Goal: Task Accomplishment & Management: Use online tool/utility

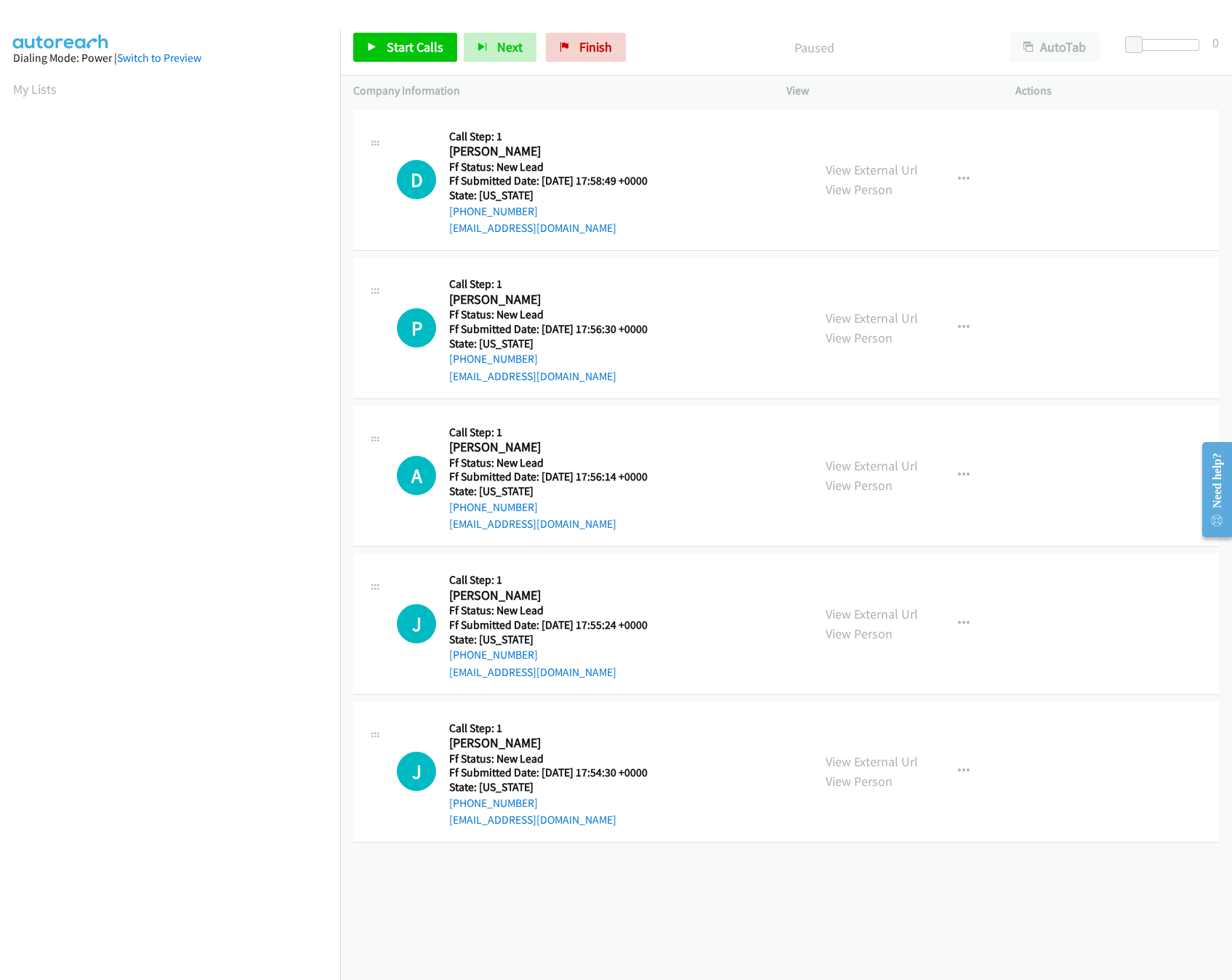
click at [657, 893] on div "+1 415-964-1034 Call failed - Please reload the list and try again The Callbar …" at bounding box center [786, 543] width 892 height 874
click at [483, 900] on div "+1 415-964-1034 Call failed - Please reload the list and try again The Callbar …" at bounding box center [786, 543] width 892 height 874
click at [860, 319] on link "View External Url" at bounding box center [872, 318] width 92 height 17
click at [874, 166] on link "View External Url" at bounding box center [872, 170] width 92 height 17
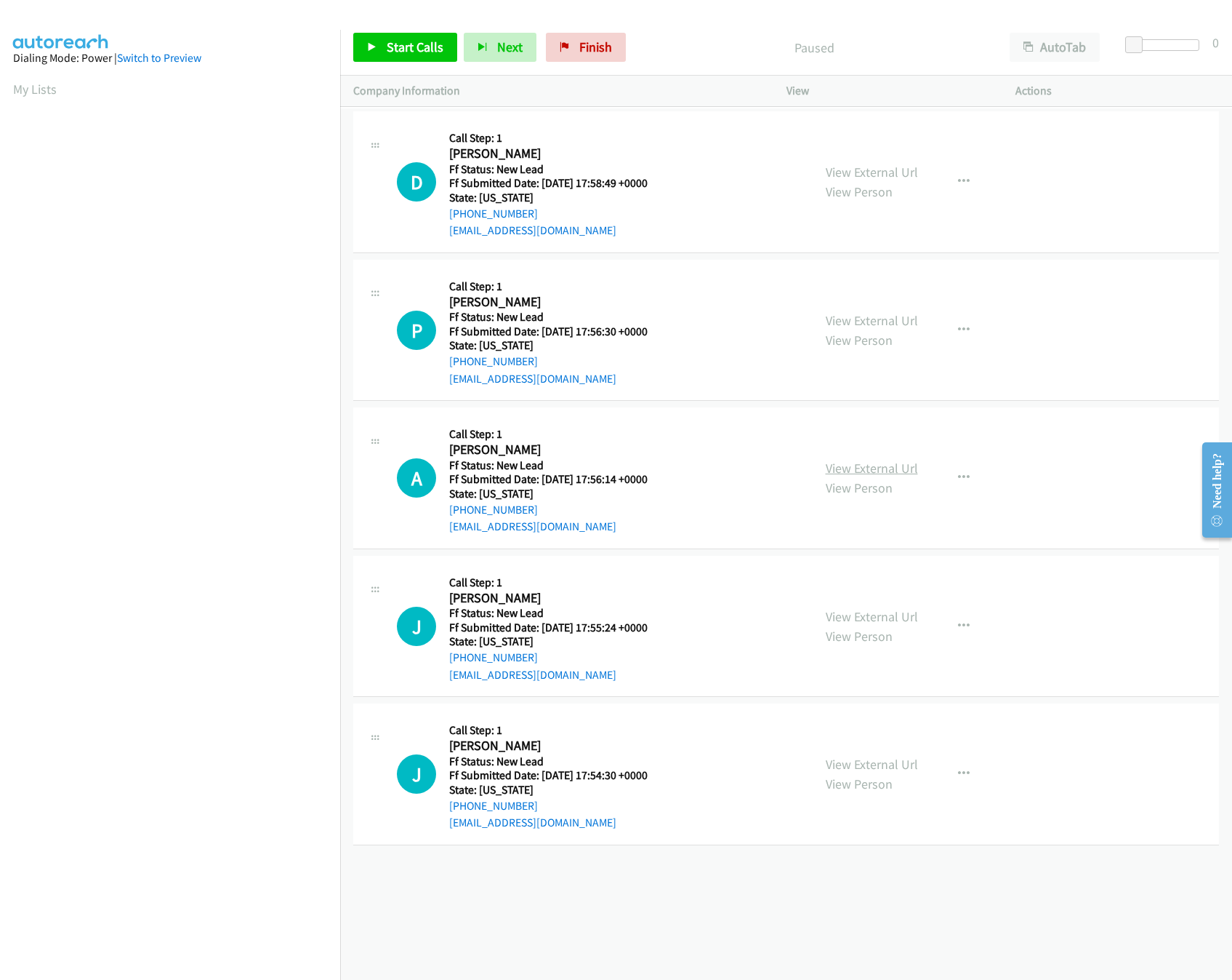
click at [870, 458] on div "View External Url View Person" at bounding box center [872, 477] width 92 height 39
click at [870, 471] on link "View External Url" at bounding box center [872, 467] width 92 height 17
click at [683, 935] on div "+1 415-964-1034 Call failed - Please reload the list and try again The Callbar …" at bounding box center [786, 544] width 892 height 871
click at [398, 50] on span "Start Calls" at bounding box center [415, 46] width 57 height 17
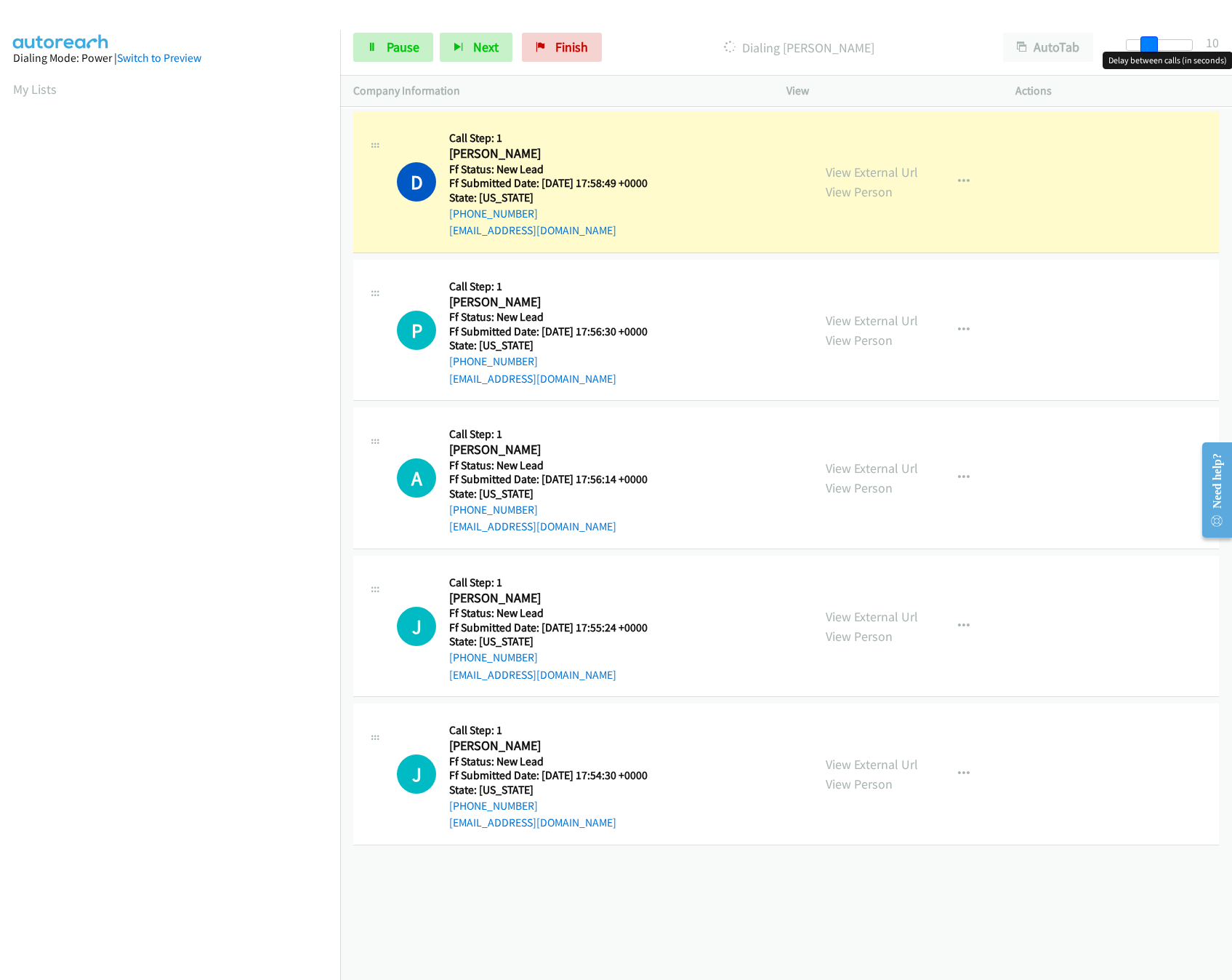
drag, startPoint x: 1139, startPoint y: 42, endPoint x: 1161, endPoint y: 44, distance: 22.1
click at [1161, 44] on div at bounding box center [1159, 44] width 67 height 11
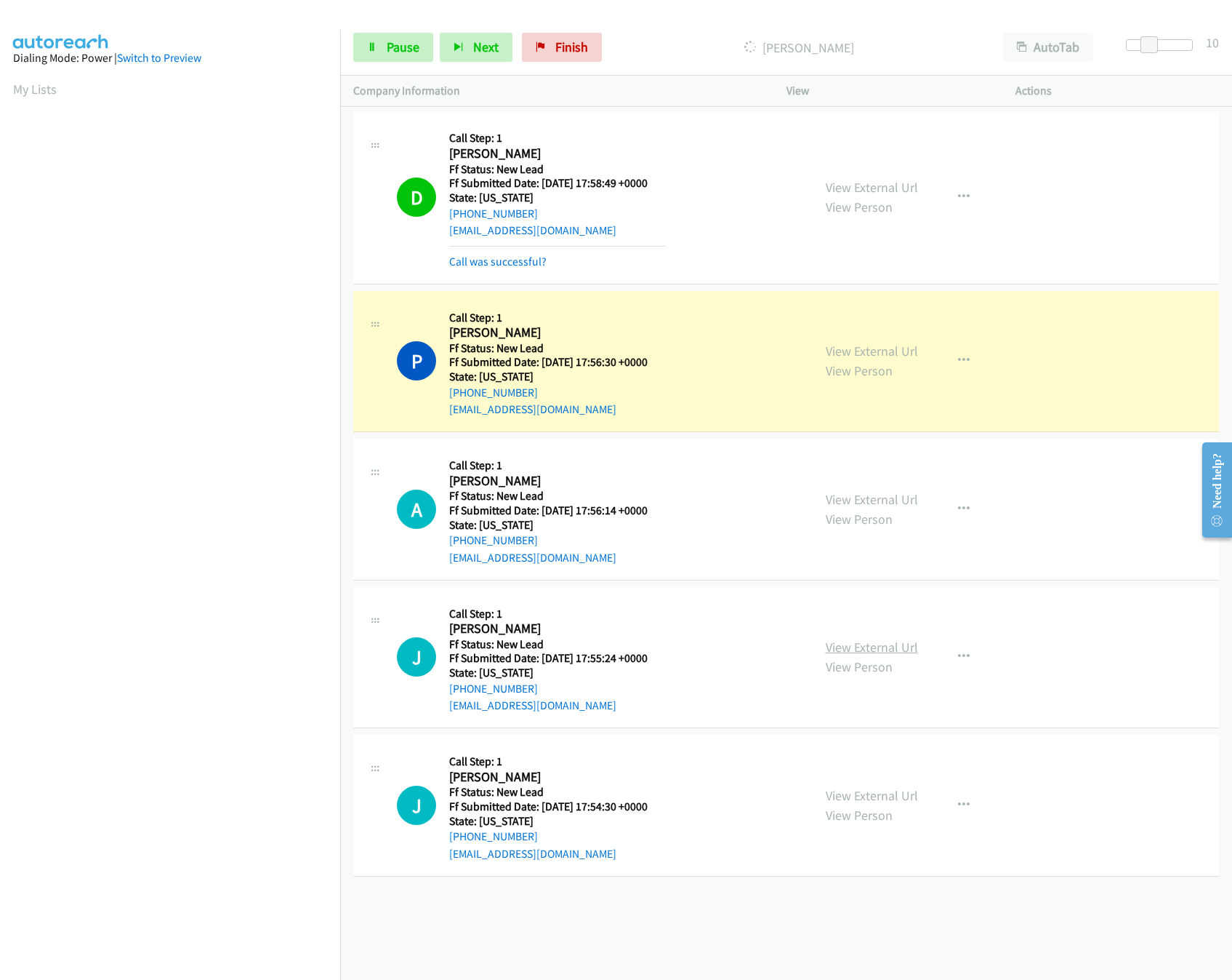
click at [903, 644] on link "View External Url" at bounding box center [872, 647] width 92 height 17
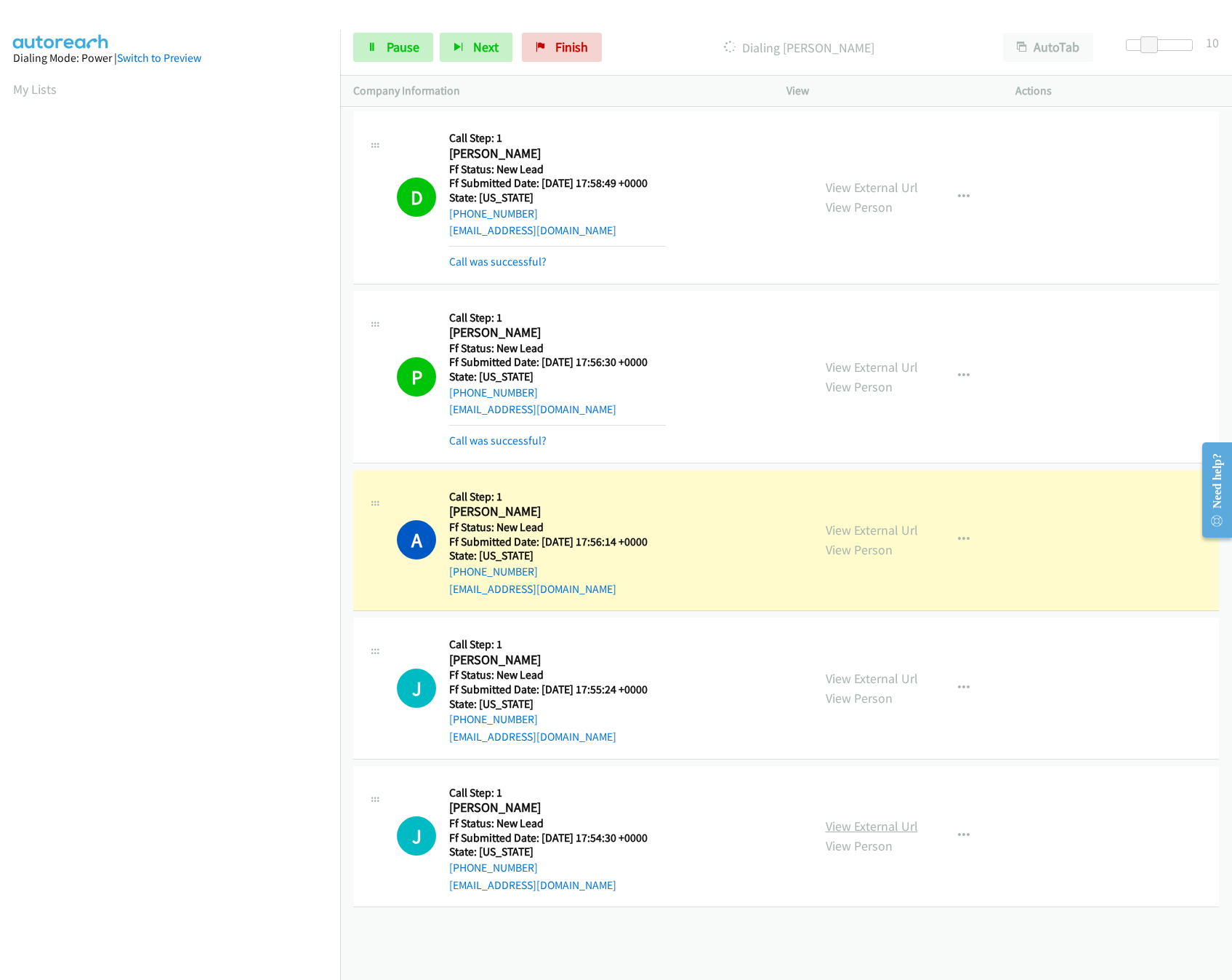
click at [881, 829] on link "View External Url" at bounding box center [872, 825] width 92 height 17
click at [391, 48] on span "Pause" at bounding box center [404, 46] width 33 height 17
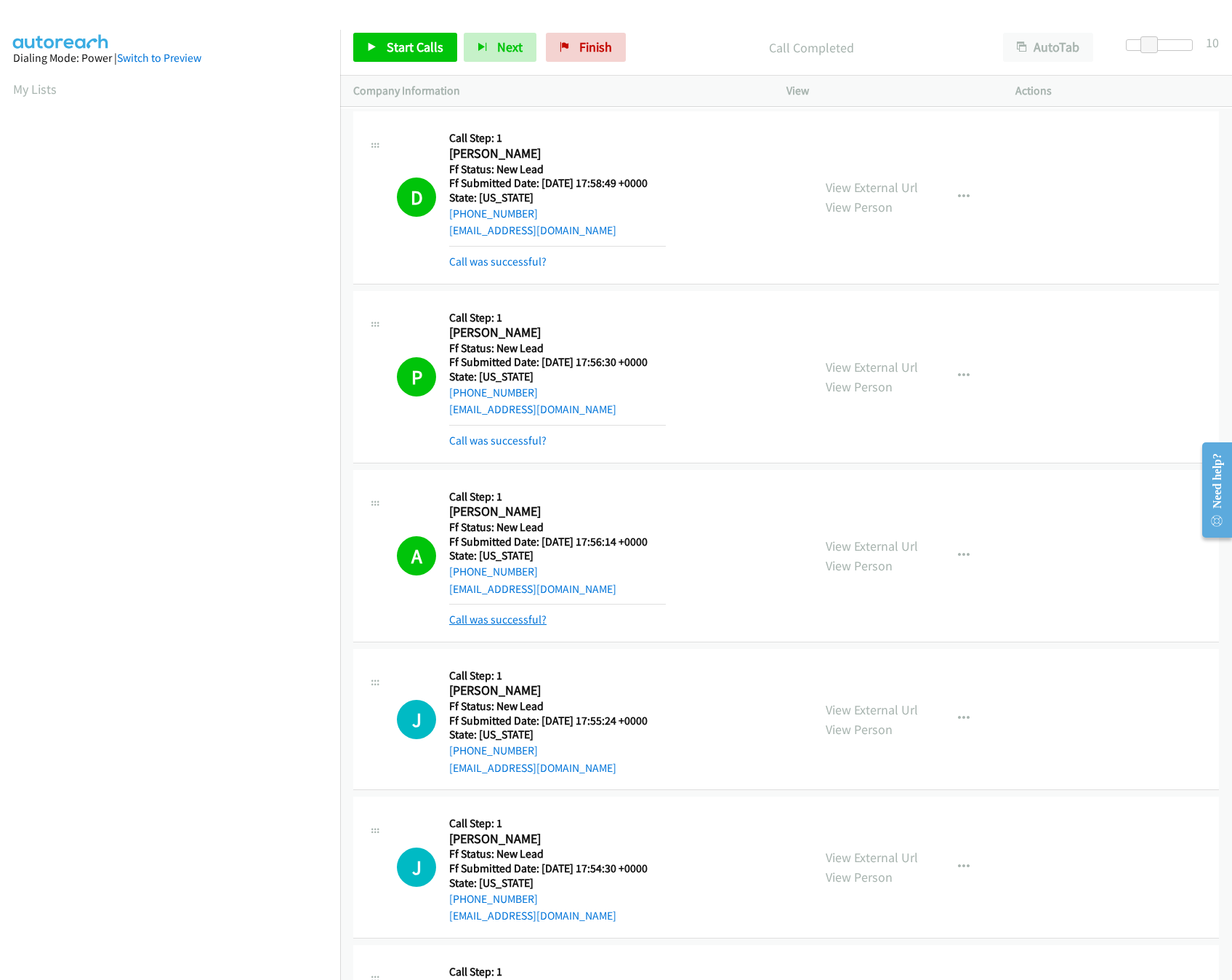
click at [487, 625] on link "Call was successful?" at bounding box center [498, 620] width 97 height 14
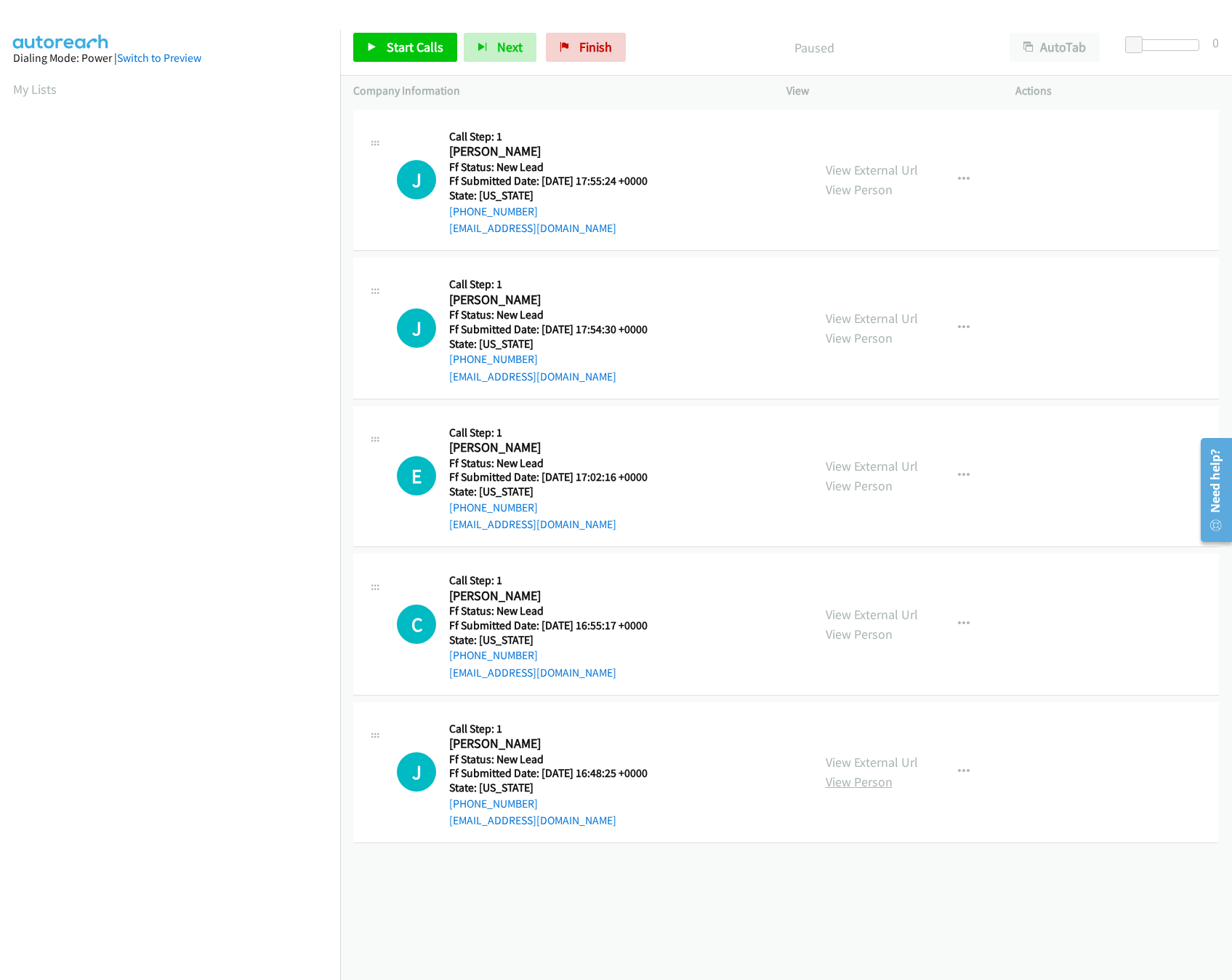
click at [899, 896] on div "[PHONE_NUMBER] Call failed - Please reload the list and try again The Callbar F…" at bounding box center [786, 543] width 892 height 874
drag, startPoint x: 557, startPoint y: 24, endPoint x: 557, endPoint y: 36, distance: 12.0
click at [557, 27] on div "Start Calls Pause Next Finish Paused AutoTab AutoTab 0" at bounding box center [786, 48] width 892 height 56
click at [559, 46] on icon at bounding box center [565, 48] width 10 height 10
click at [680, 72] on div "Start Calls Pause Next Finish Paused AutoTab AutoTab 0" at bounding box center [786, 48] width 892 height 56
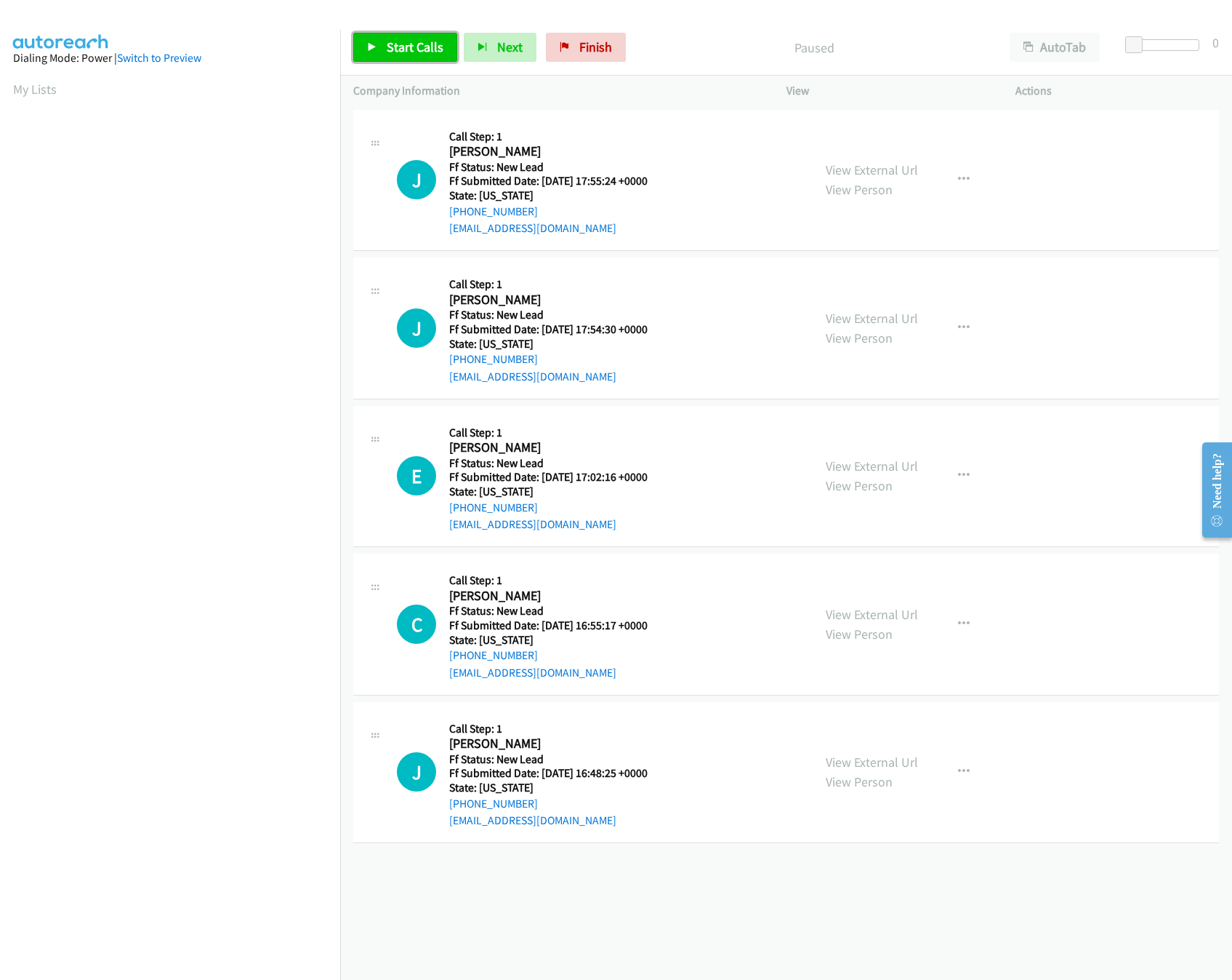
click at [399, 57] on link "Start Calls" at bounding box center [405, 47] width 104 height 29
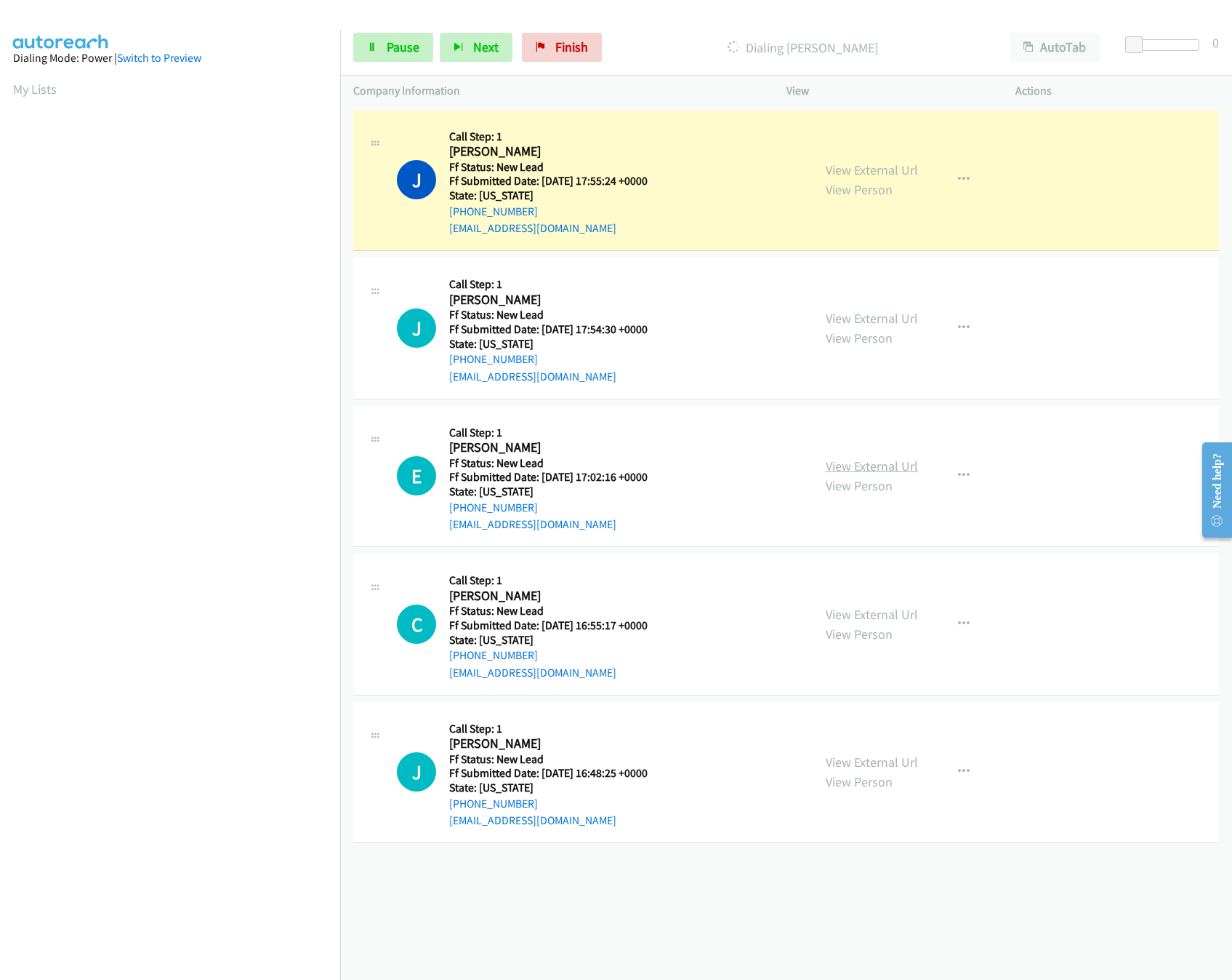
click at [858, 470] on link "View External Url" at bounding box center [872, 466] width 92 height 17
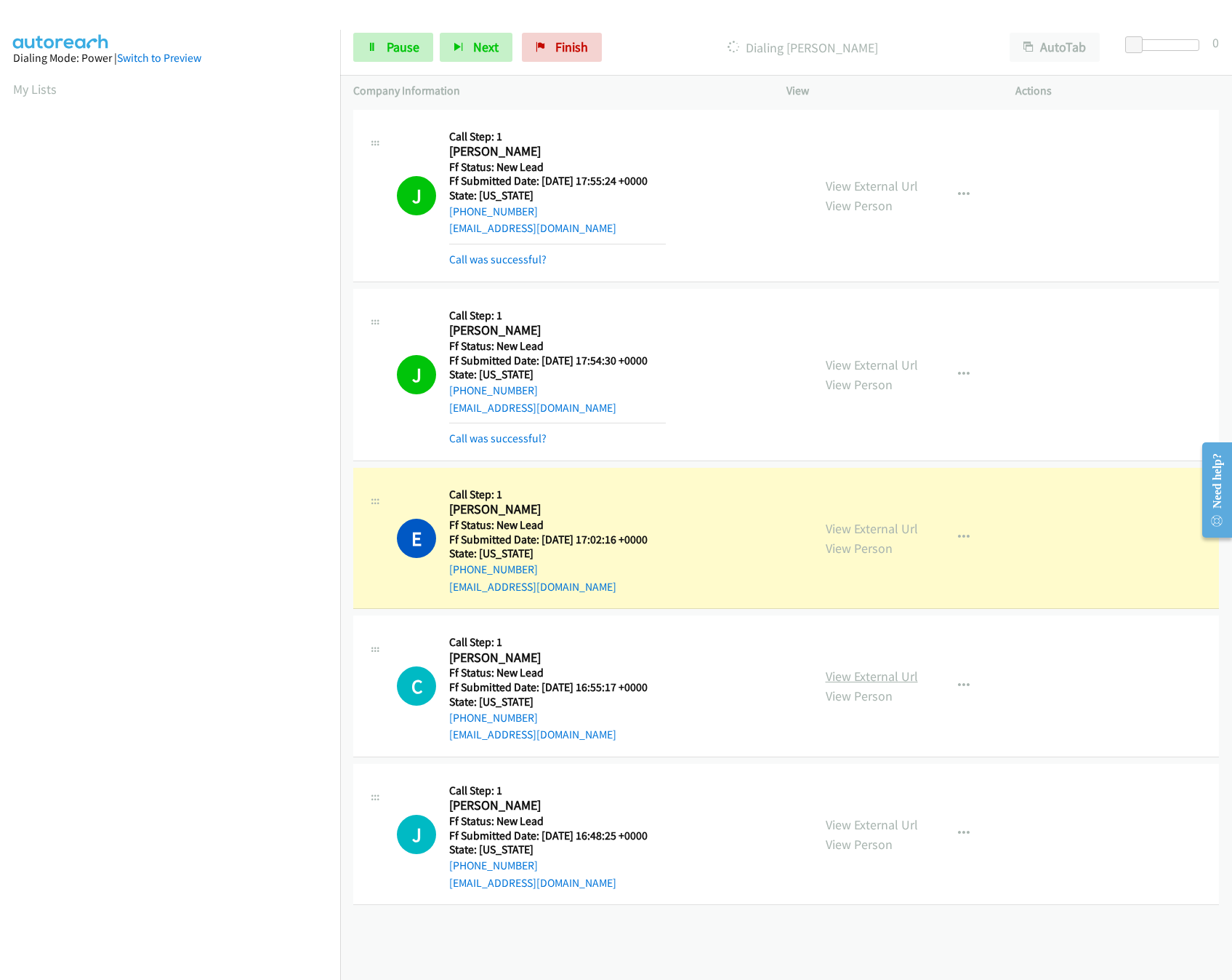
click at [829, 672] on link "View External Url" at bounding box center [872, 675] width 92 height 17
drag, startPoint x: 1174, startPoint y: 36, endPoint x: 1185, endPoint y: 48, distance: 16.3
click at [1178, 42] on div "Start Calls Pause Next Finish Dialing Eric Vogt AutoTab AutoTab 0" at bounding box center [786, 48] width 892 height 56
click at [1187, 48] on div at bounding box center [1166, 44] width 67 height 11
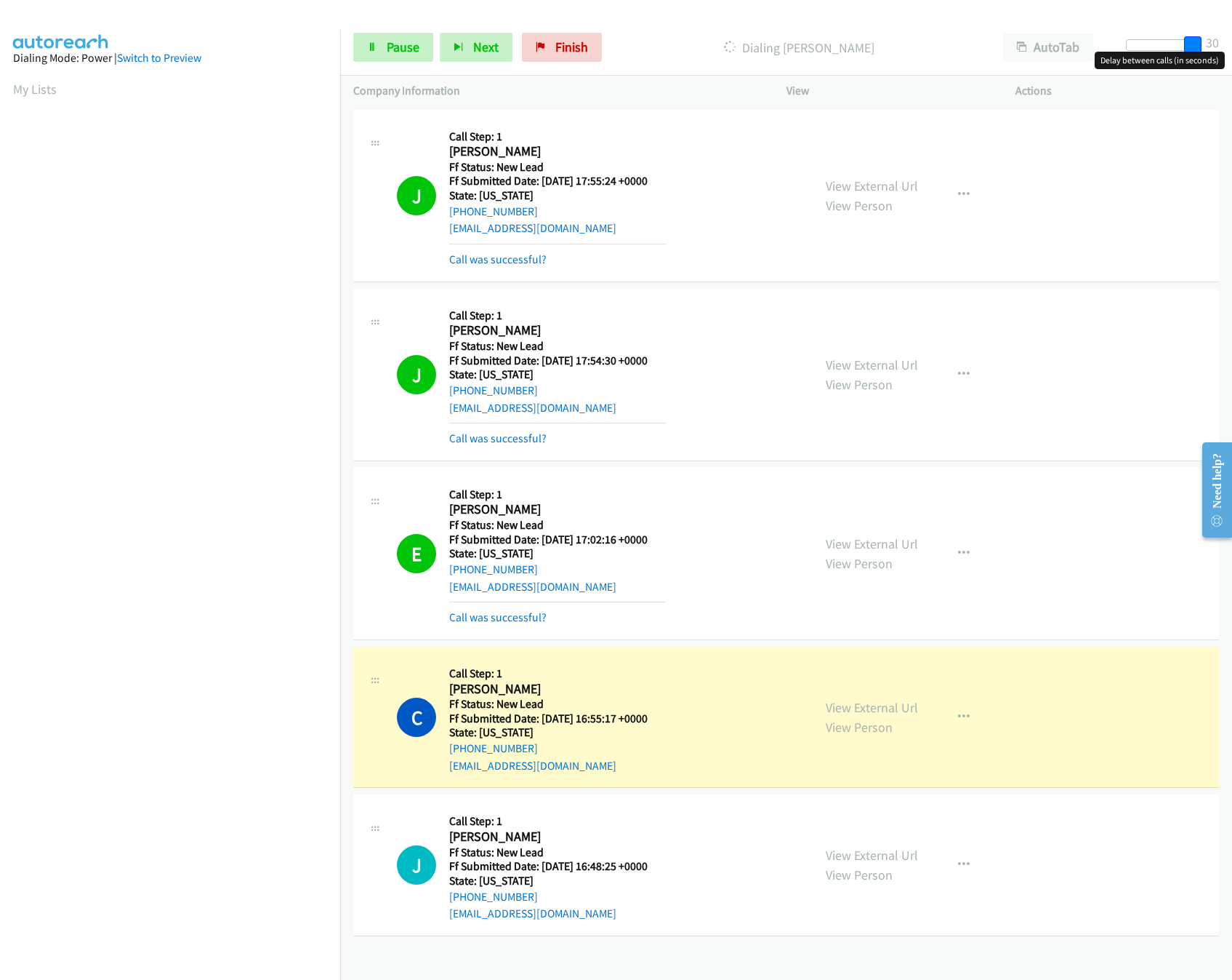
drag, startPoint x: 1183, startPoint y: 42, endPoint x: 1294, endPoint y: 73, distance: 115.2
click at [1232, 69] on html "Start Calls Pause Next Finish Dialing Caroline Snell AutoTab AutoTab 30 Company…" at bounding box center [616, 34] width 1232 height 69
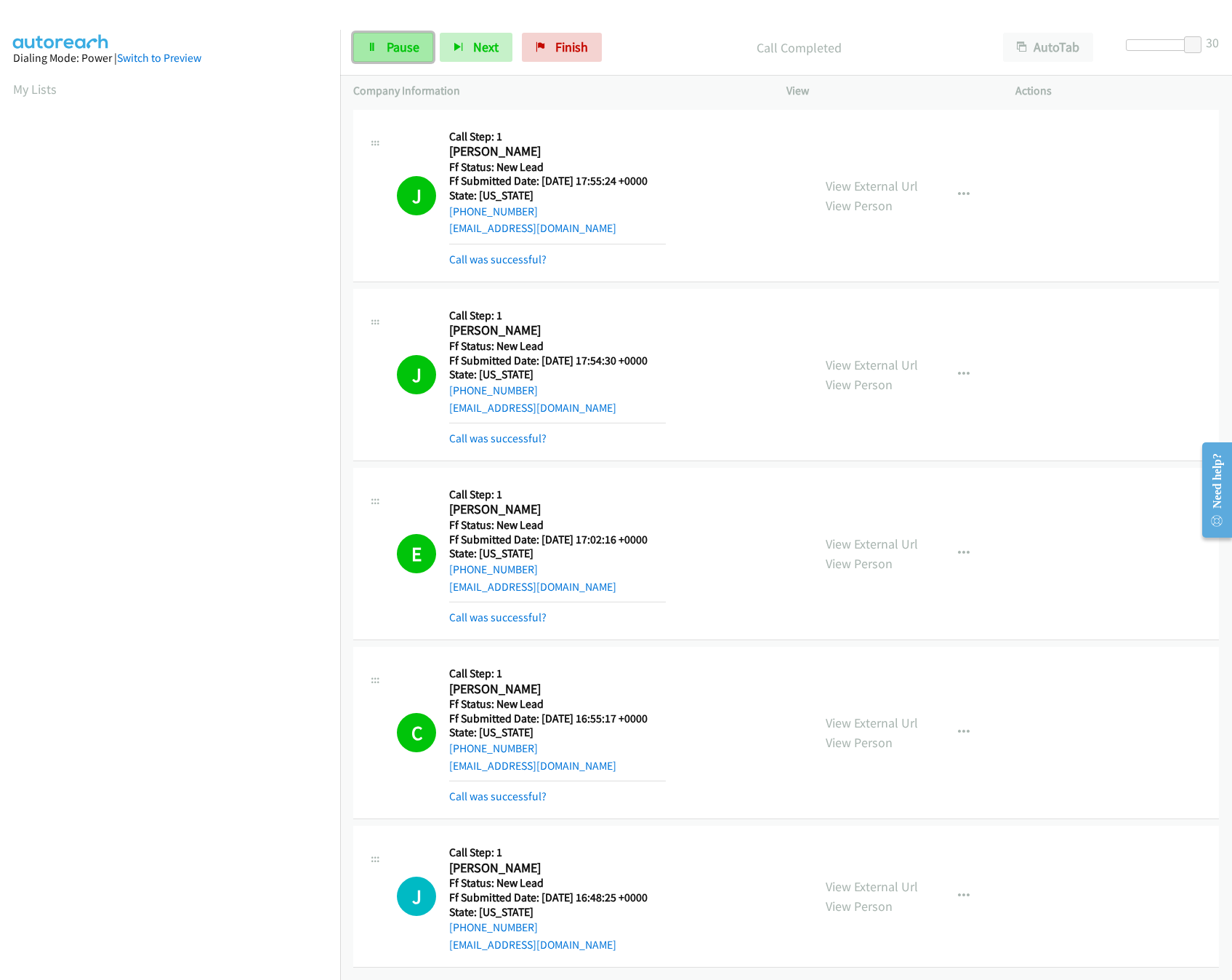
click at [415, 48] on span "Pause" at bounding box center [404, 46] width 33 height 17
click at [829, 537] on link "View External Url" at bounding box center [872, 543] width 92 height 17
click at [519, 617] on link "Call was successful?" at bounding box center [498, 617] width 97 height 14
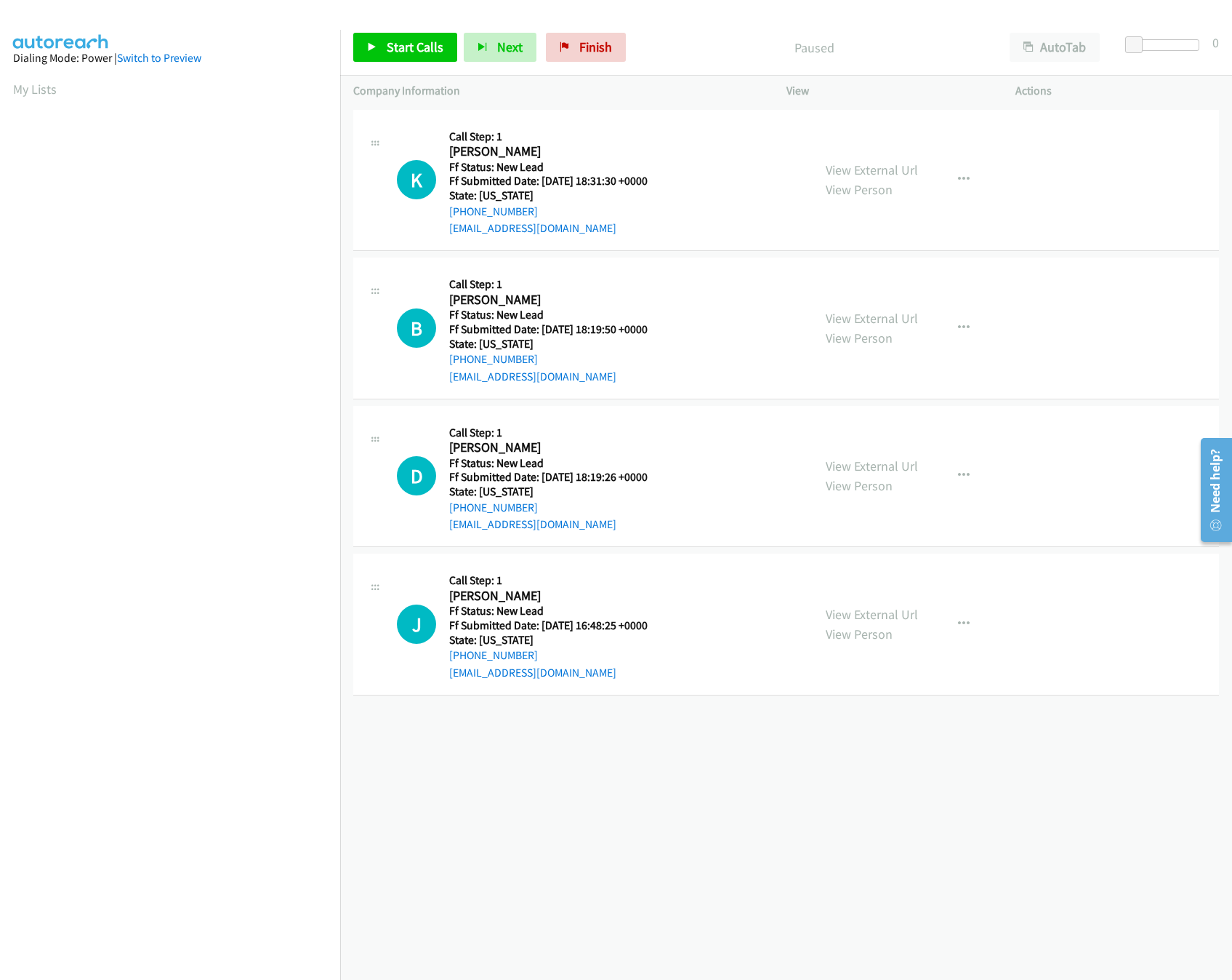
click at [745, 750] on div "+1 415-964-1034 Call failed - Please reload the list and try again The Callbar …" at bounding box center [786, 543] width 892 height 874
click at [856, 166] on link "View External Url" at bounding box center [872, 170] width 92 height 17
click at [957, 171] on button "button" at bounding box center [963, 179] width 39 height 29
click at [867, 272] on link "Skip Call" at bounding box center [886, 274] width 193 height 29
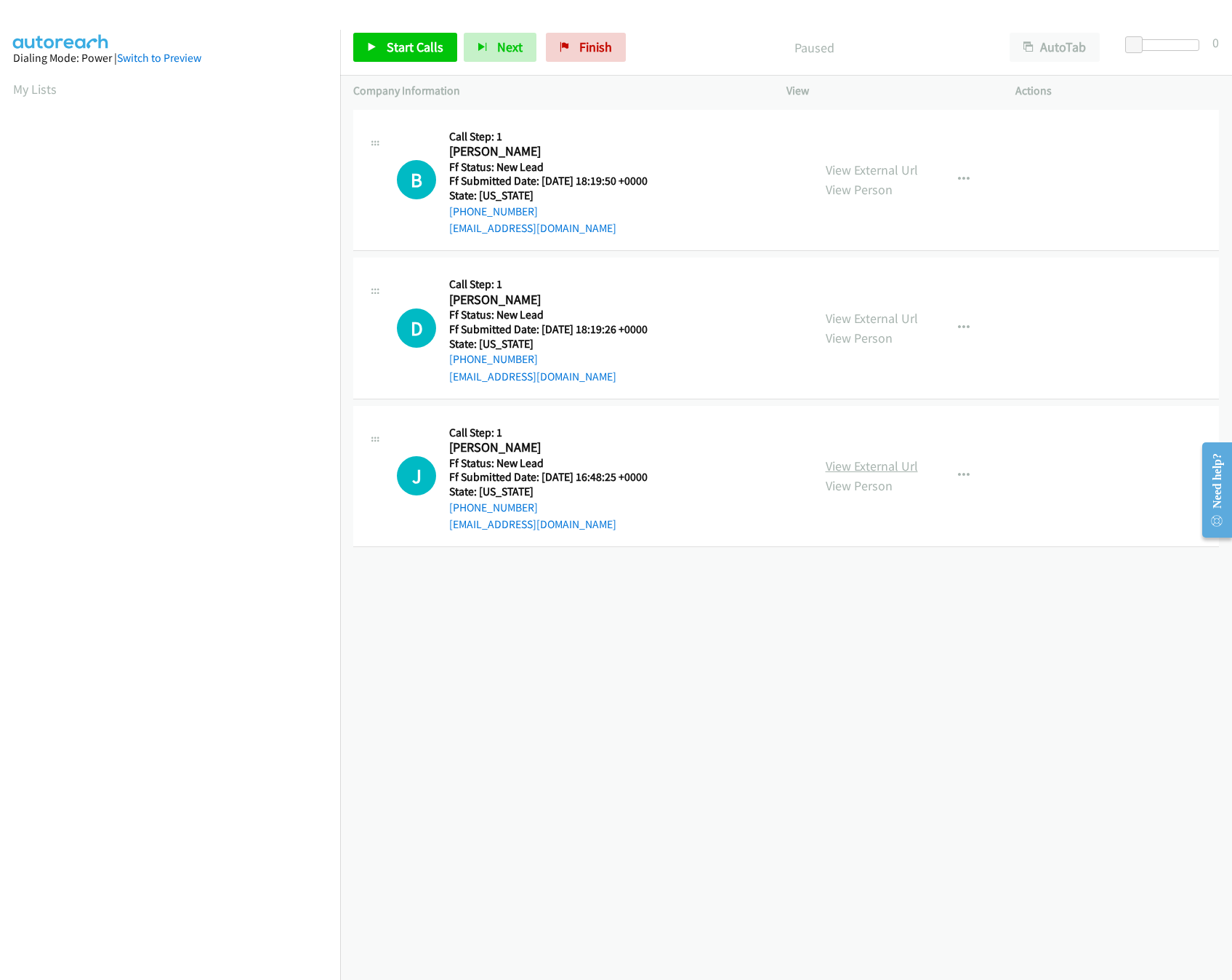
click at [873, 467] on link "View External Url" at bounding box center [872, 466] width 92 height 17
click at [847, 316] on link "View External Url" at bounding box center [872, 318] width 92 height 17
click at [877, 166] on link "View External Url" at bounding box center [872, 170] width 92 height 17
click at [401, 64] on div "Start Calls Pause Next Finish Paused AutoTab AutoTab 0" at bounding box center [786, 48] width 892 height 56
click at [415, 33] on link "Start Calls" at bounding box center [405, 47] width 104 height 29
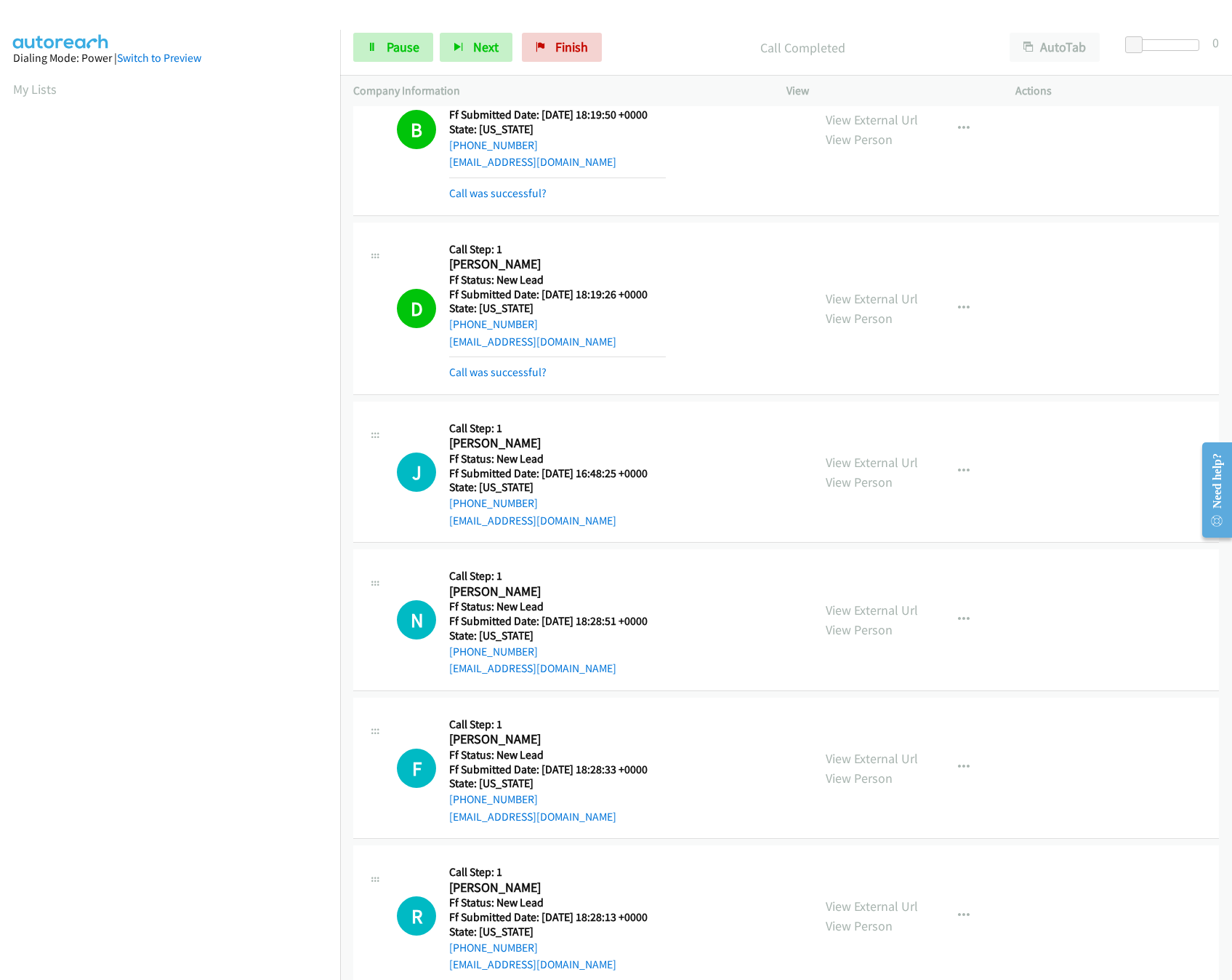
scroll to position [103, 0]
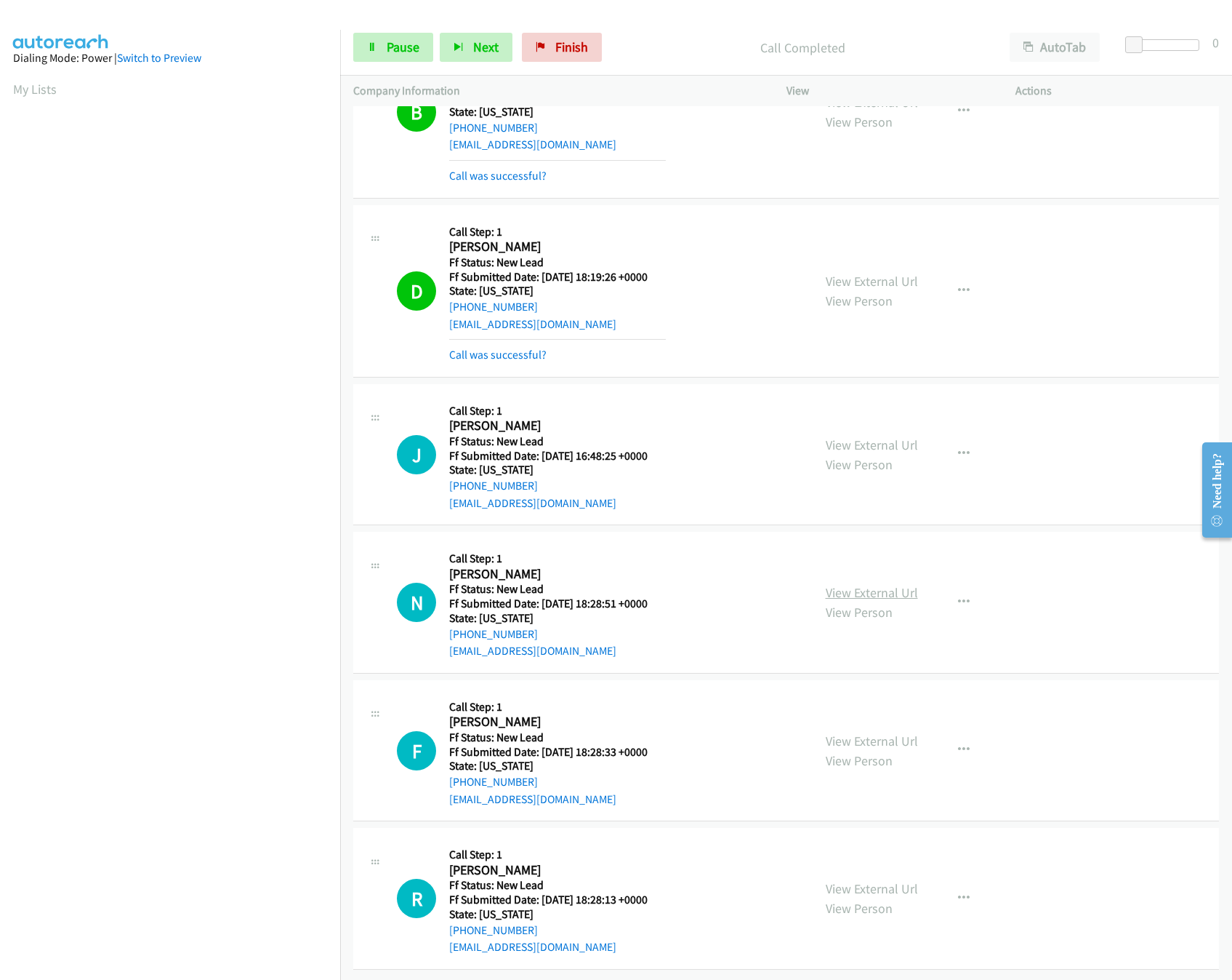
click at [860, 584] on link "View External Url" at bounding box center [872, 592] width 92 height 17
click at [378, 42] on link "Pause" at bounding box center [393, 47] width 80 height 29
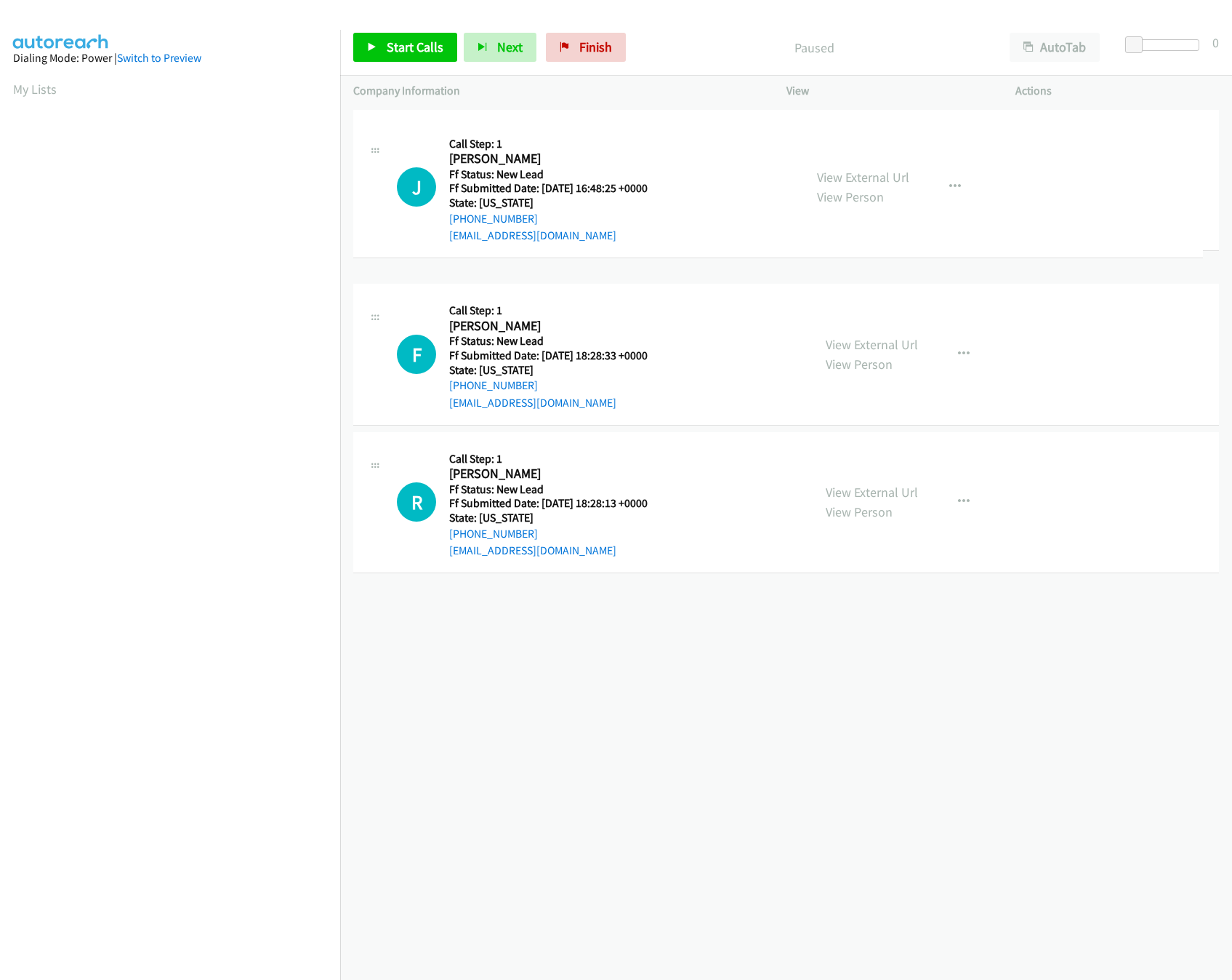
drag, startPoint x: 609, startPoint y: 633, endPoint x: 650, endPoint y: 142, distance: 492.7
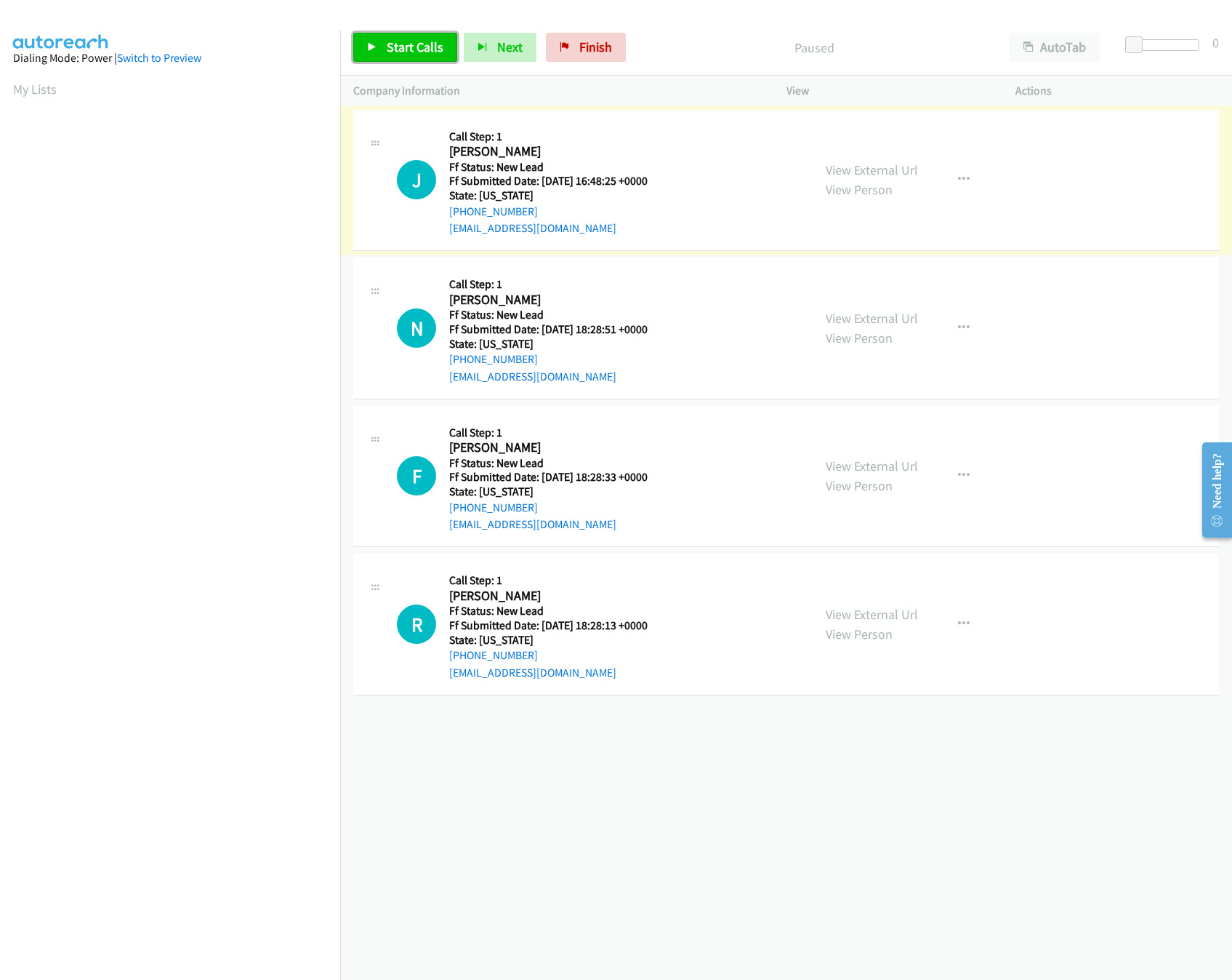
click at [410, 40] on span "Start Calls" at bounding box center [415, 46] width 57 height 17
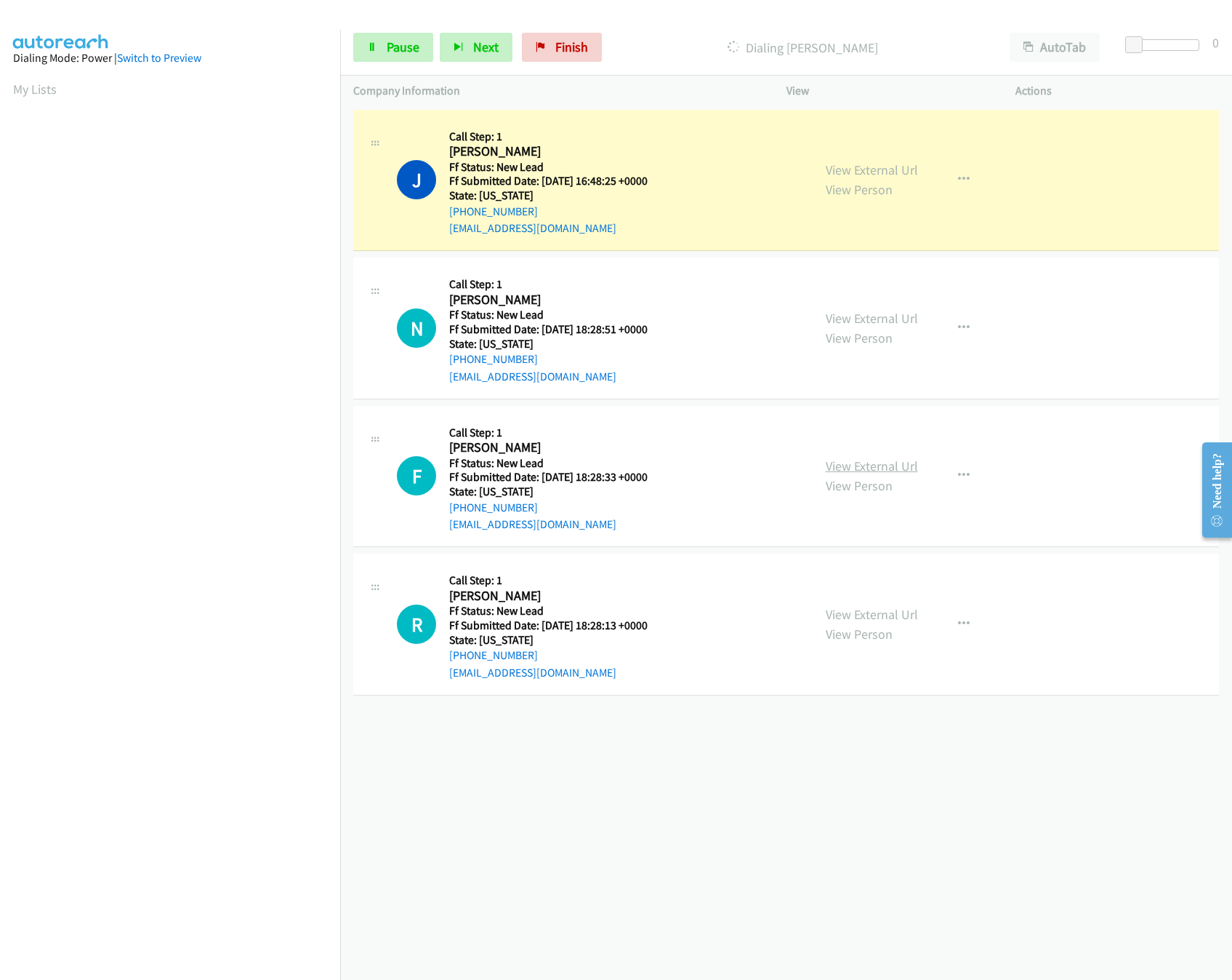
click at [868, 463] on link "View External Url" at bounding box center [872, 466] width 92 height 17
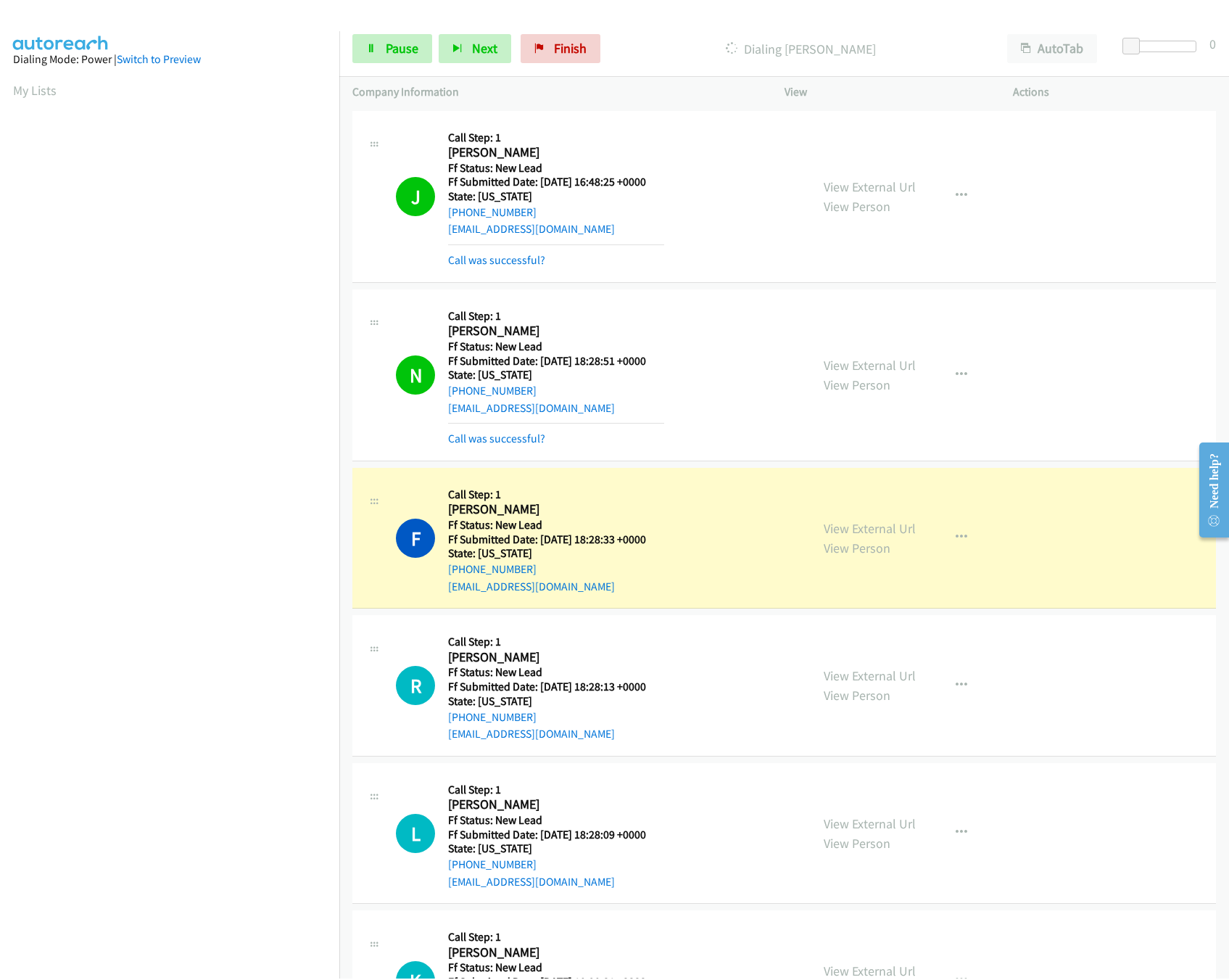
scroll to position [250, 0]
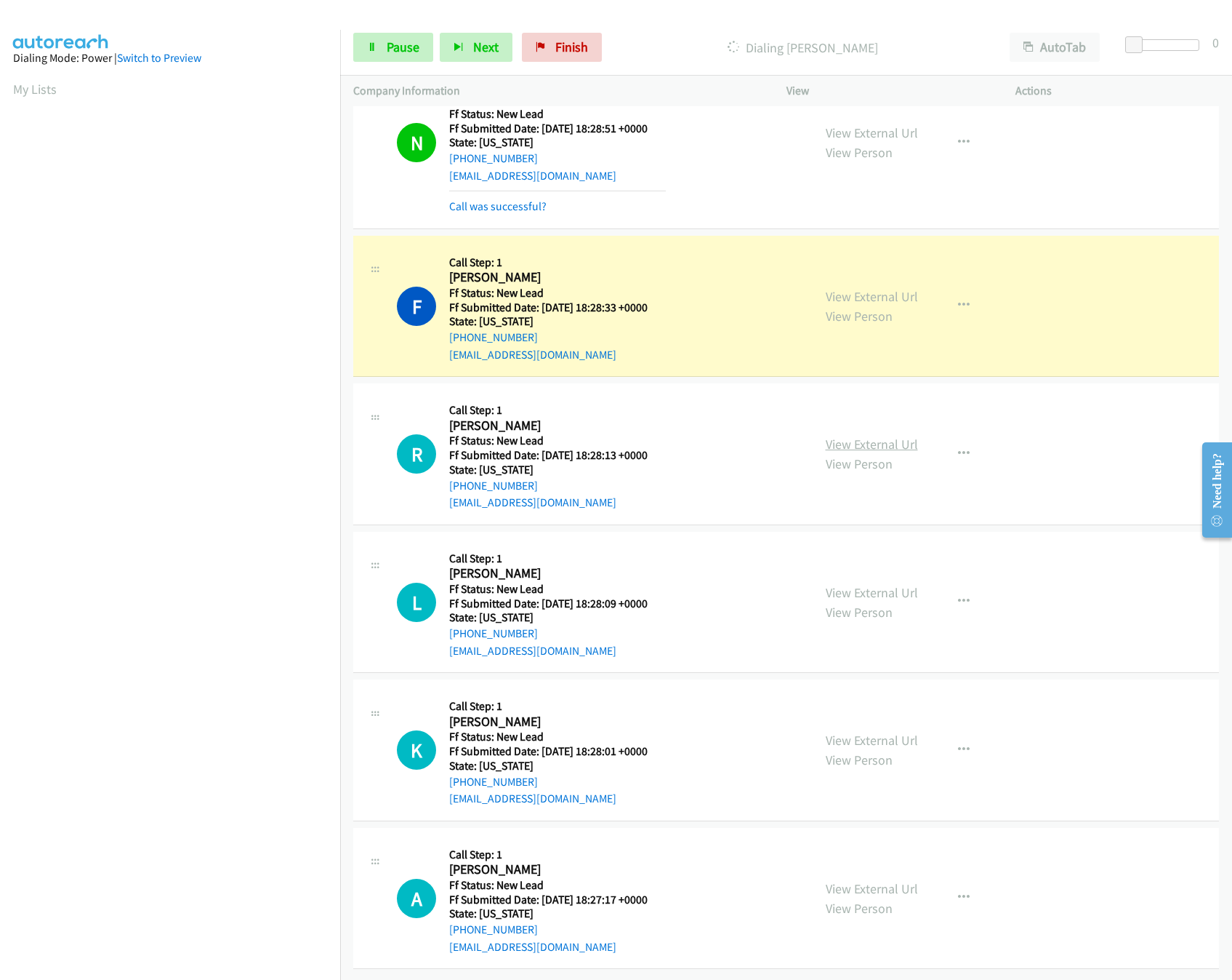
click at [862, 436] on link "View External Url" at bounding box center [872, 444] width 92 height 17
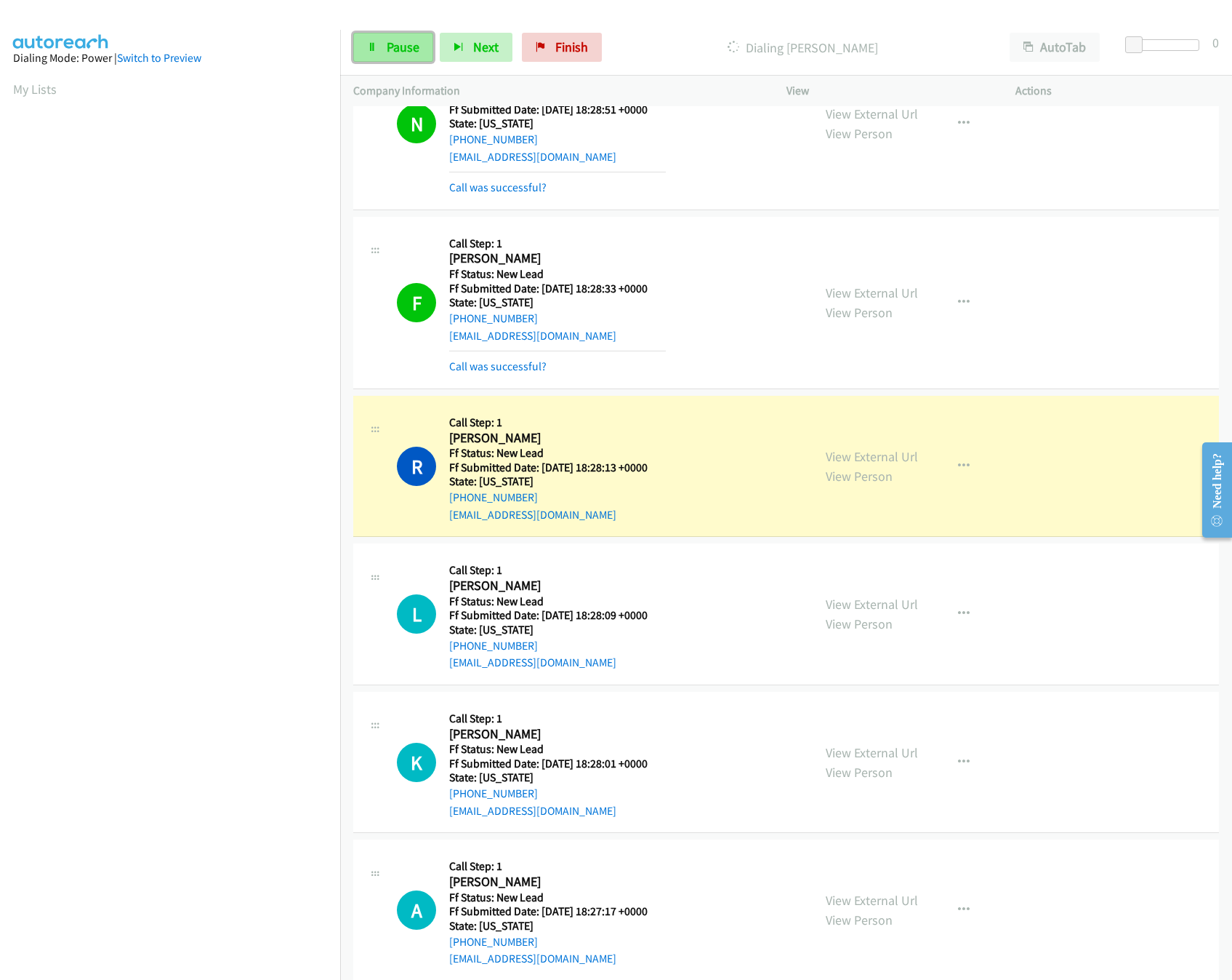
click at [389, 37] on link "Pause" at bounding box center [393, 47] width 80 height 29
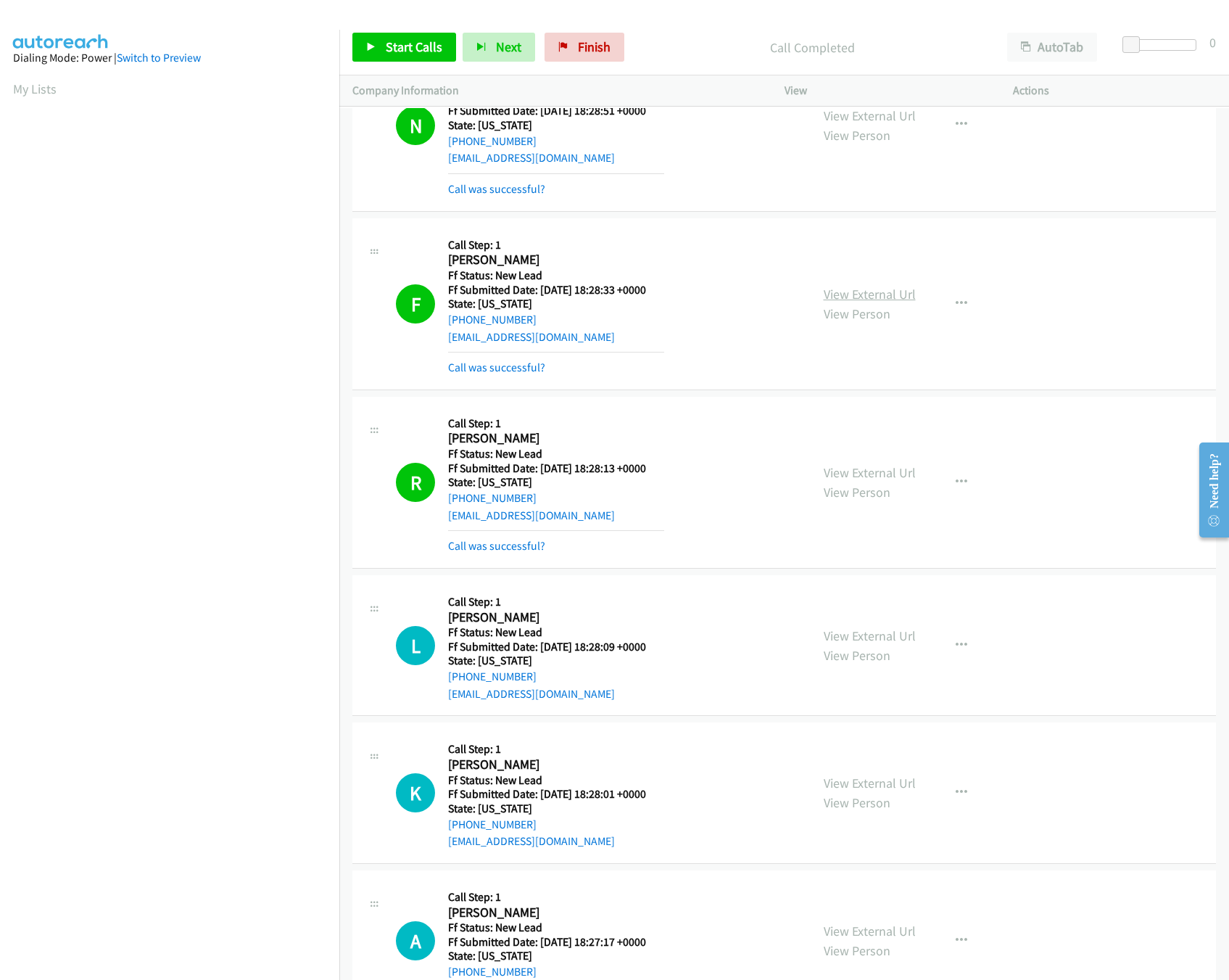
click at [862, 301] on link "View External Url" at bounding box center [870, 293] width 92 height 16
click at [541, 549] on link "Call was successful?" at bounding box center [496, 546] width 97 height 14
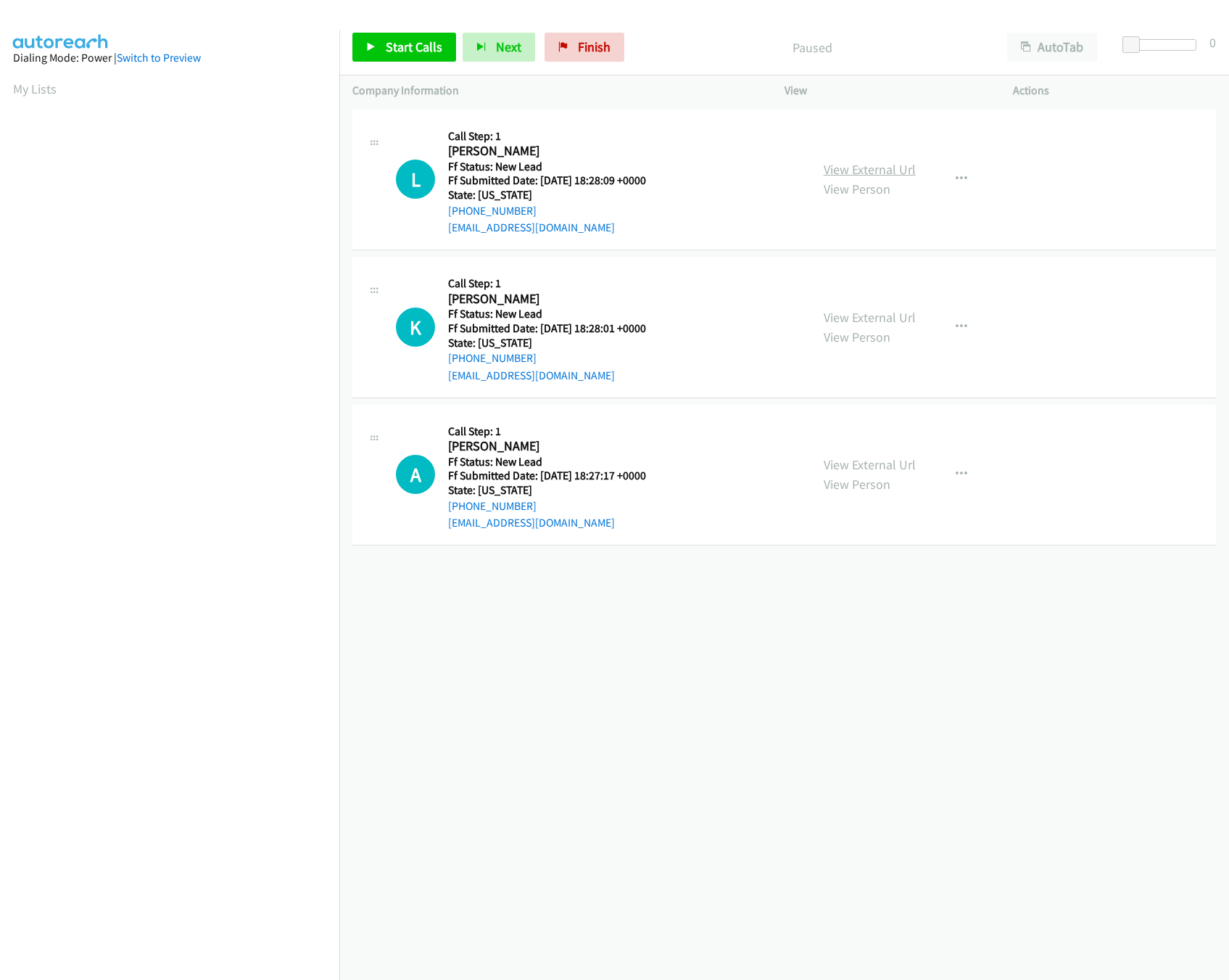
click at [836, 172] on link "View External Url" at bounding box center [870, 169] width 92 height 16
click at [845, 310] on link "View External Url" at bounding box center [870, 317] width 92 height 16
click at [855, 457] on link "View External Url" at bounding box center [870, 464] width 92 height 16
click at [424, 27] on div "Start Calls Pause Next Finish Paused AutoTab AutoTab 0" at bounding box center [784, 48] width 890 height 56
click at [429, 42] on span "Start Calls" at bounding box center [414, 46] width 56 height 16
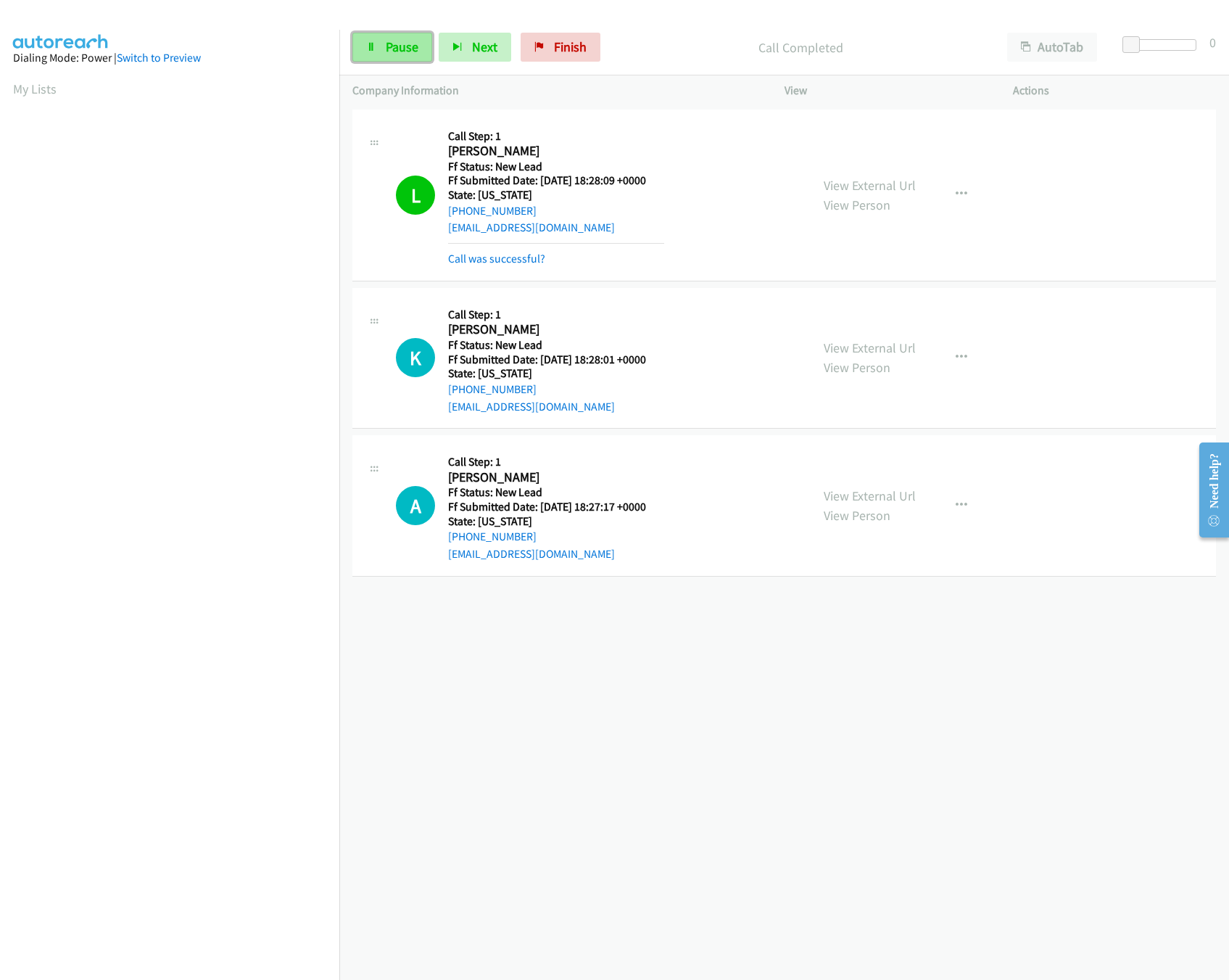
click at [413, 55] on span "Pause" at bounding box center [403, 46] width 33 height 16
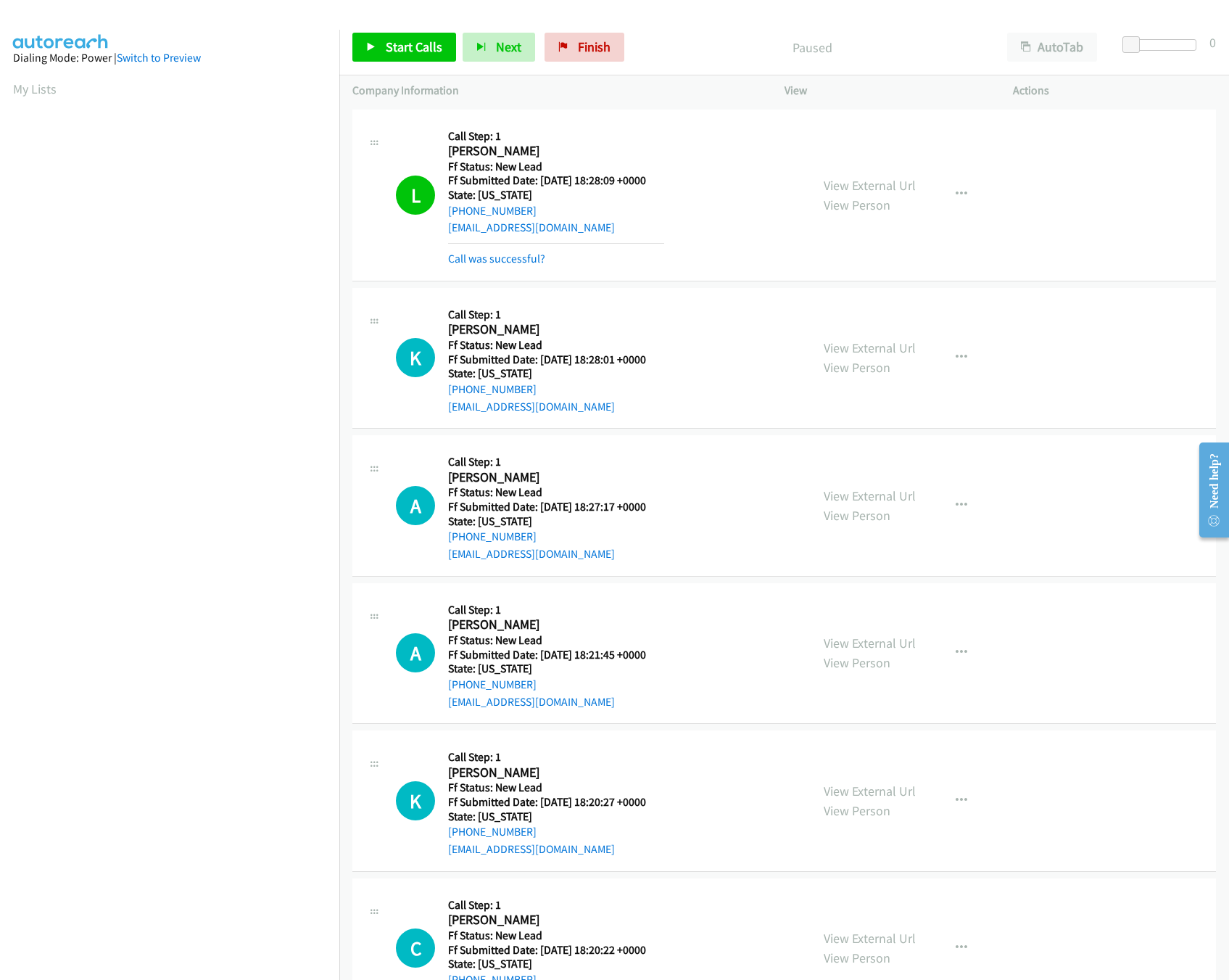
click at [503, 268] on div "L Callback Scheduled Call Step: 1 Lauren Welch America/Denver Ff Status: New Le…" at bounding box center [784, 195] width 864 height 172
click at [503, 266] on link "Call was successful?" at bounding box center [496, 259] width 97 height 14
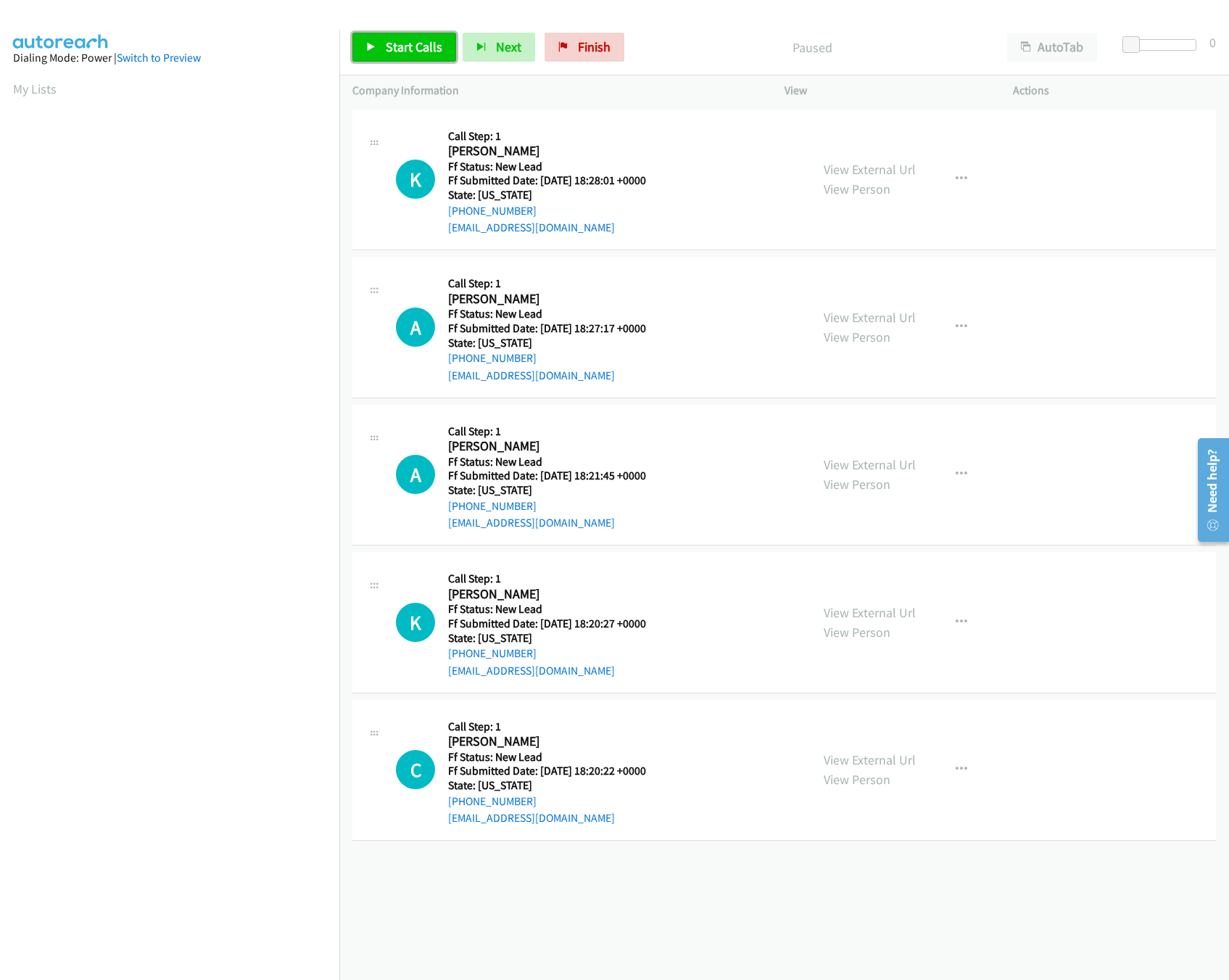
click at [404, 46] on span "Start Calls" at bounding box center [414, 46] width 56 height 16
click at [404, 46] on span "Pause" at bounding box center [403, 46] width 33 height 16
click at [404, 46] on span "Start Calls" at bounding box center [414, 46] width 56 height 16
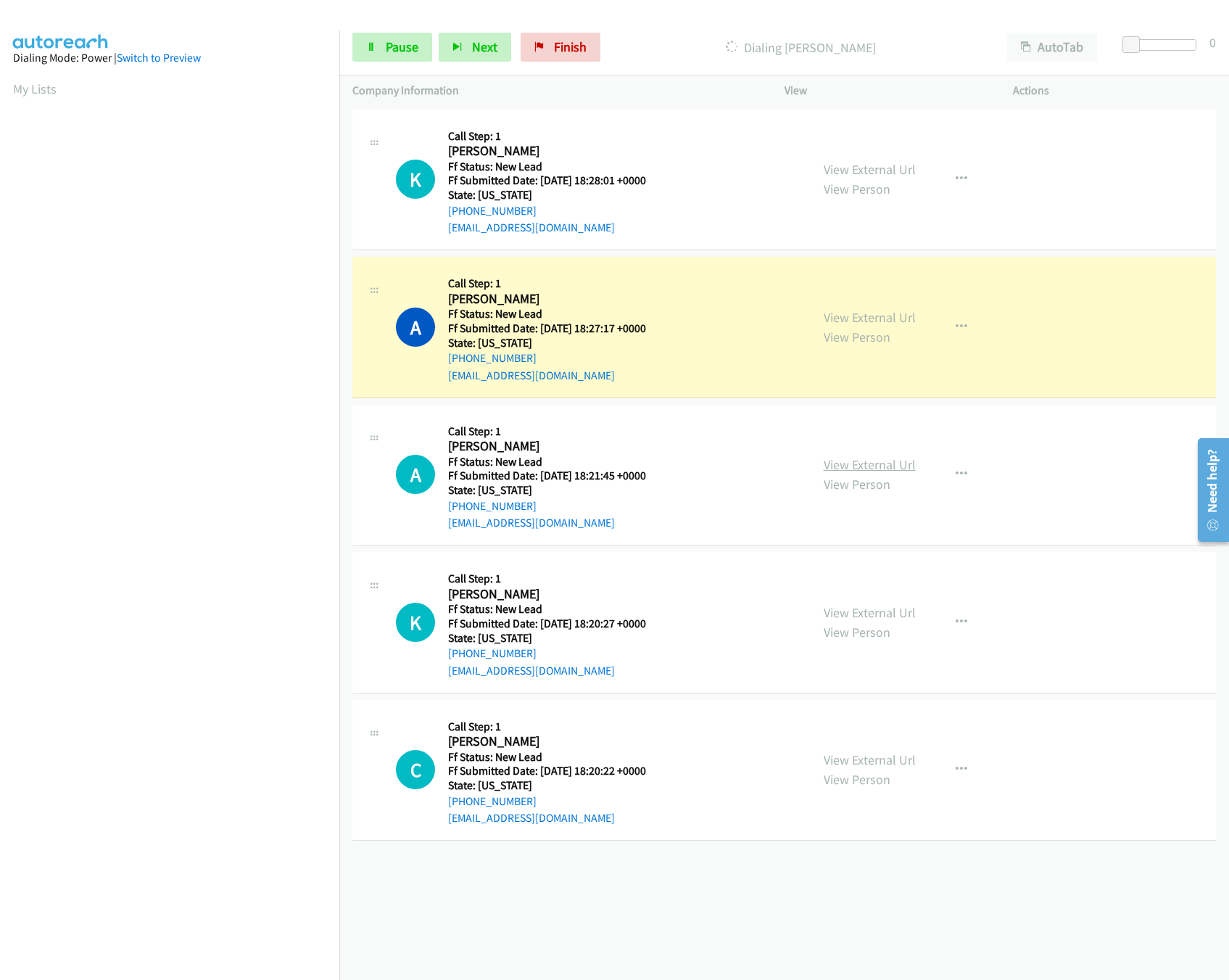
click at [871, 469] on link "View External Url" at bounding box center [870, 464] width 92 height 16
click at [884, 606] on link "View External Url" at bounding box center [870, 612] width 92 height 16
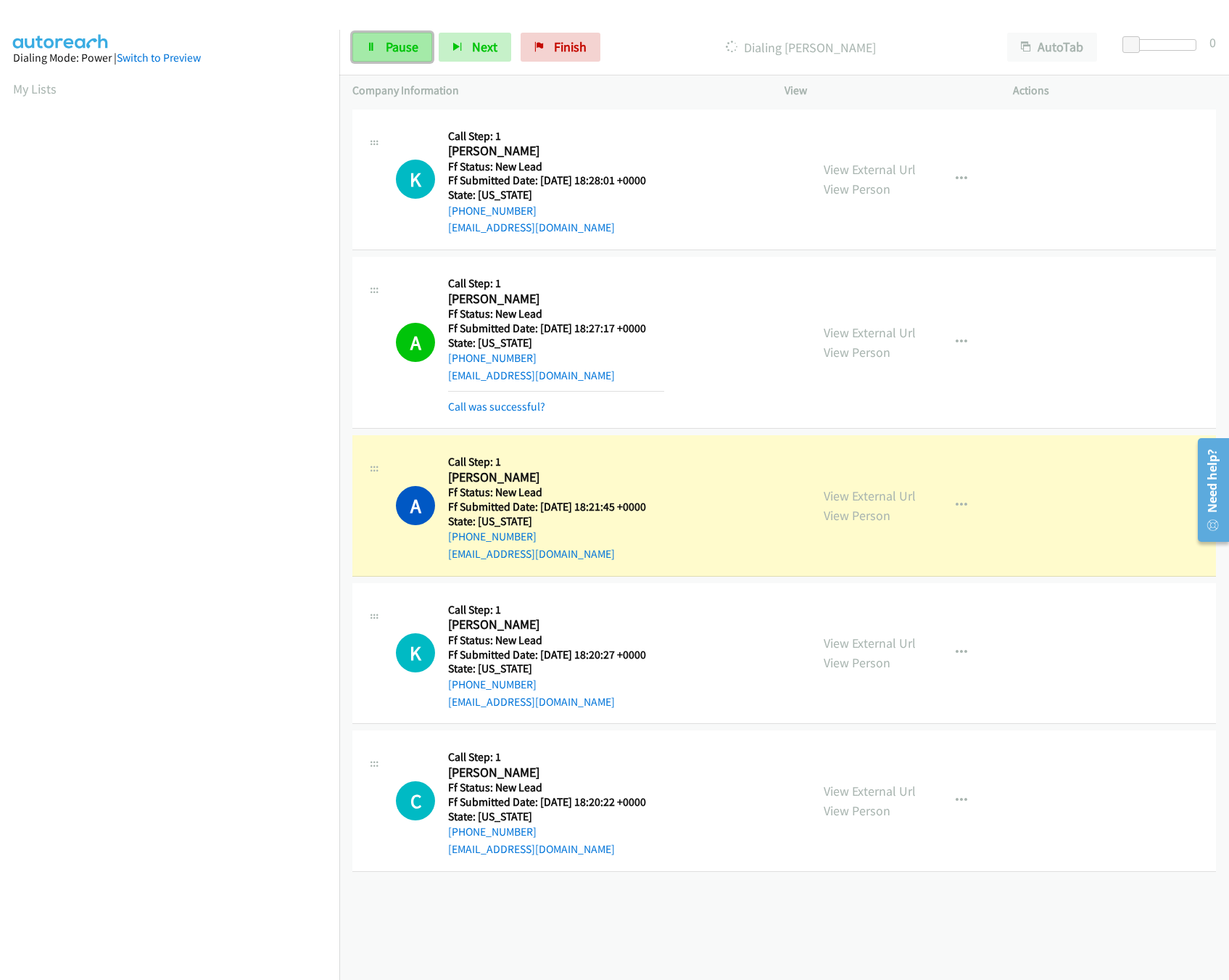
click at [407, 35] on link "Pause" at bounding box center [392, 47] width 80 height 29
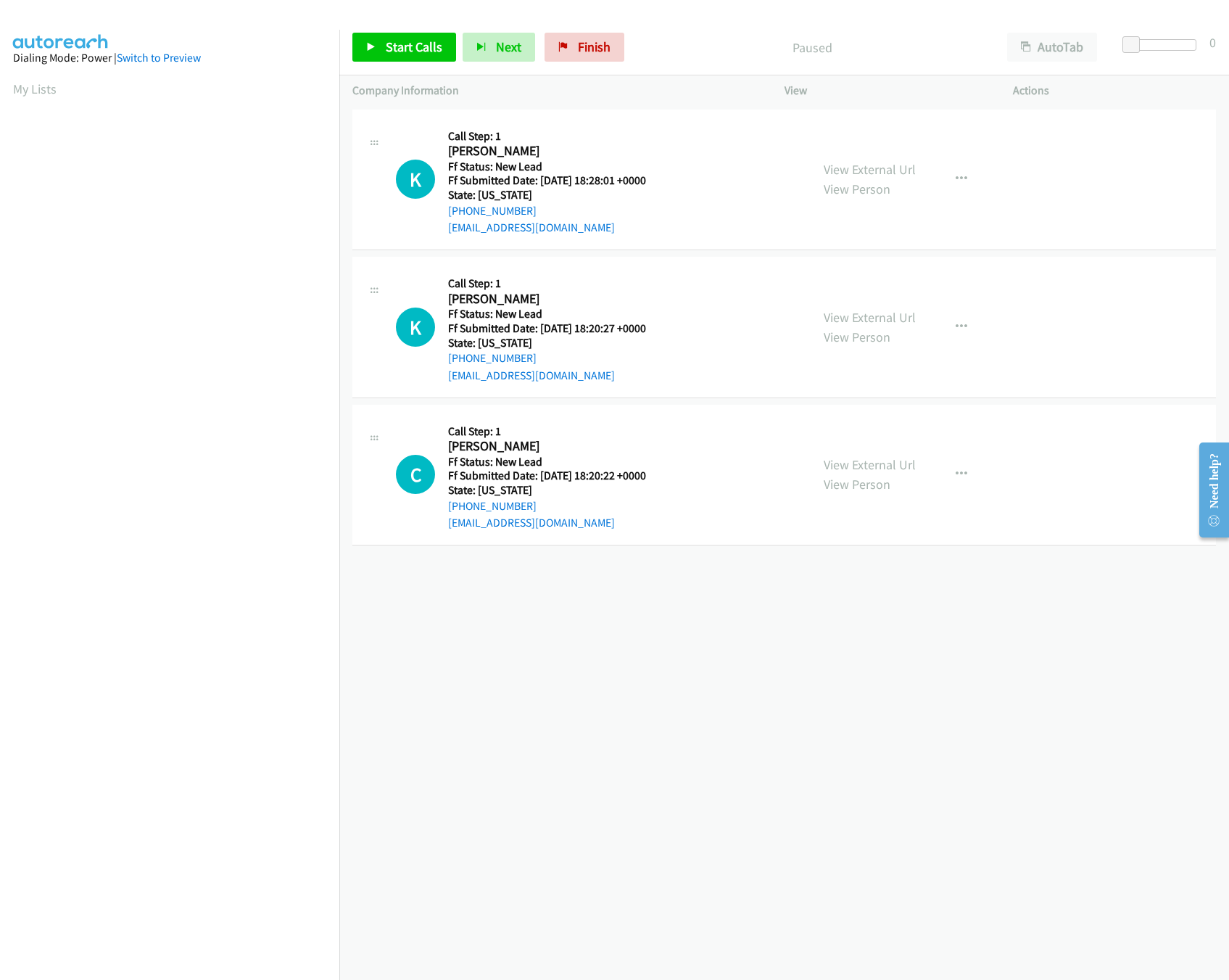
click at [559, 671] on div "+1 415-964-1034 Call failed - Please reload the list and try again The Callbar …" at bounding box center [784, 543] width 890 height 874
click at [418, 35] on link "Start Calls" at bounding box center [404, 47] width 103 height 29
click at [836, 462] on link "View External Url" at bounding box center [870, 464] width 92 height 16
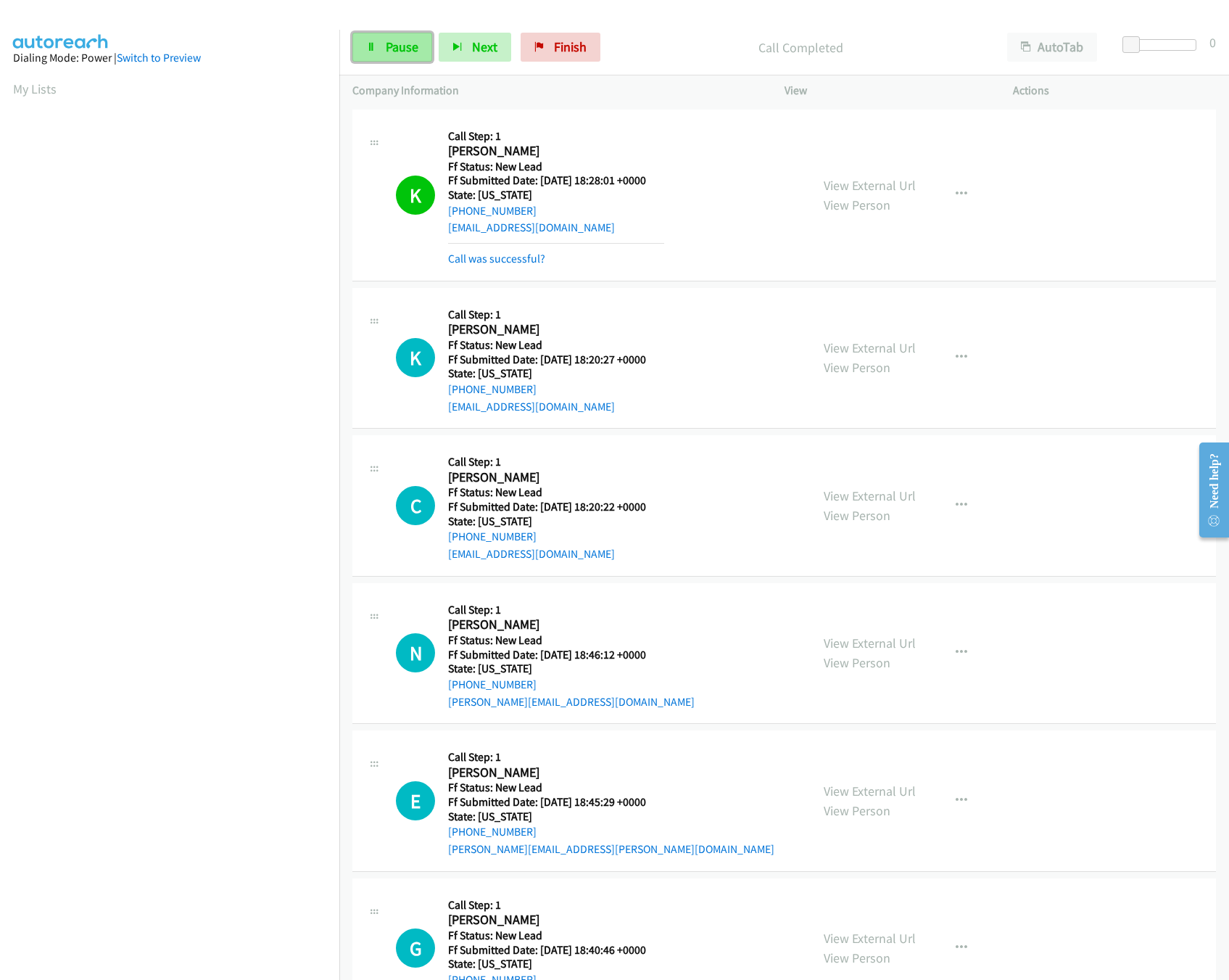
click at [355, 52] on link "Pause" at bounding box center [392, 47] width 80 height 29
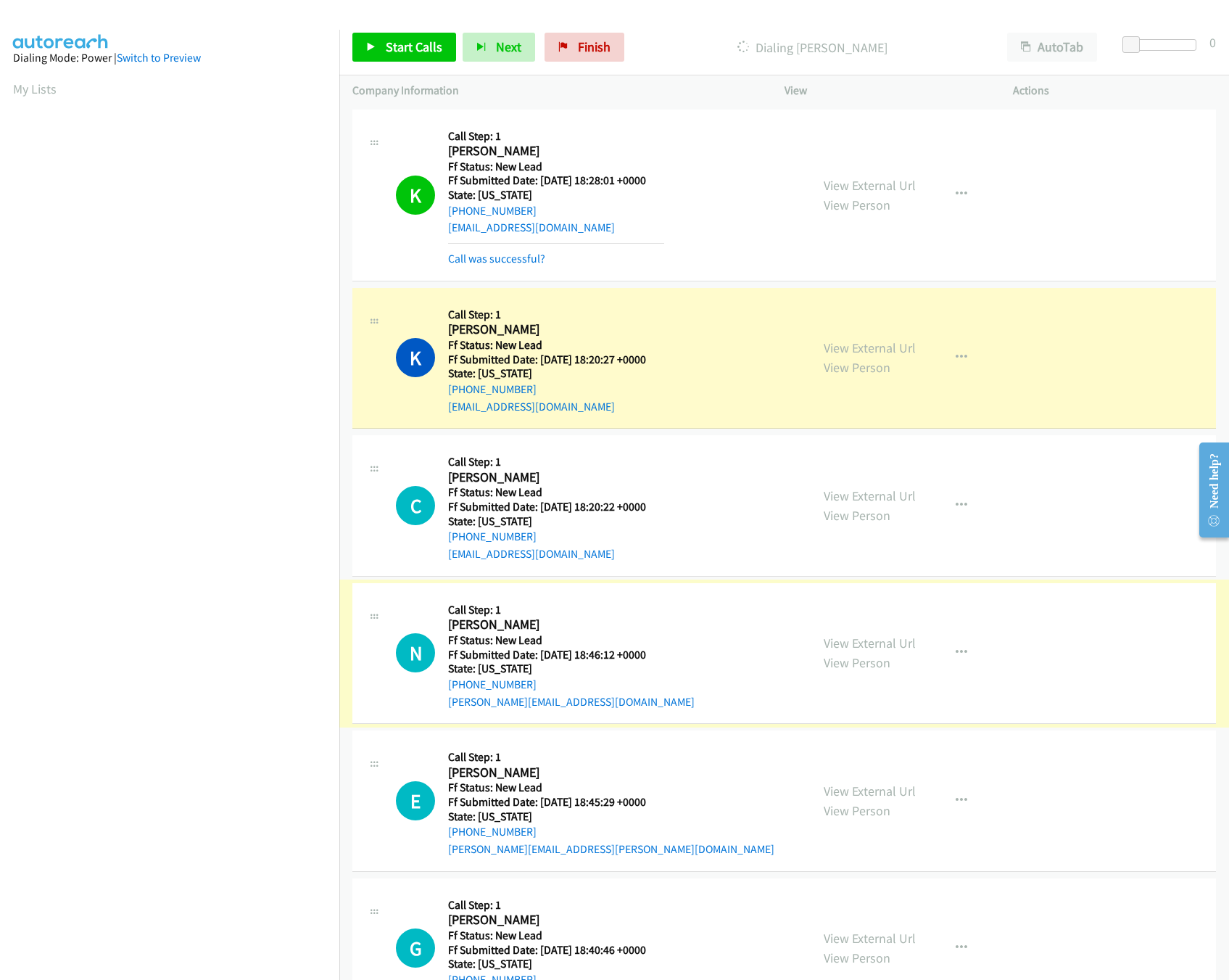
click at [856, 584] on div "N Callback Scheduled Call Step: 1 Nathaniel Koh America/Los_Angeles Ff Status: …" at bounding box center [784, 654] width 864 height 141
click at [884, 647] on link "View External Url" at bounding box center [870, 642] width 92 height 16
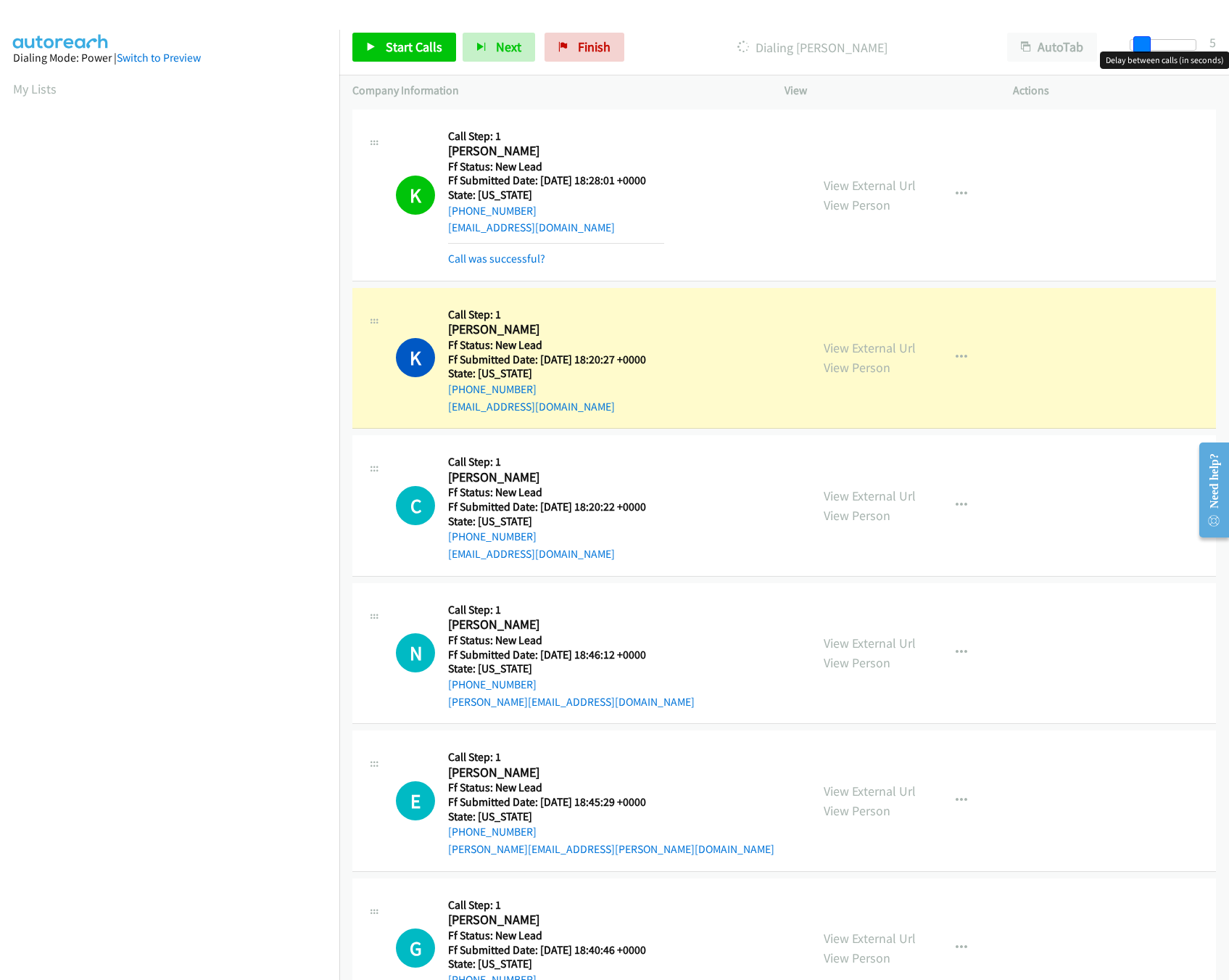
drag, startPoint x: 1134, startPoint y: 43, endPoint x: 1149, endPoint y: 42, distance: 15.0
click at [1149, 42] on span at bounding box center [1142, 45] width 17 height 17
click at [426, 50] on span "Start Calls" at bounding box center [414, 46] width 56 height 16
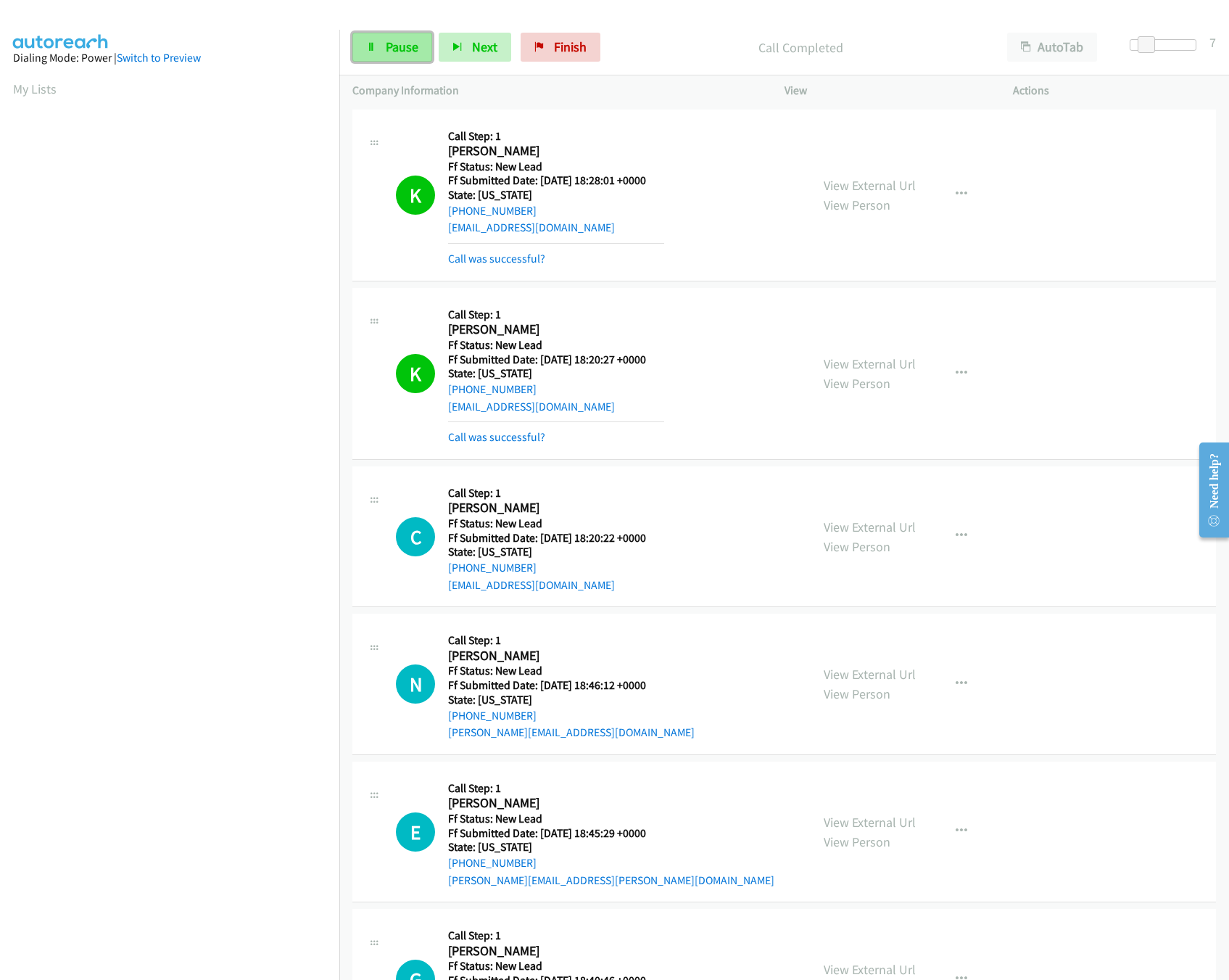
click at [391, 57] on link "Pause" at bounding box center [392, 47] width 80 height 29
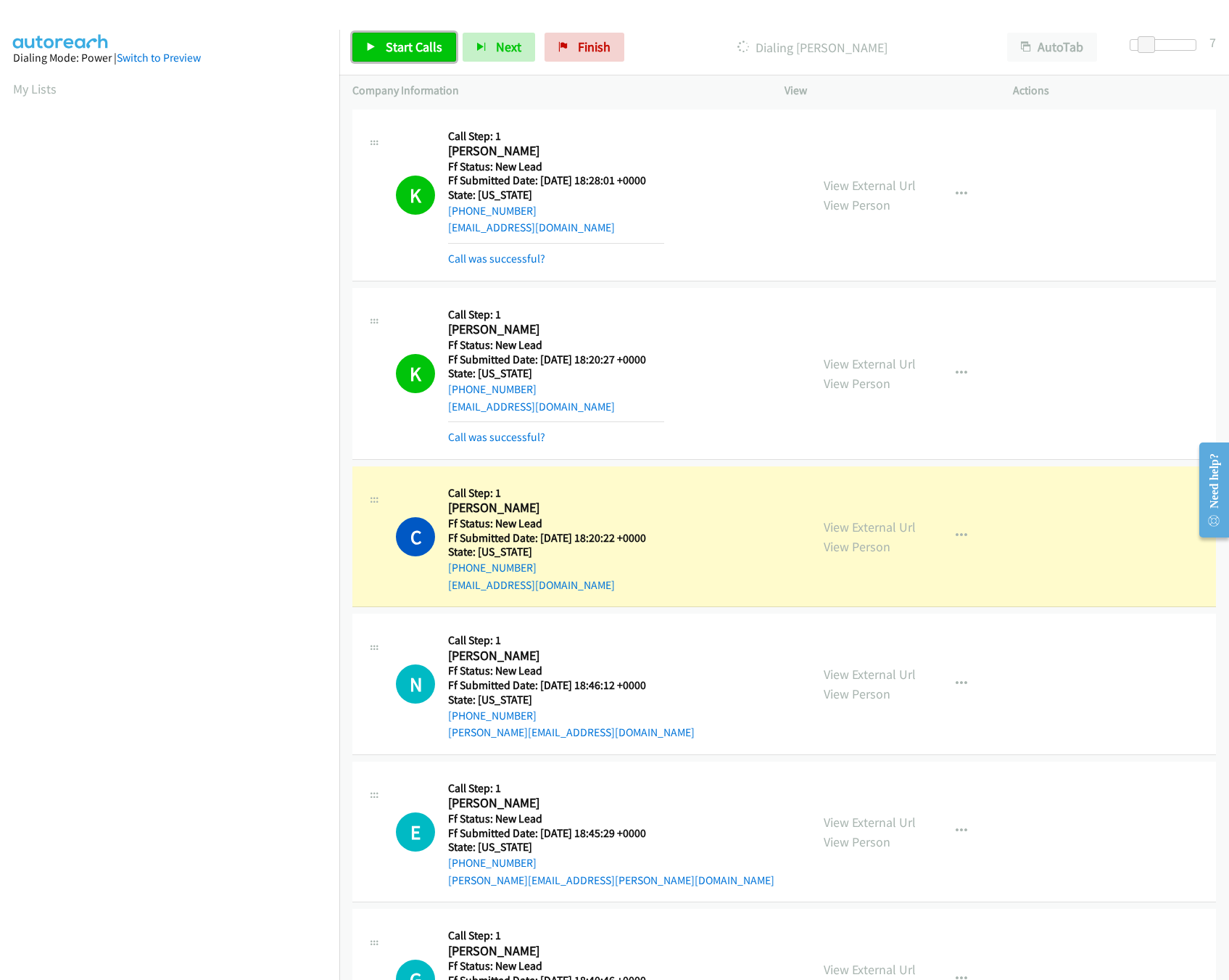
click at [417, 37] on link "Start Calls" at bounding box center [404, 47] width 103 height 29
click at [411, 44] on span "Pause" at bounding box center [403, 46] width 33 height 16
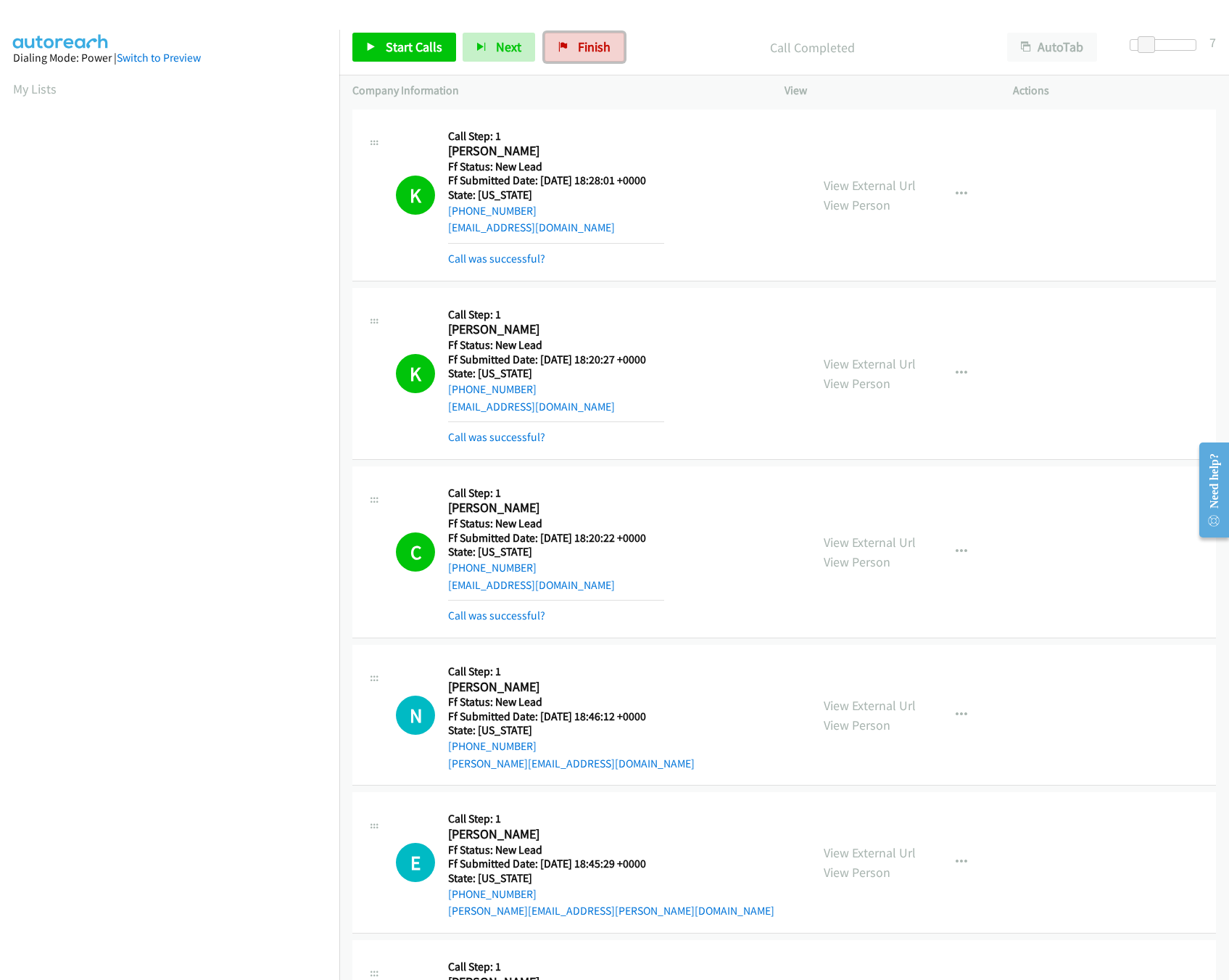
click at [573, 50] on link "Finish" at bounding box center [585, 47] width 80 height 29
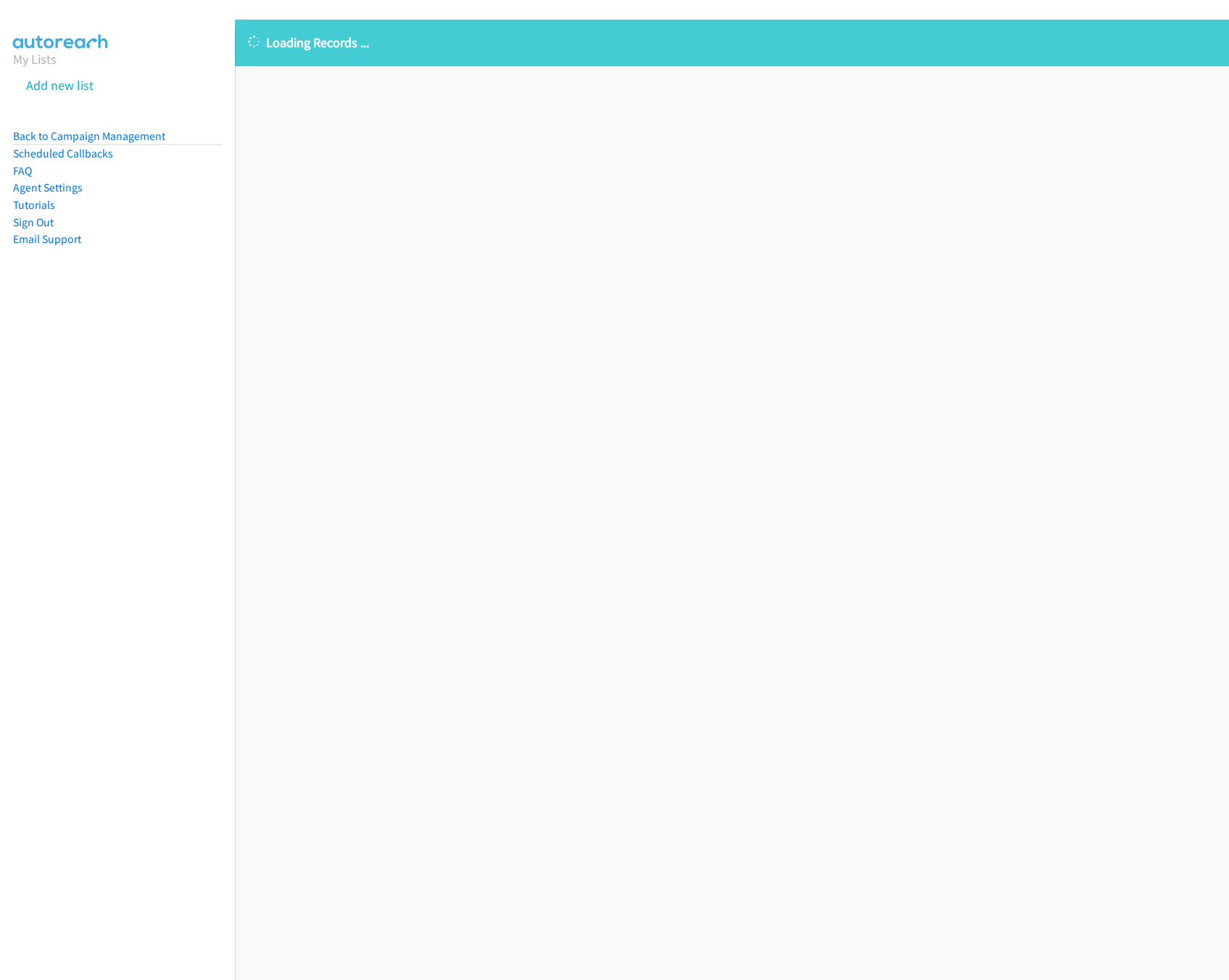
click at [542, 775] on div "Loading Records ... Sorry, something went wrong please try again." at bounding box center [733, 500] width 995 height 960
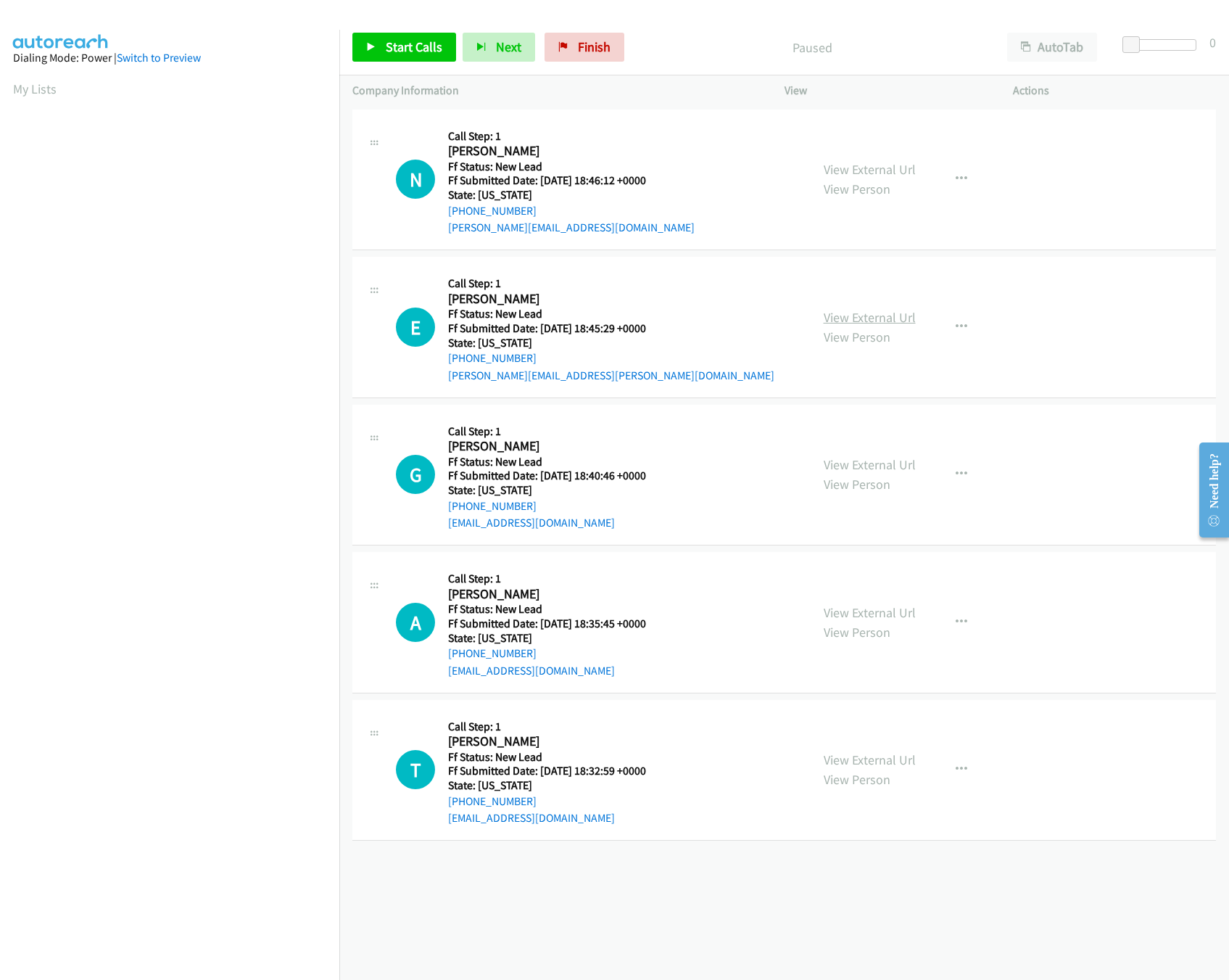
click at [858, 319] on link "View External Url" at bounding box center [870, 317] width 92 height 16
click at [409, 53] on span "Start Calls" at bounding box center [414, 46] width 56 height 16
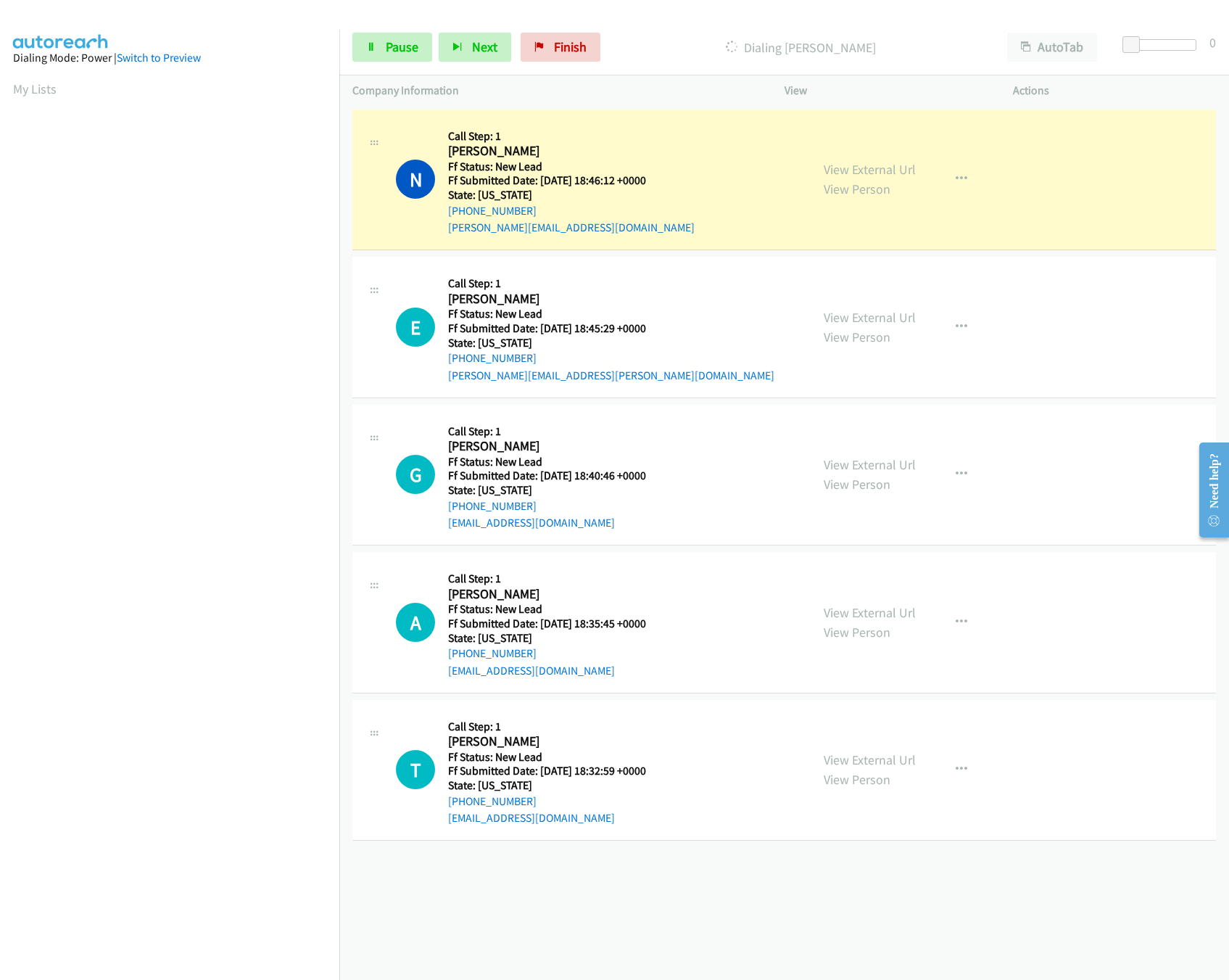
drag, startPoint x: 536, startPoint y: 932, endPoint x: 536, endPoint y: 923, distance: 9.0
click at [536, 932] on div "[PHONE_NUMBER] Call failed - Please reload the list and try again The Callbar F…" at bounding box center [784, 543] width 890 height 874
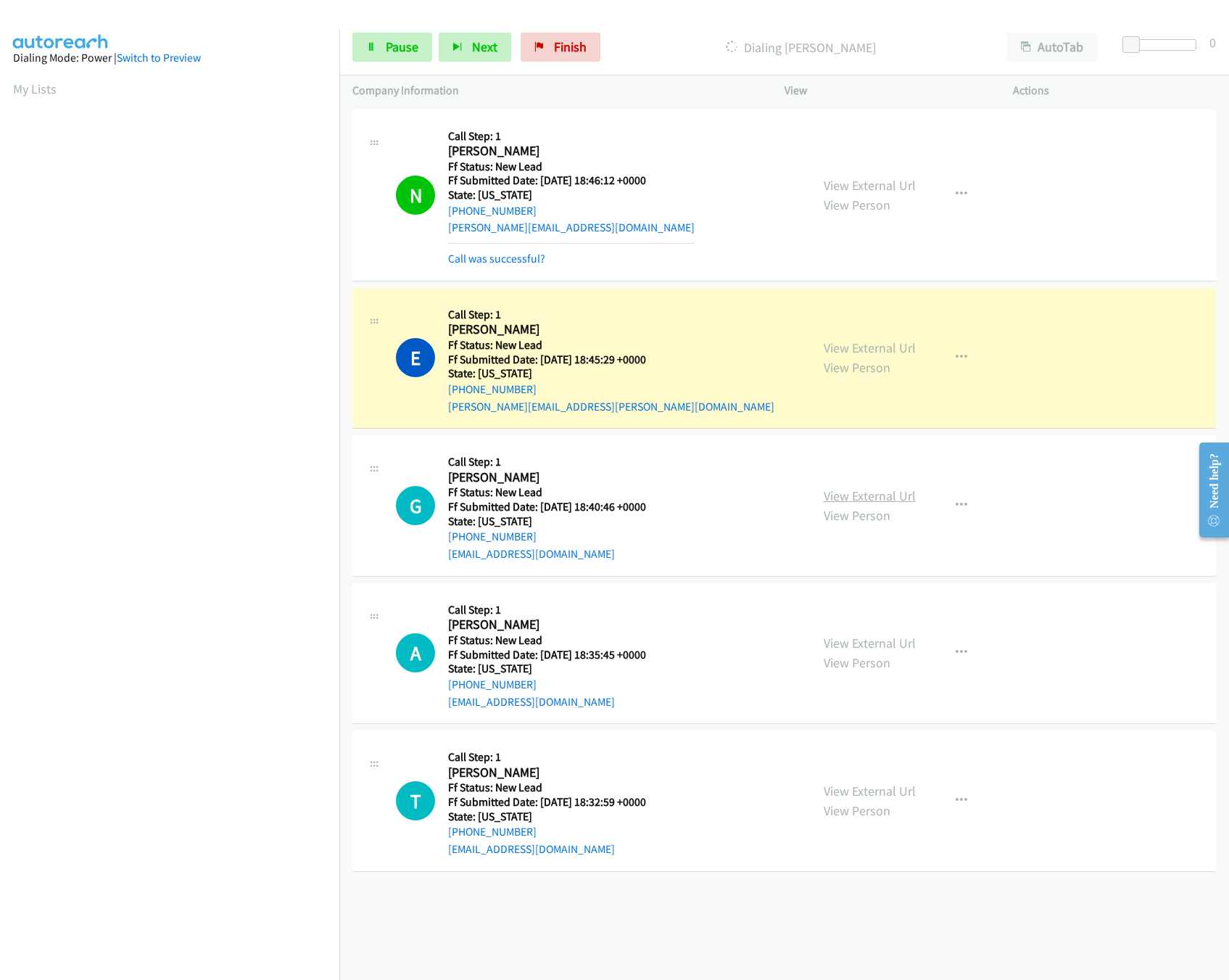
click at [849, 497] on link "View External Url" at bounding box center [870, 496] width 92 height 16
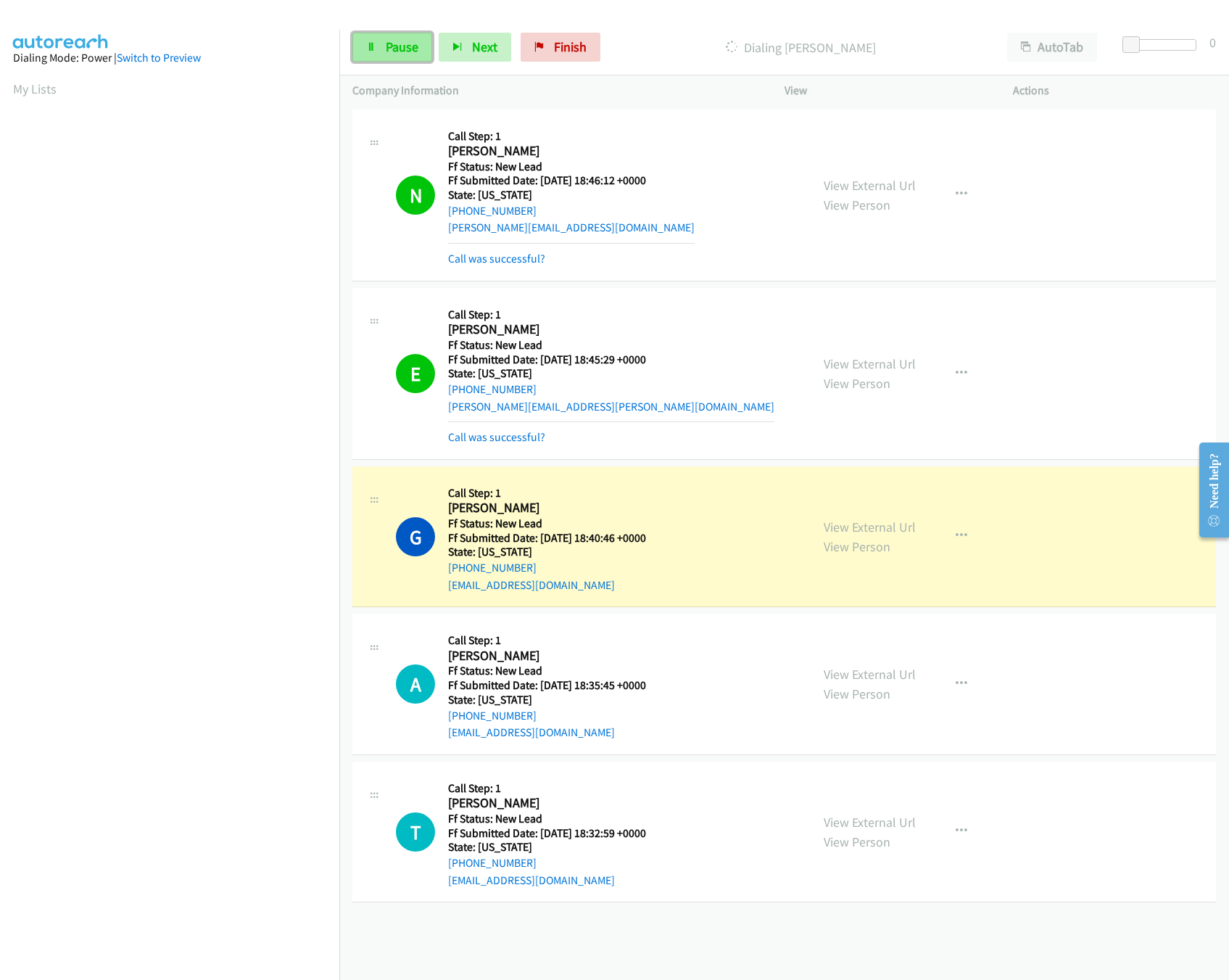
click at [420, 53] on link "Pause" at bounding box center [392, 47] width 80 height 29
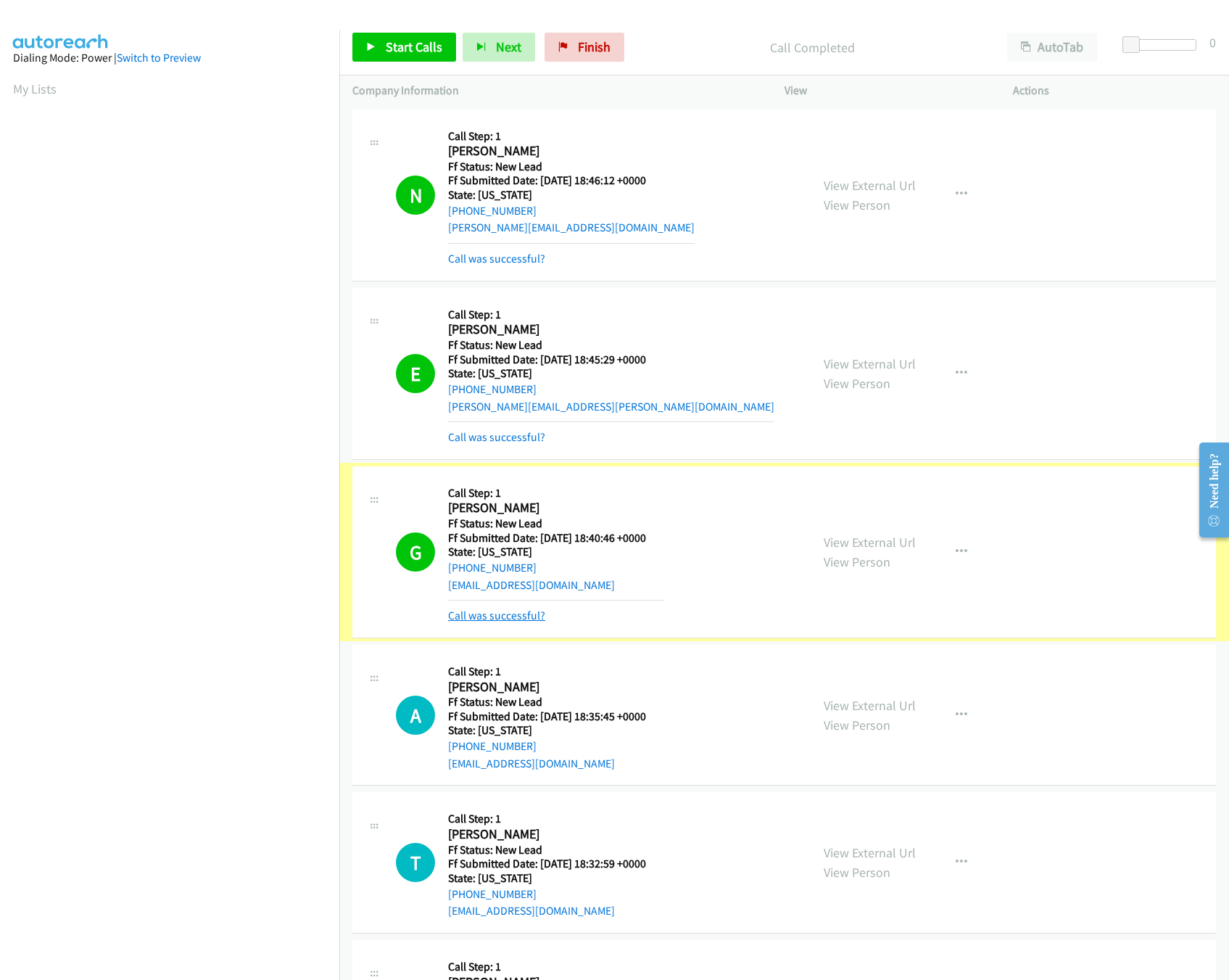
click at [501, 615] on link "Call was successful?" at bounding box center [496, 615] width 97 height 14
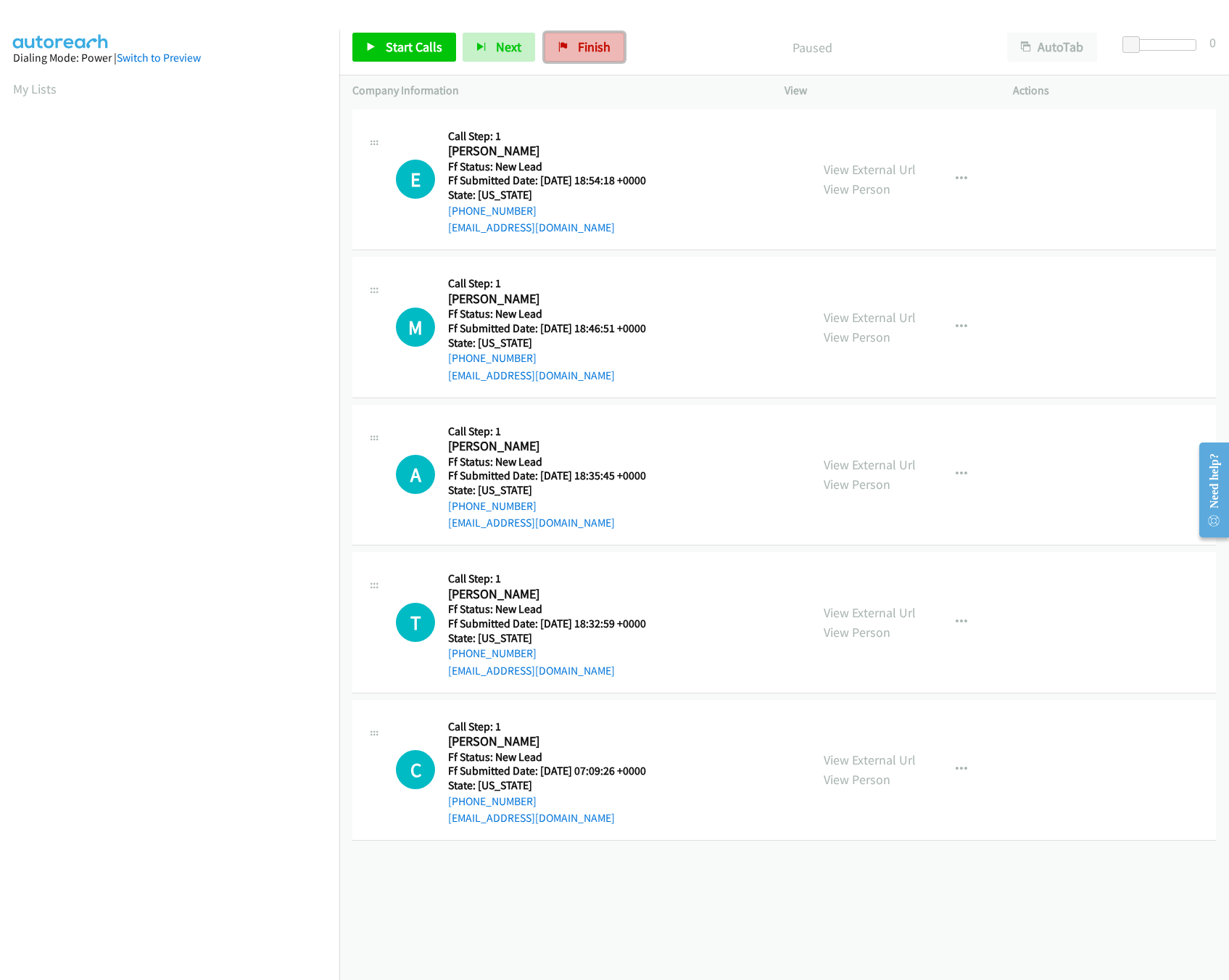
click at [594, 48] on span "Finish" at bounding box center [595, 46] width 33 height 16
click at [708, 881] on div "[PHONE_NUMBER] Call failed - Please reload the list and try again The Callbar F…" at bounding box center [784, 543] width 890 height 874
click at [854, 319] on link "View External Url" at bounding box center [870, 317] width 92 height 16
click at [894, 172] on link "View External Url" at bounding box center [870, 169] width 92 height 16
click at [901, 466] on link "View External Url" at bounding box center [870, 464] width 92 height 16
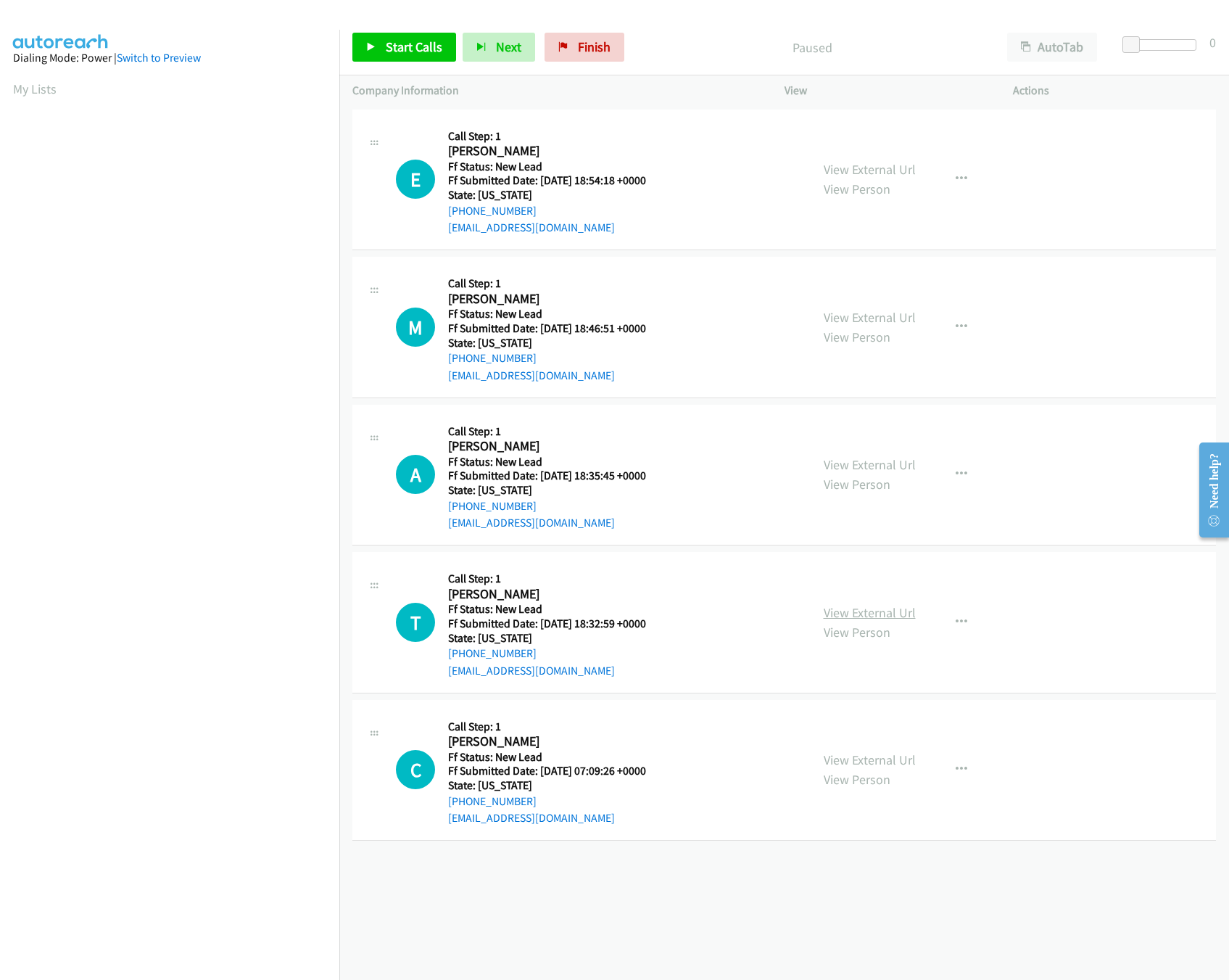
click at [864, 619] on link "View External Url" at bounding box center [870, 612] width 92 height 16
click at [864, 609] on link "View External Url" at bounding box center [870, 612] width 92 height 16
click at [409, 44] on span "Start Calls" at bounding box center [414, 46] width 56 height 16
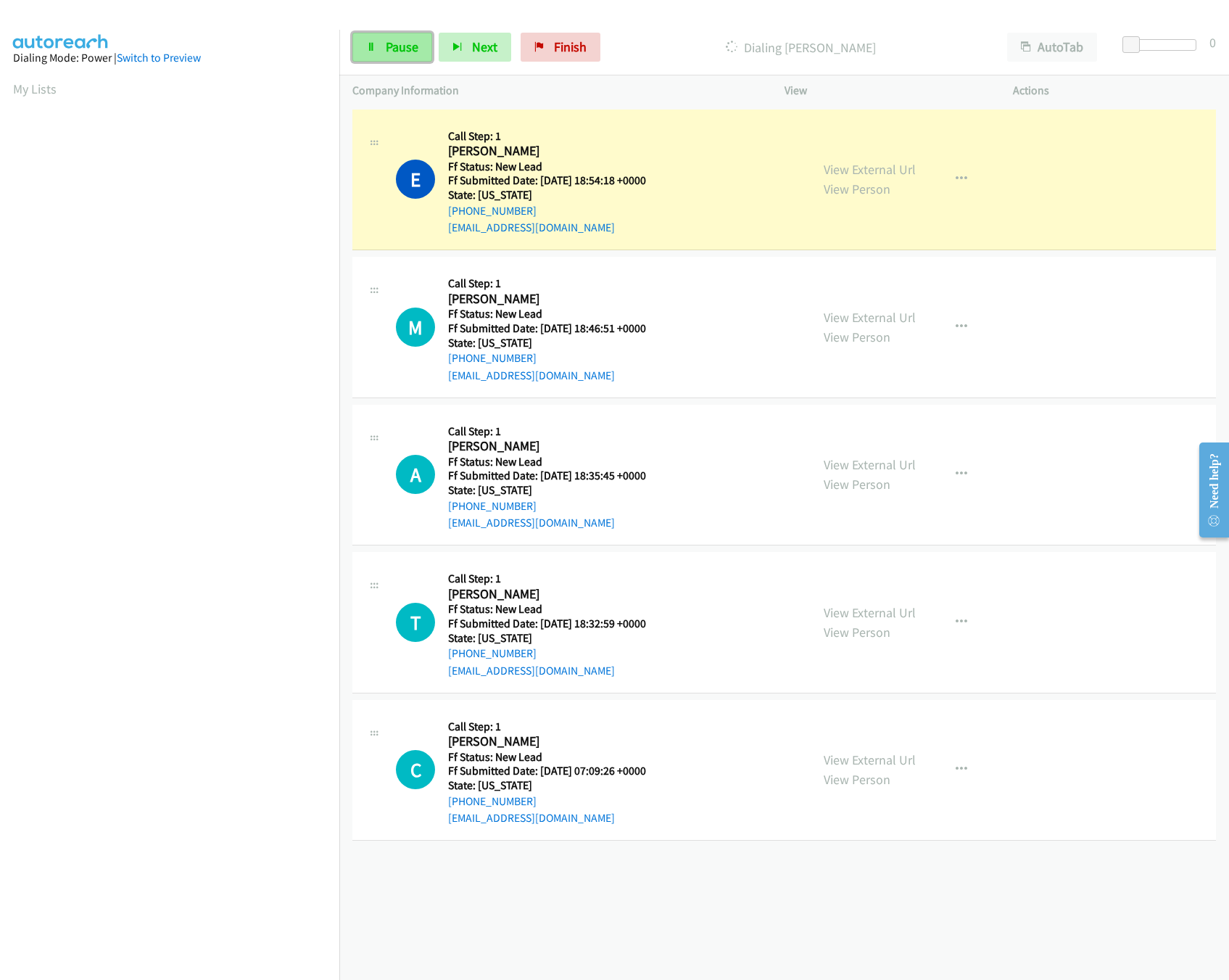
click at [373, 39] on link "Pause" at bounding box center [392, 47] width 80 height 29
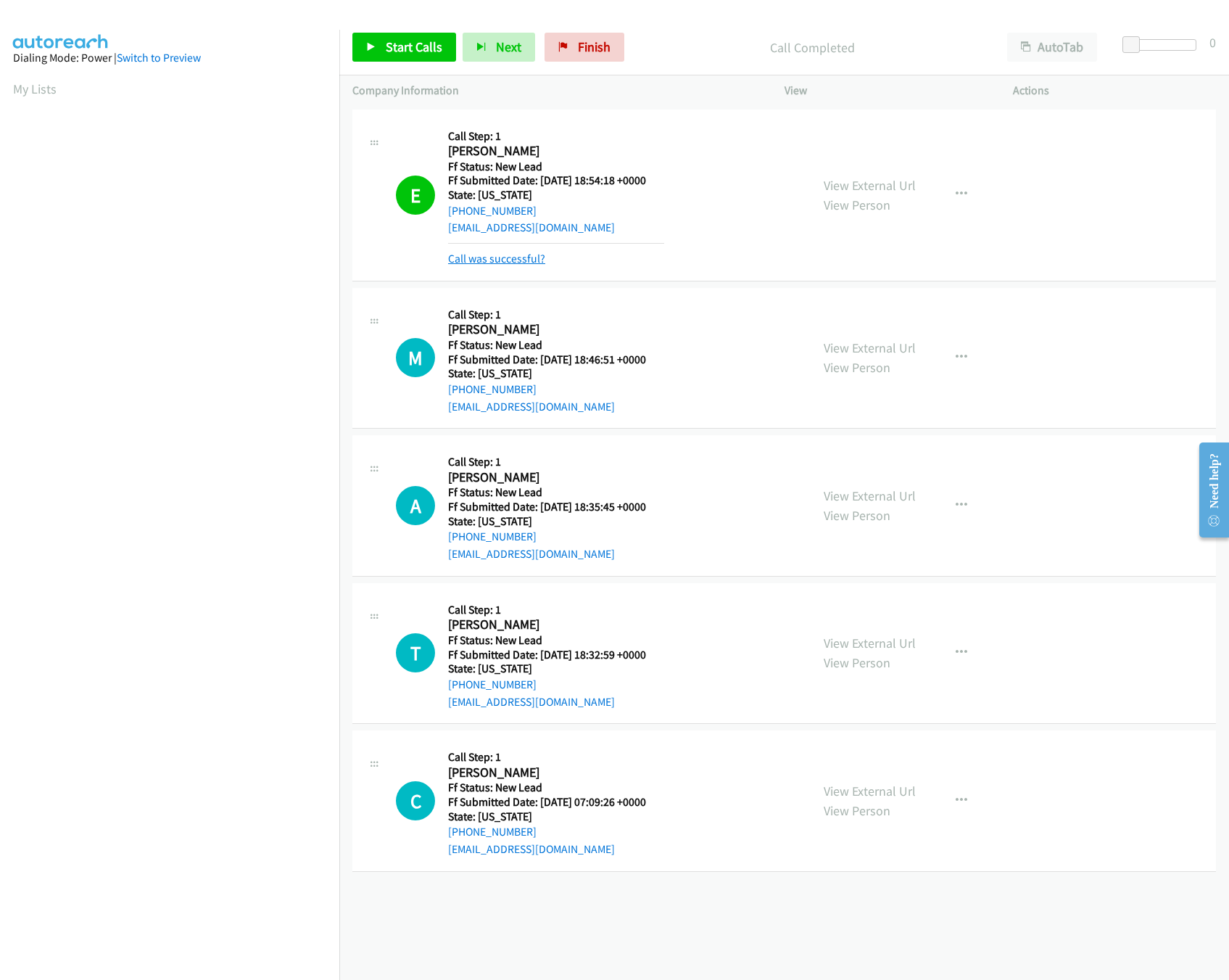
click at [462, 260] on link "Call was successful?" at bounding box center [496, 259] width 97 height 14
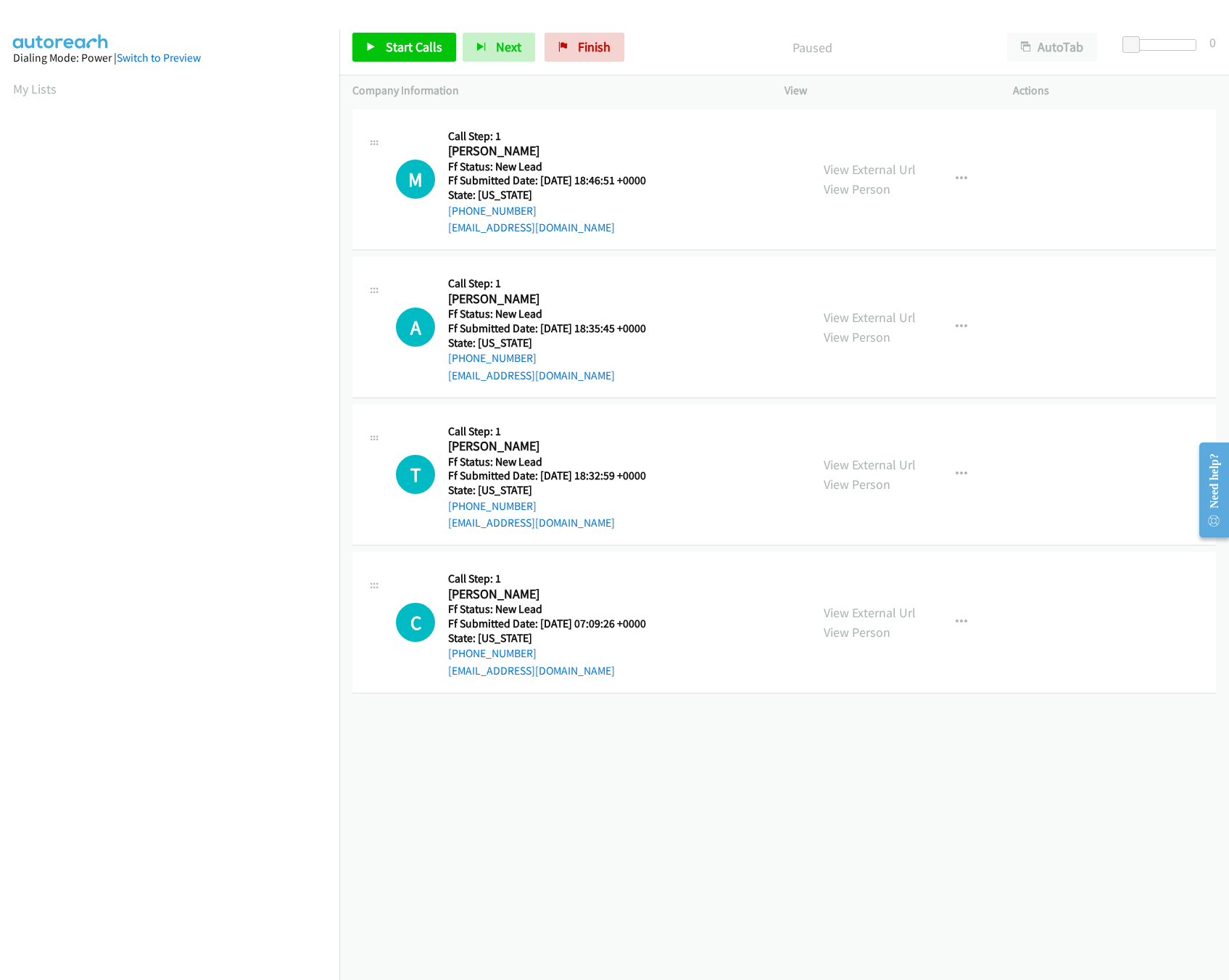
click at [722, 770] on div "[PHONE_NUMBER] Call failed - Please reload the list and try again The Callbar F…" at bounding box center [784, 543] width 890 height 874
click at [425, 42] on span "Start Calls" at bounding box center [414, 46] width 56 height 16
click at [860, 619] on link "View External Url" at bounding box center [870, 612] width 92 height 16
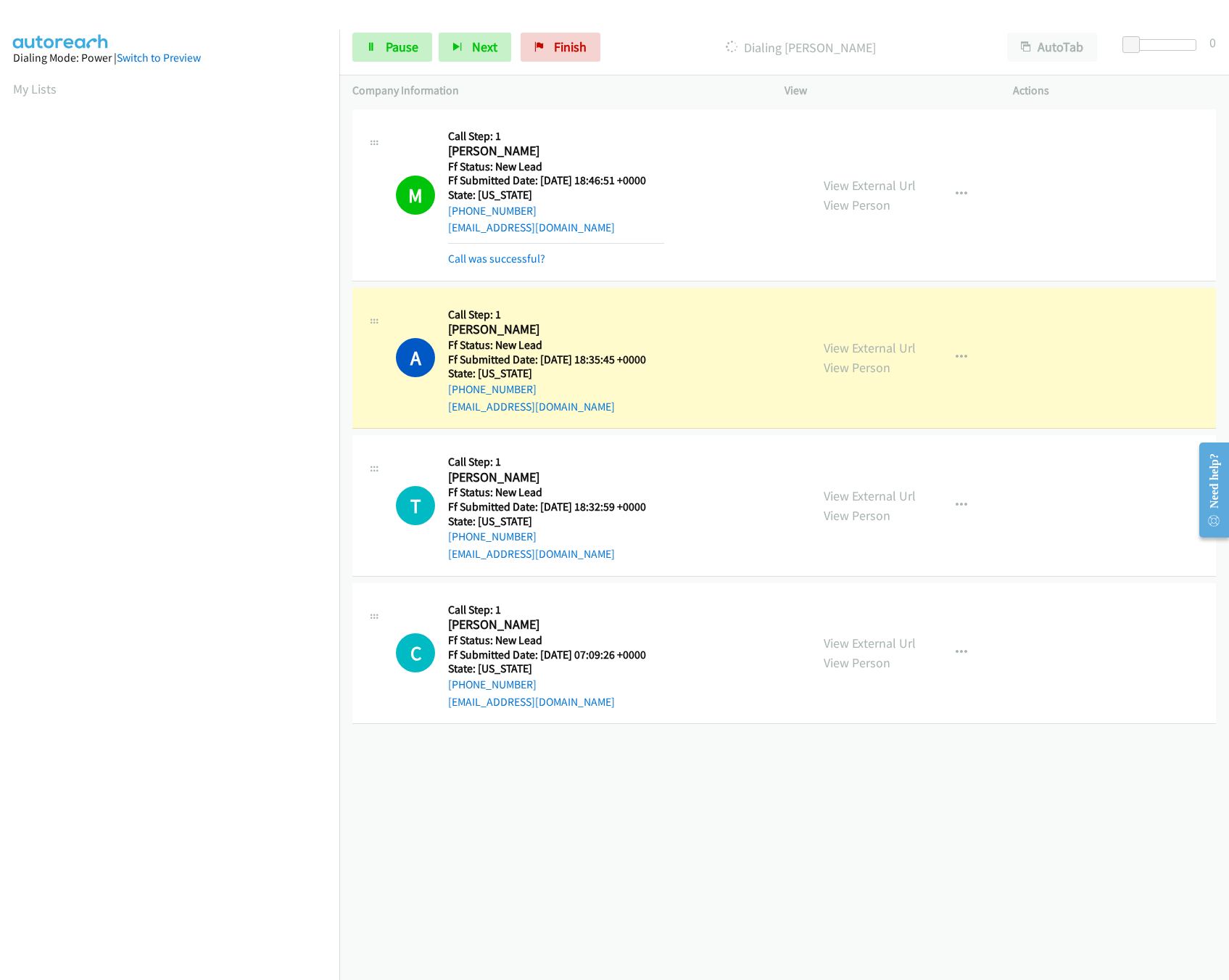
click at [660, 782] on div "+1 415-964-1034 Call failed - Please reload the list and try again The Callbar …" at bounding box center [784, 543] width 890 height 874
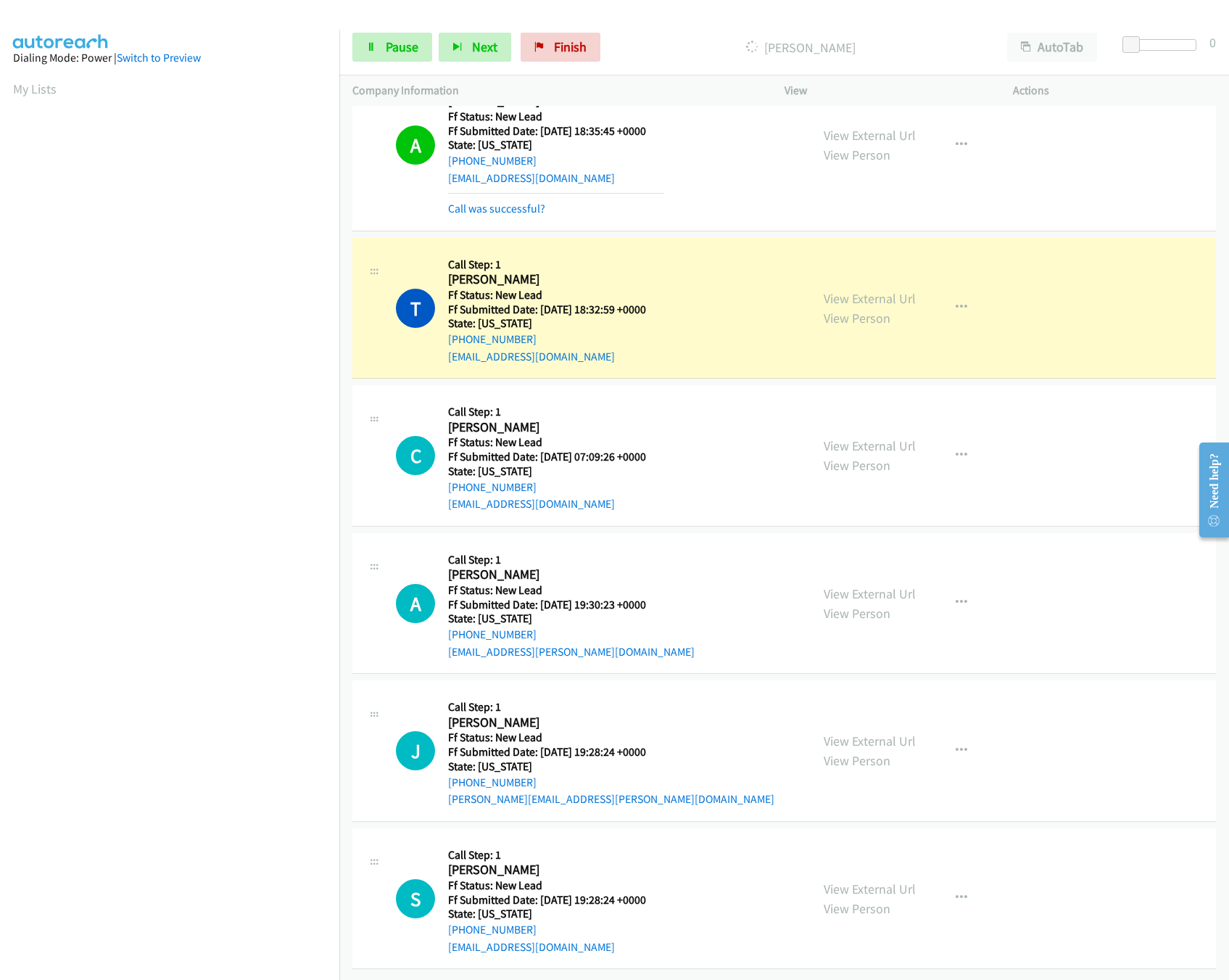
scroll to position [247, 0]
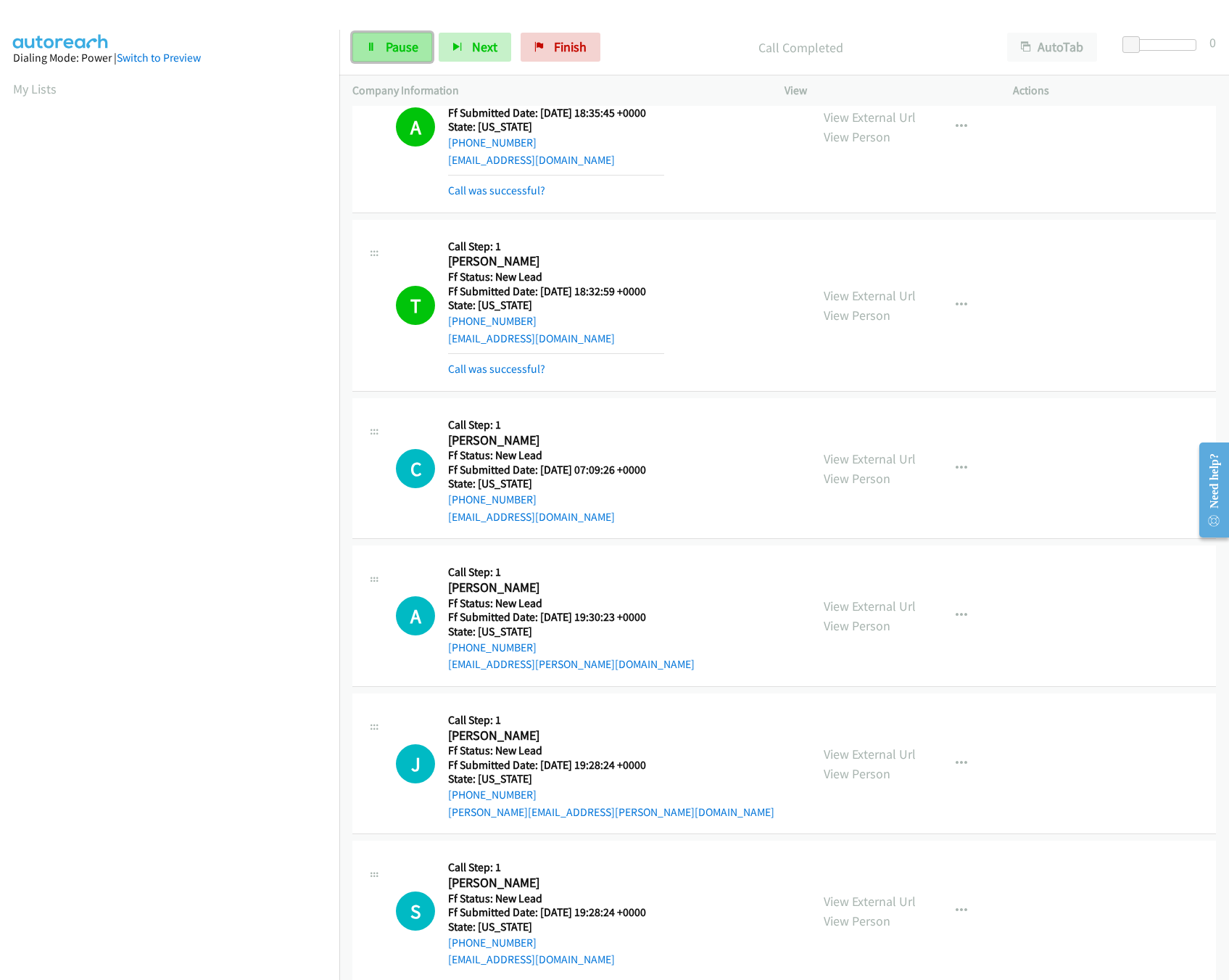
click at [394, 43] on span "Pause" at bounding box center [403, 46] width 33 height 16
click at [488, 365] on link "Call was successful?" at bounding box center [496, 369] width 97 height 14
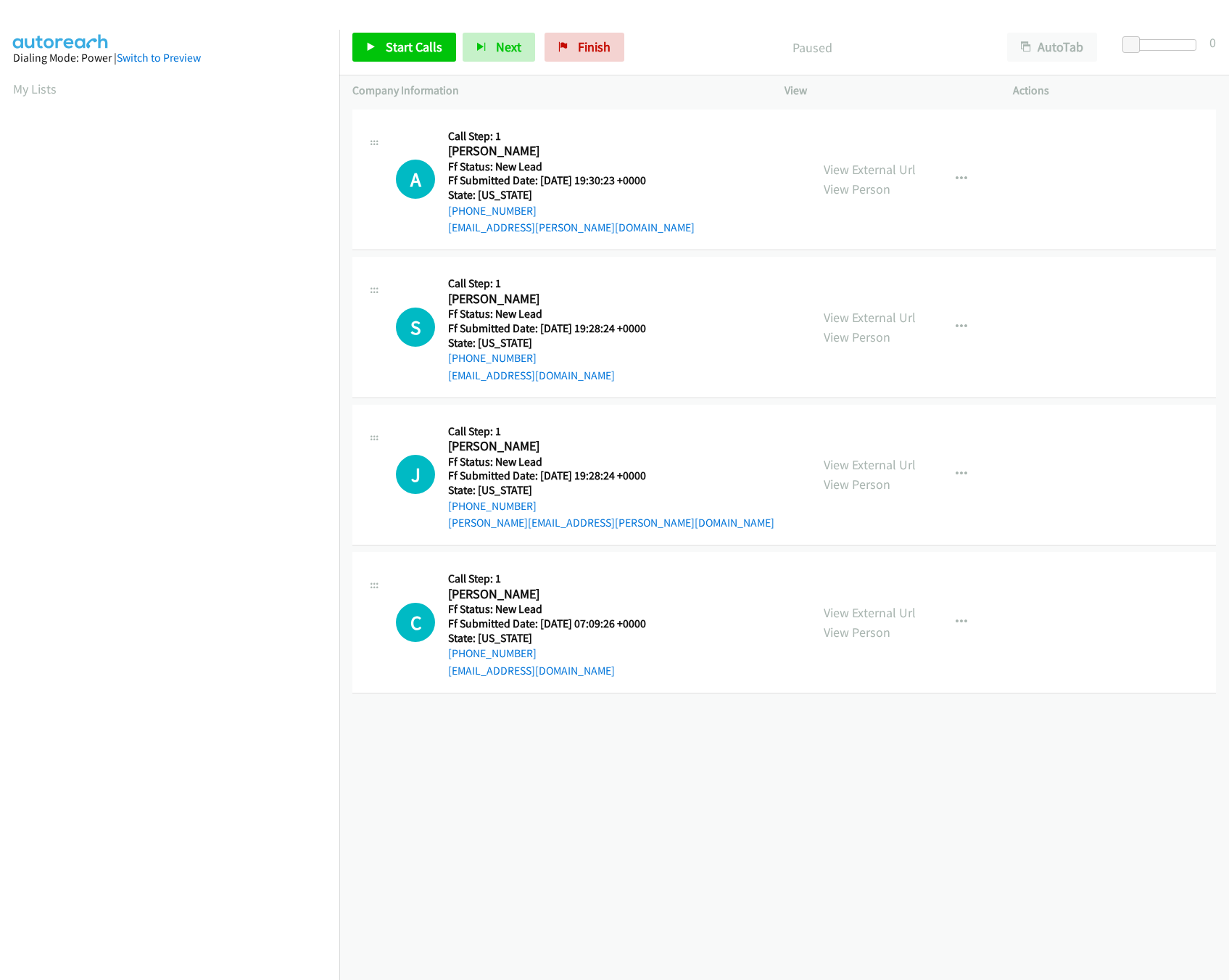
click at [524, 806] on div "[PHONE_NUMBER] Call failed - Please reload the list and try again The Callbar F…" at bounding box center [784, 543] width 890 height 874
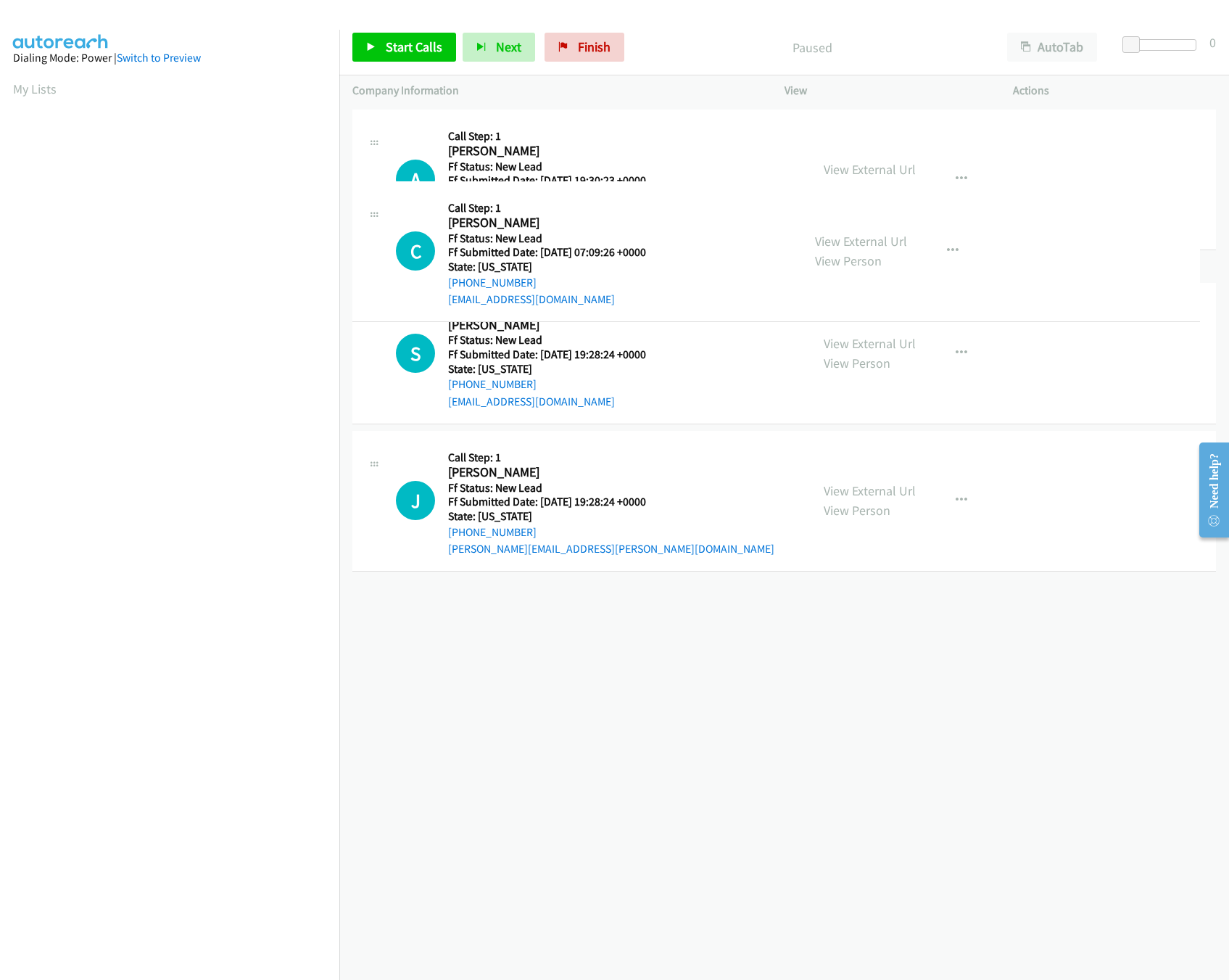
drag, startPoint x: 616, startPoint y: 641, endPoint x: 674, endPoint y: 130, distance: 514.3
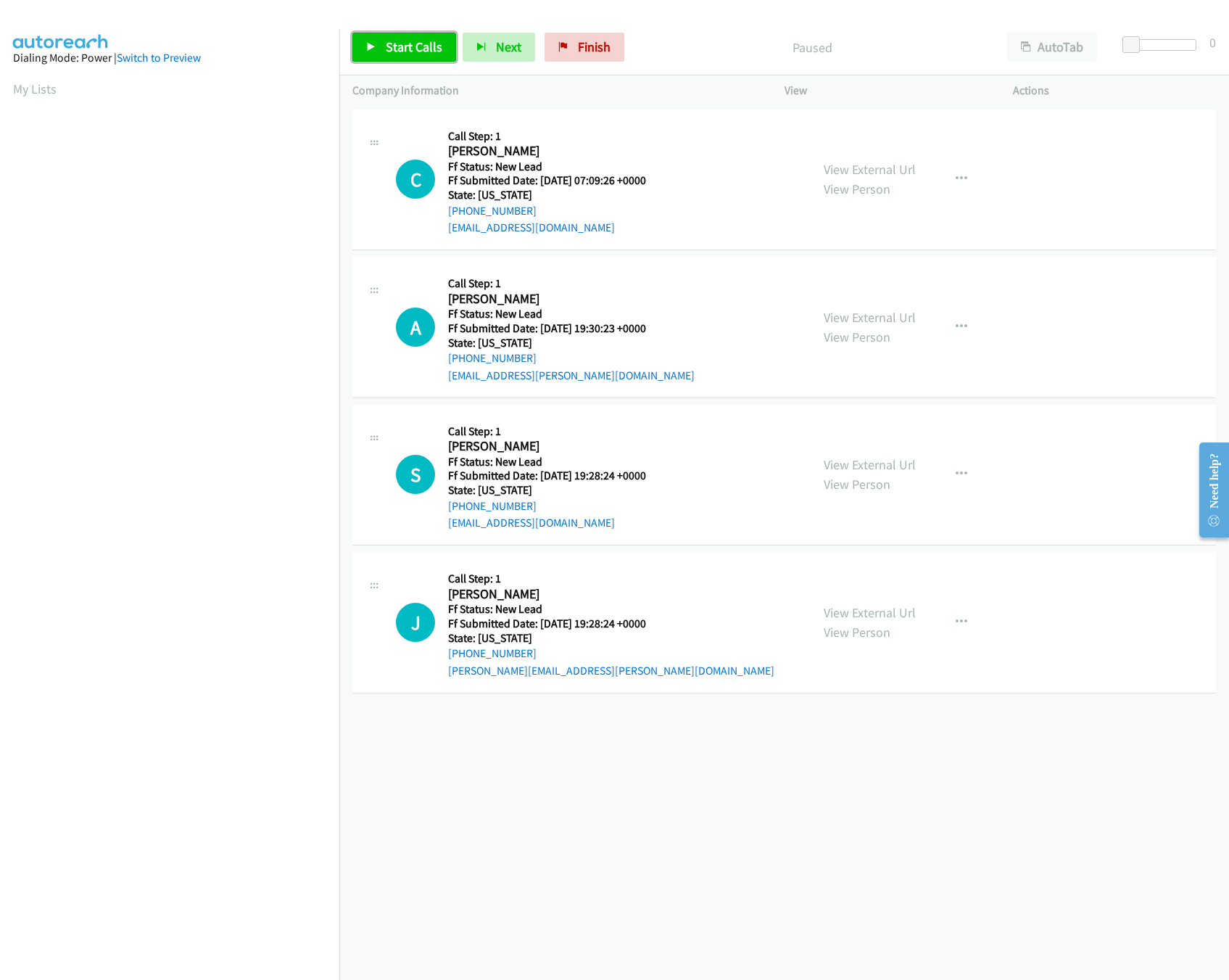
click at [397, 50] on span "Start Calls" at bounding box center [414, 46] width 56 height 16
click at [598, 862] on div "+1 415-964-1034 Call failed - Please reload the list and try again The Callbar …" at bounding box center [784, 543] width 890 height 874
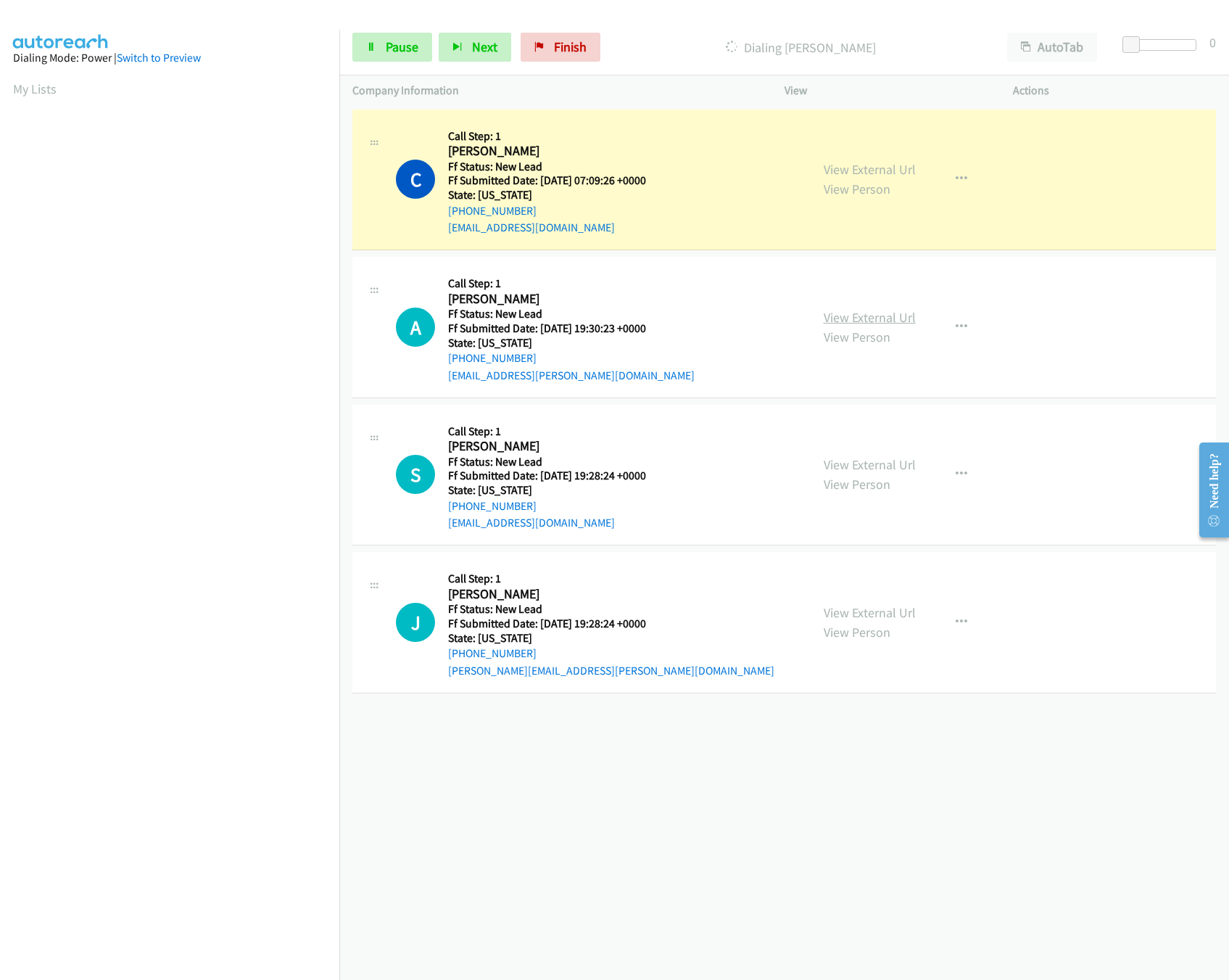
click at [885, 314] on link "View External Url" at bounding box center [870, 317] width 92 height 16
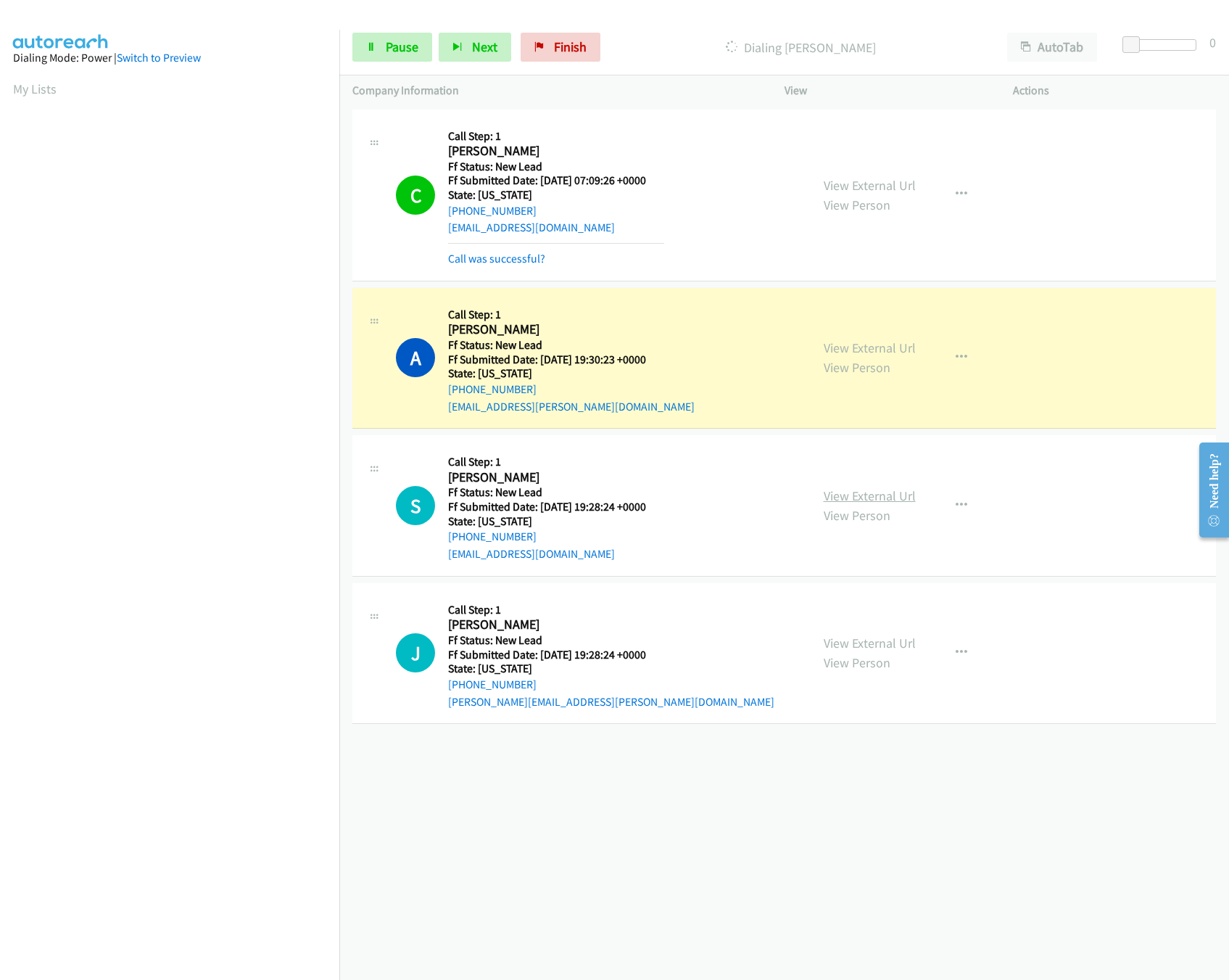
click at [881, 498] on link "View External Url" at bounding box center [870, 496] width 92 height 16
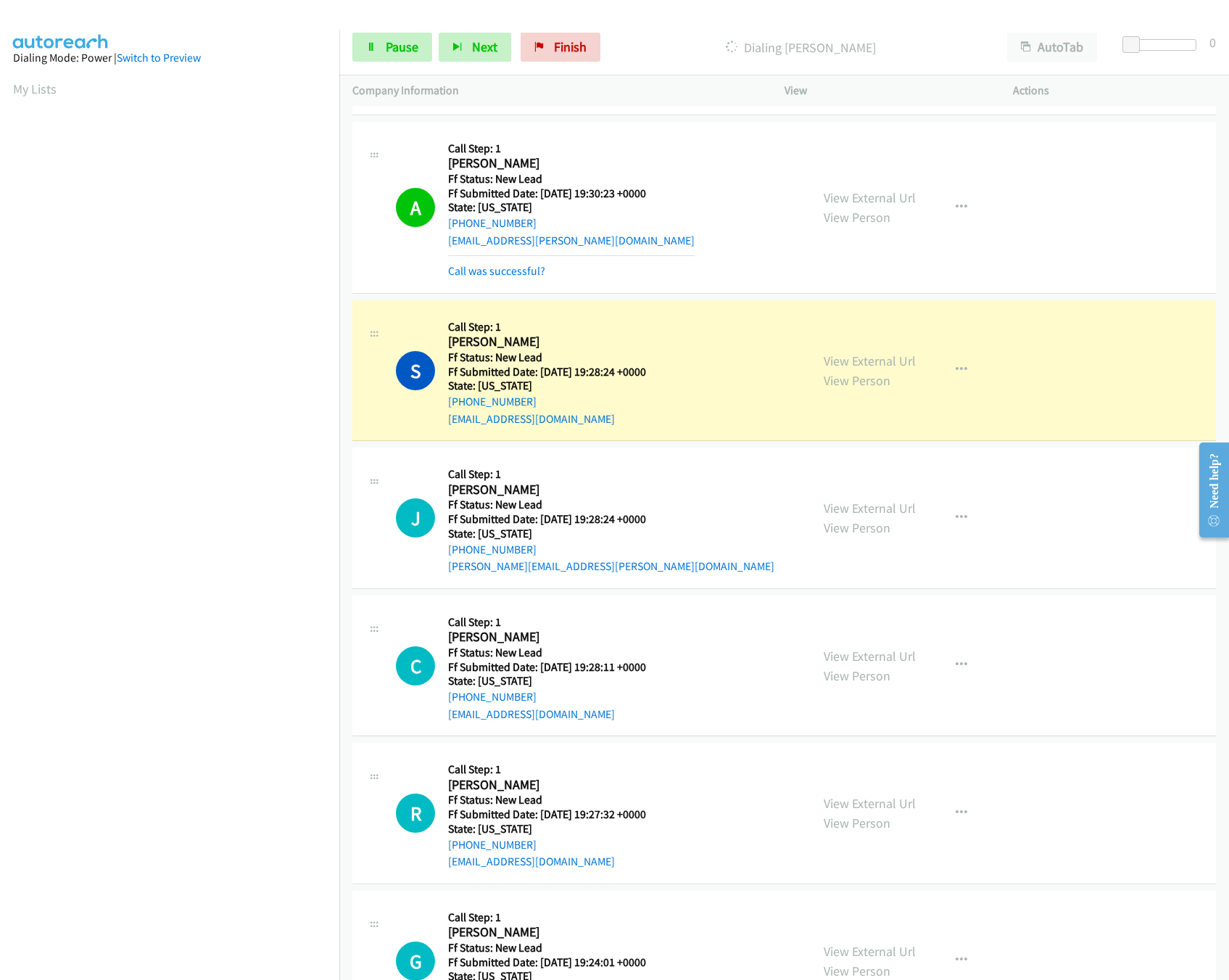
scroll to position [247, 0]
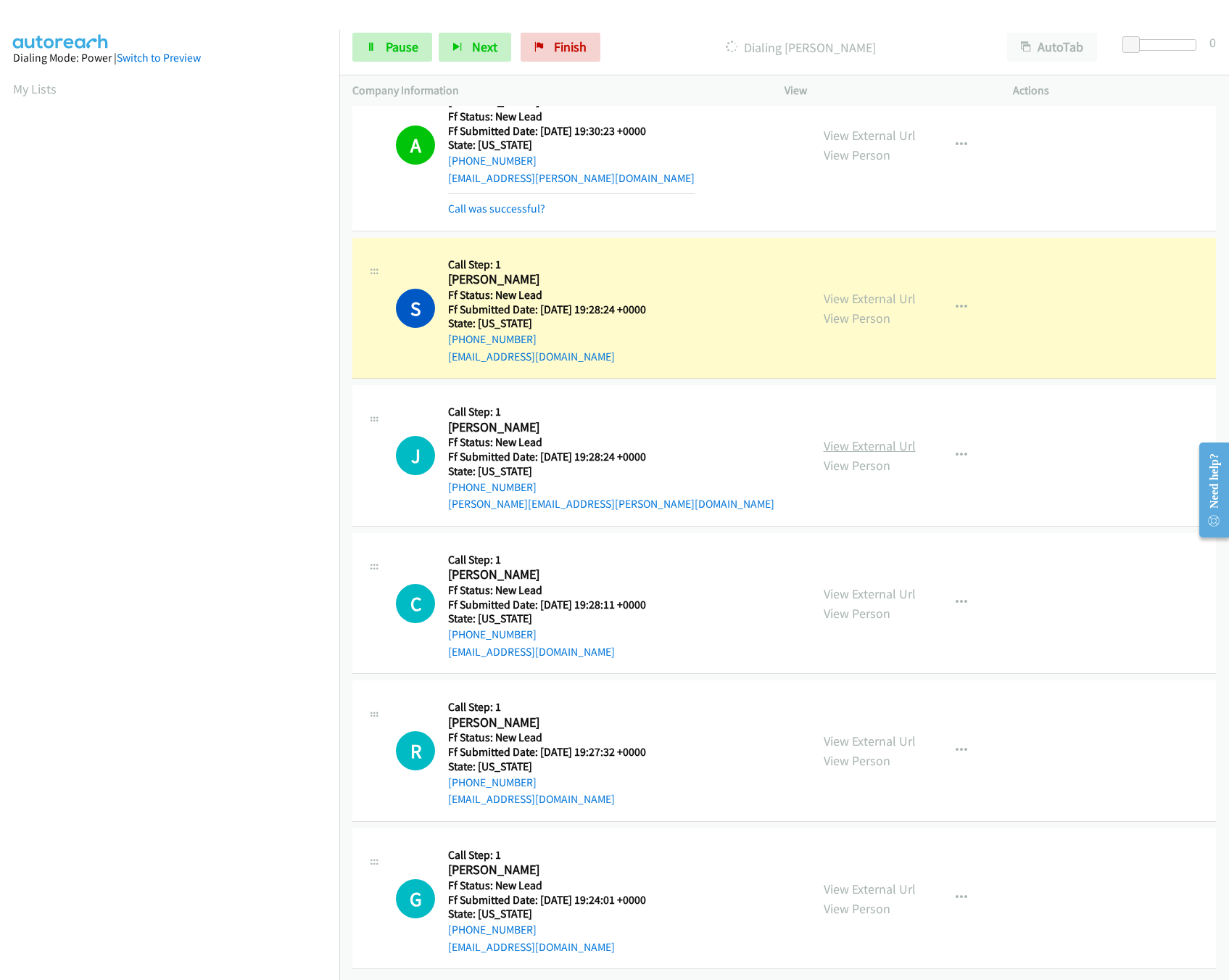
click at [855, 437] on link "View External Url" at bounding box center [870, 445] width 92 height 16
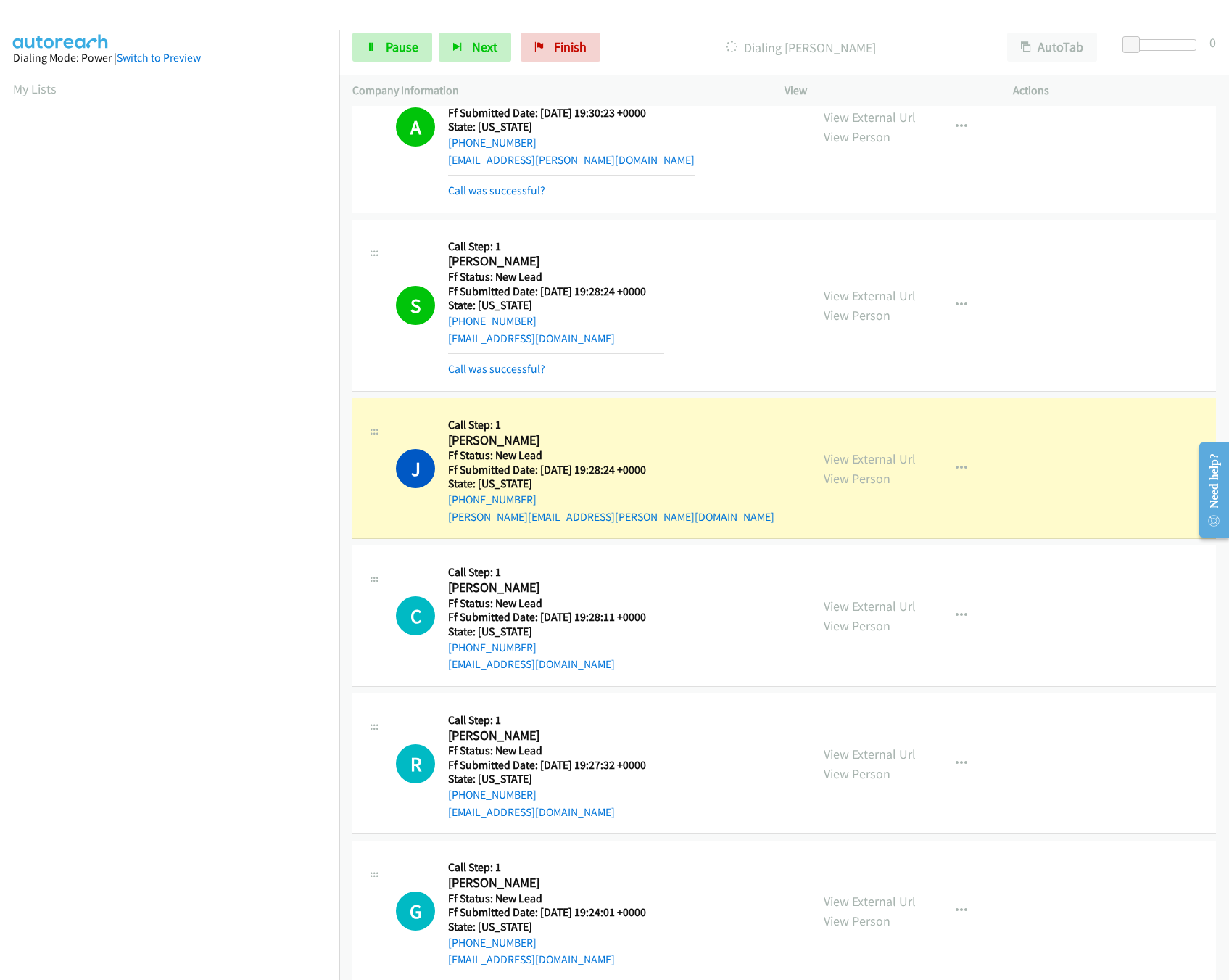
click at [877, 606] on link "View External Url" at bounding box center [870, 606] width 92 height 16
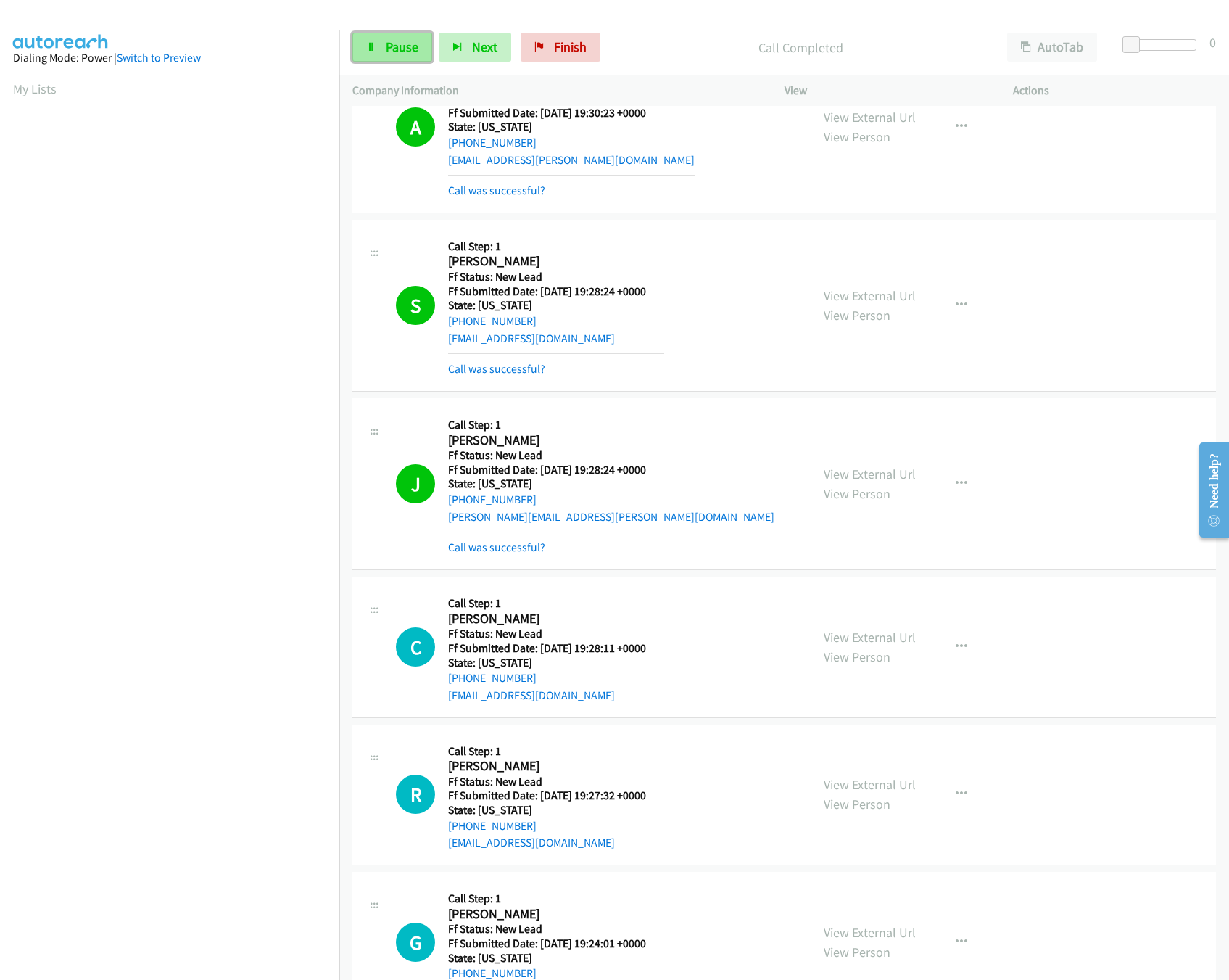
click at [396, 55] on span "Pause" at bounding box center [403, 46] width 33 height 16
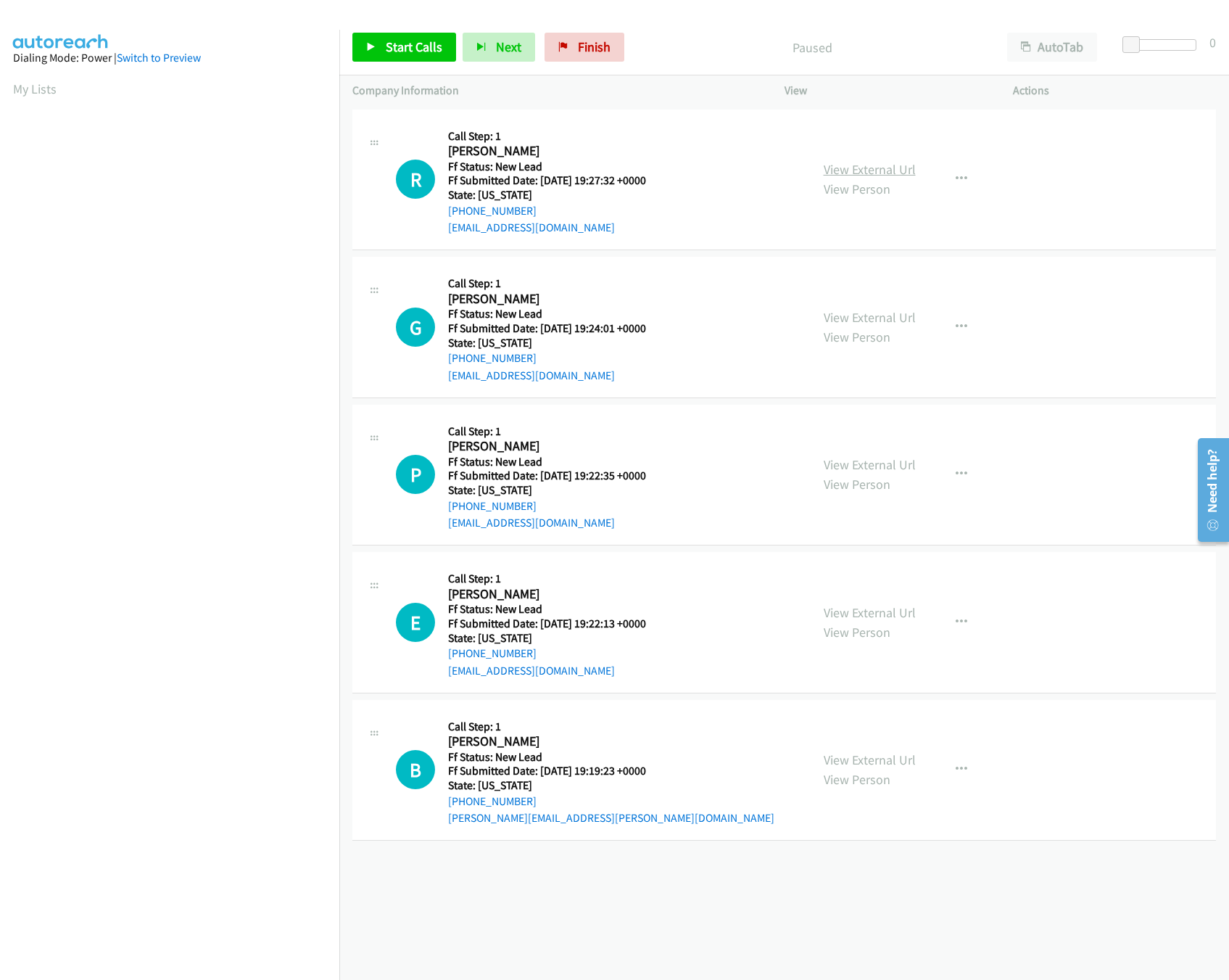
click at [902, 164] on link "View External Url" at bounding box center [870, 169] width 92 height 16
click at [603, 46] on span "Finish" at bounding box center [595, 46] width 33 height 16
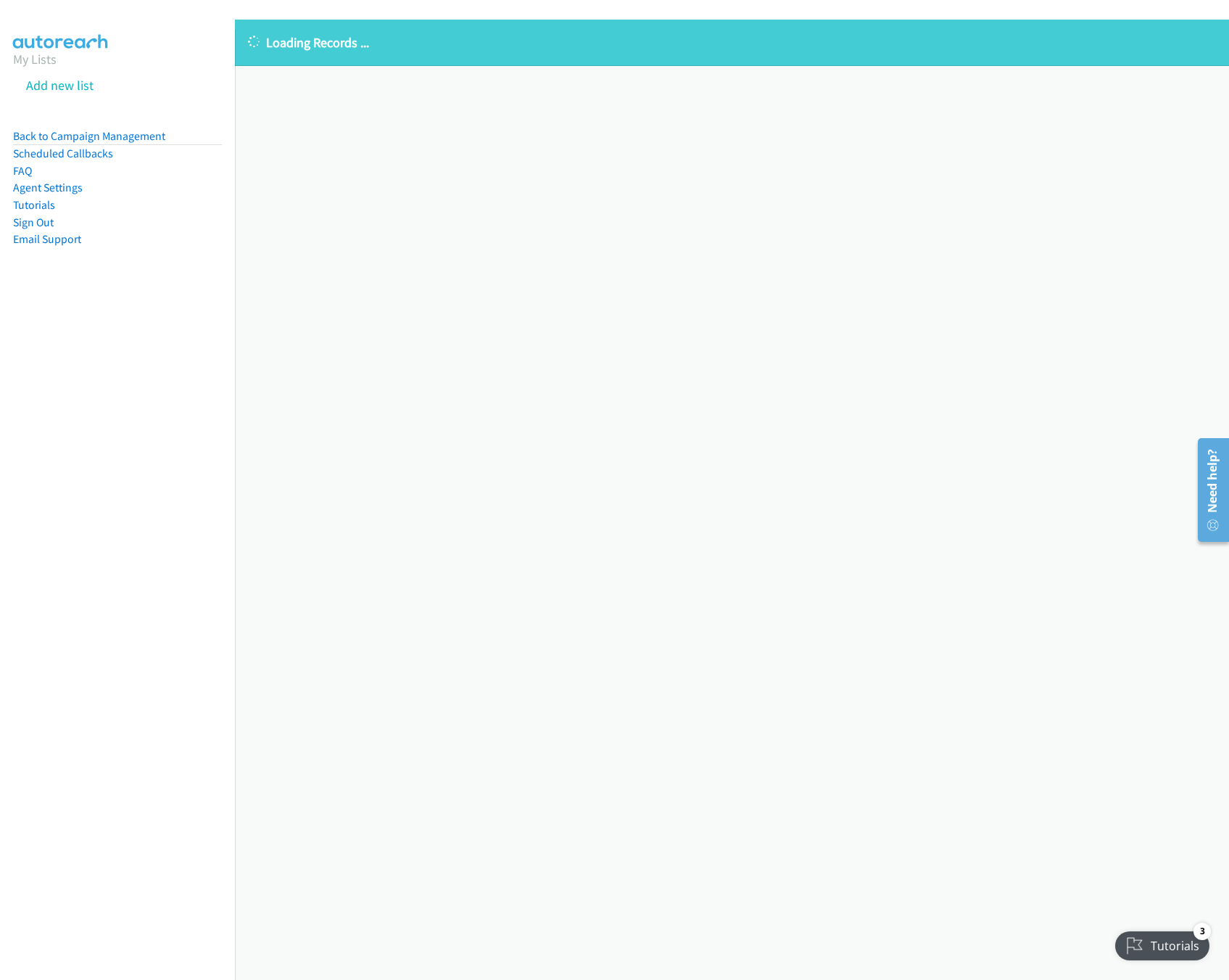
click at [742, 361] on div "Loading Records ... Sorry, something went wrong please try again." at bounding box center [733, 500] width 995 height 960
click at [154, 138] on link "Back to Campaign Management" at bounding box center [89, 136] width 152 height 14
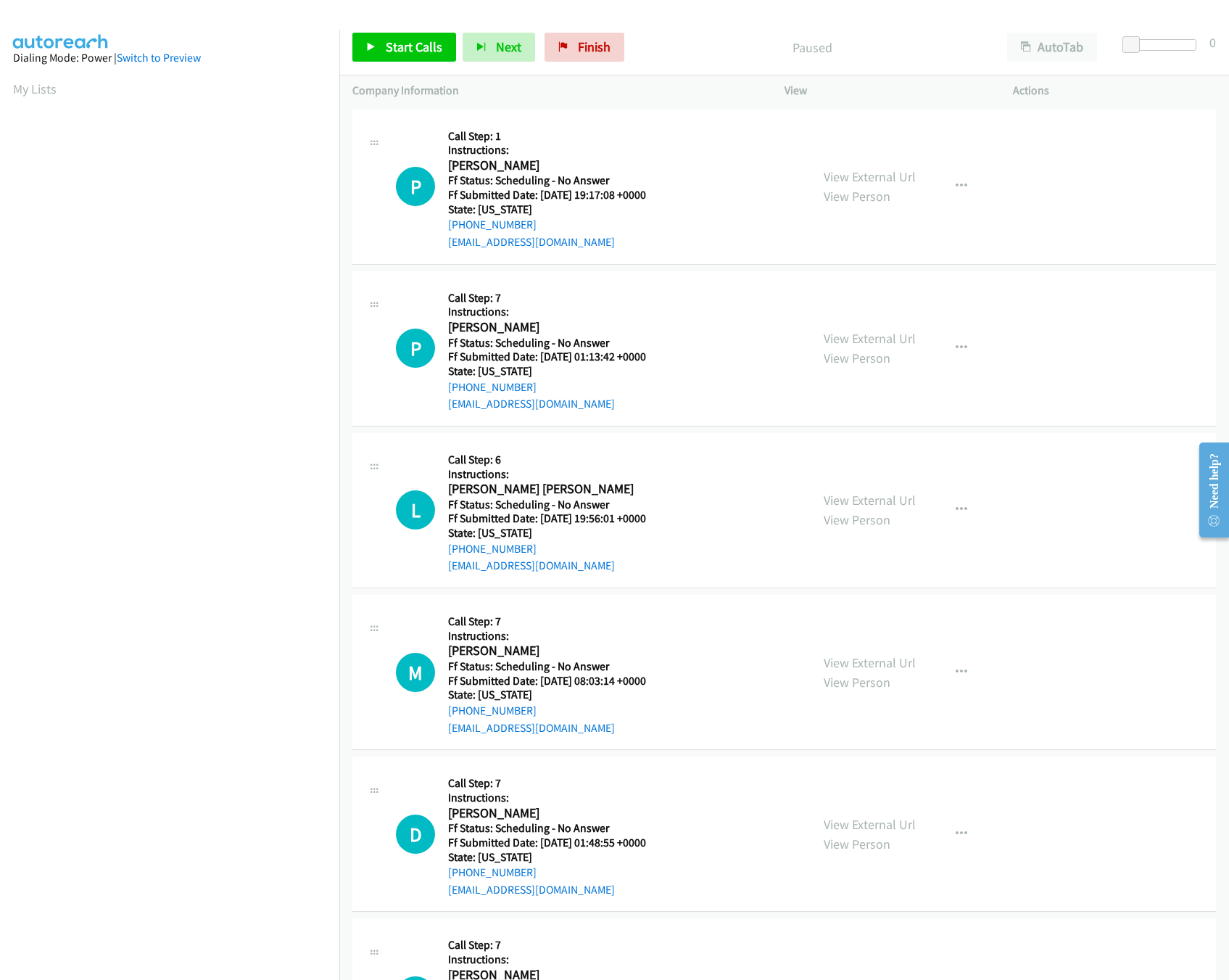
click at [866, 157] on div "View External Url View Person View External Url Email Schedule/Manage Callback …" at bounding box center [931, 187] width 242 height 128
click at [871, 168] on link "View External Url" at bounding box center [870, 176] width 92 height 16
click at [846, 344] on link "View External Url" at bounding box center [870, 338] width 92 height 16
click at [892, 508] on link "View External Url" at bounding box center [870, 500] width 92 height 16
click at [384, 43] on link "Start Calls" at bounding box center [404, 47] width 103 height 29
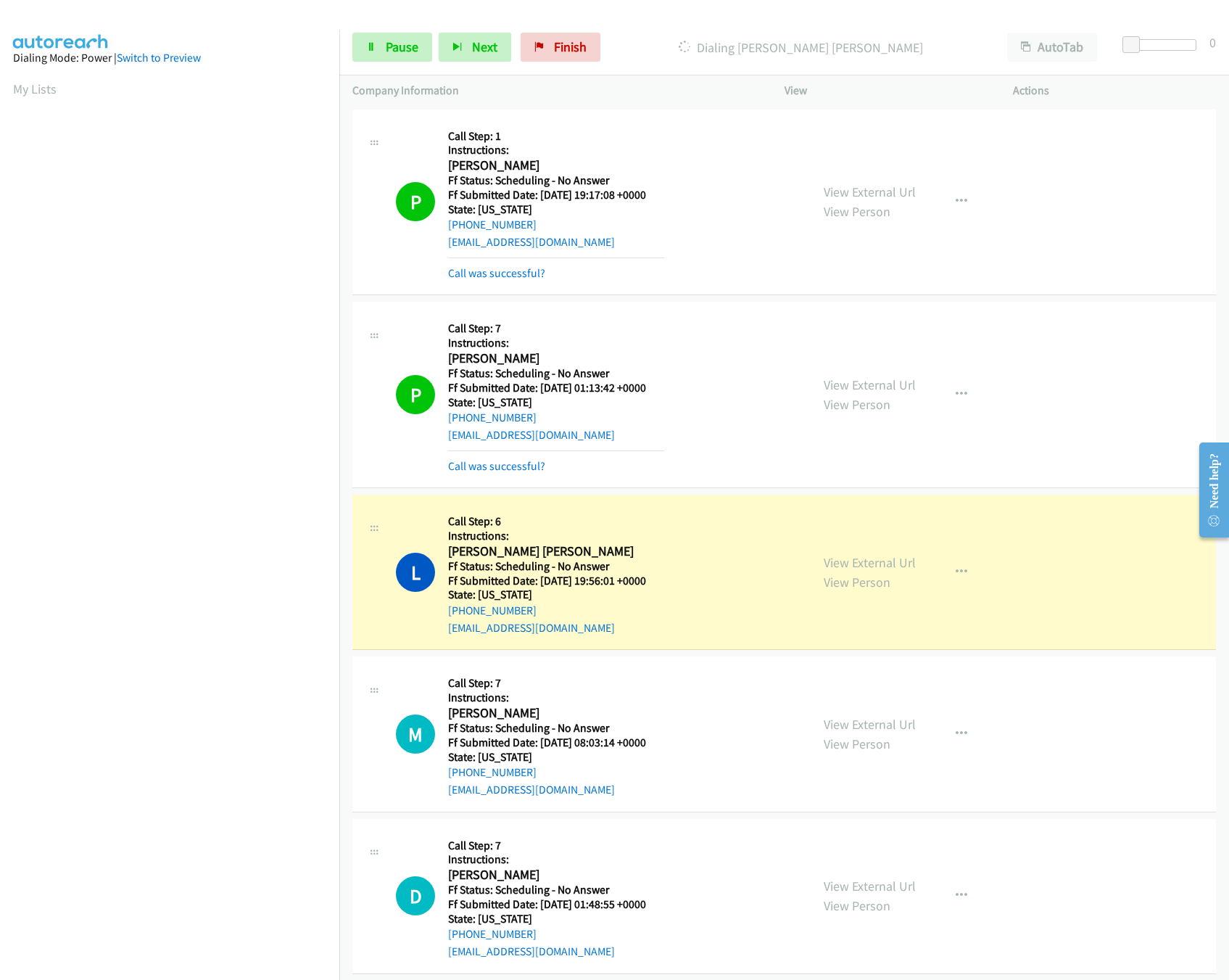
scroll to position [144, 0]
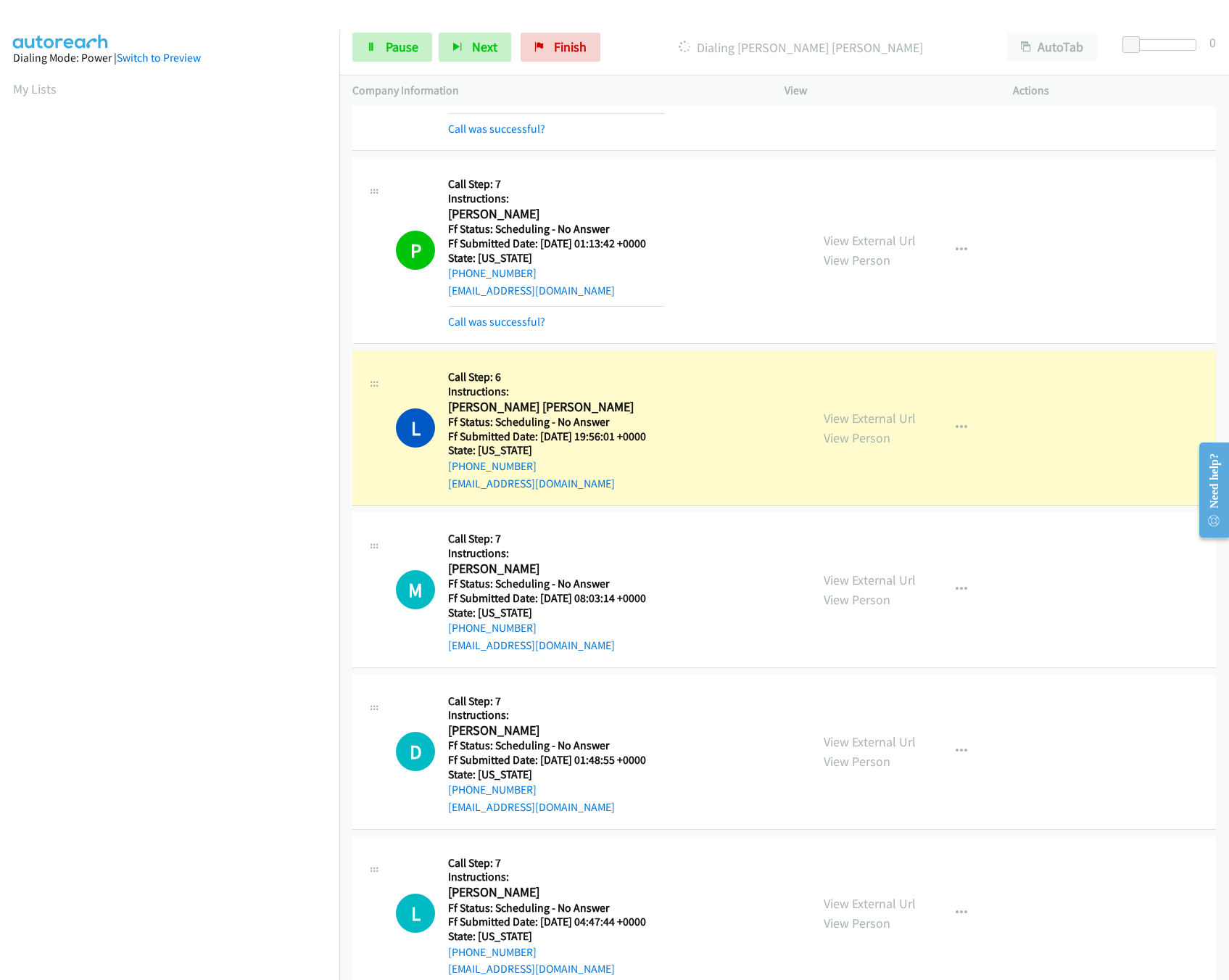
click at [849, 571] on div "View External Url View Person" at bounding box center [870, 589] width 92 height 39
click at [843, 589] on div "View External Url View Person" at bounding box center [870, 589] width 92 height 39
click at [847, 579] on link "View External Url" at bounding box center [870, 579] width 92 height 16
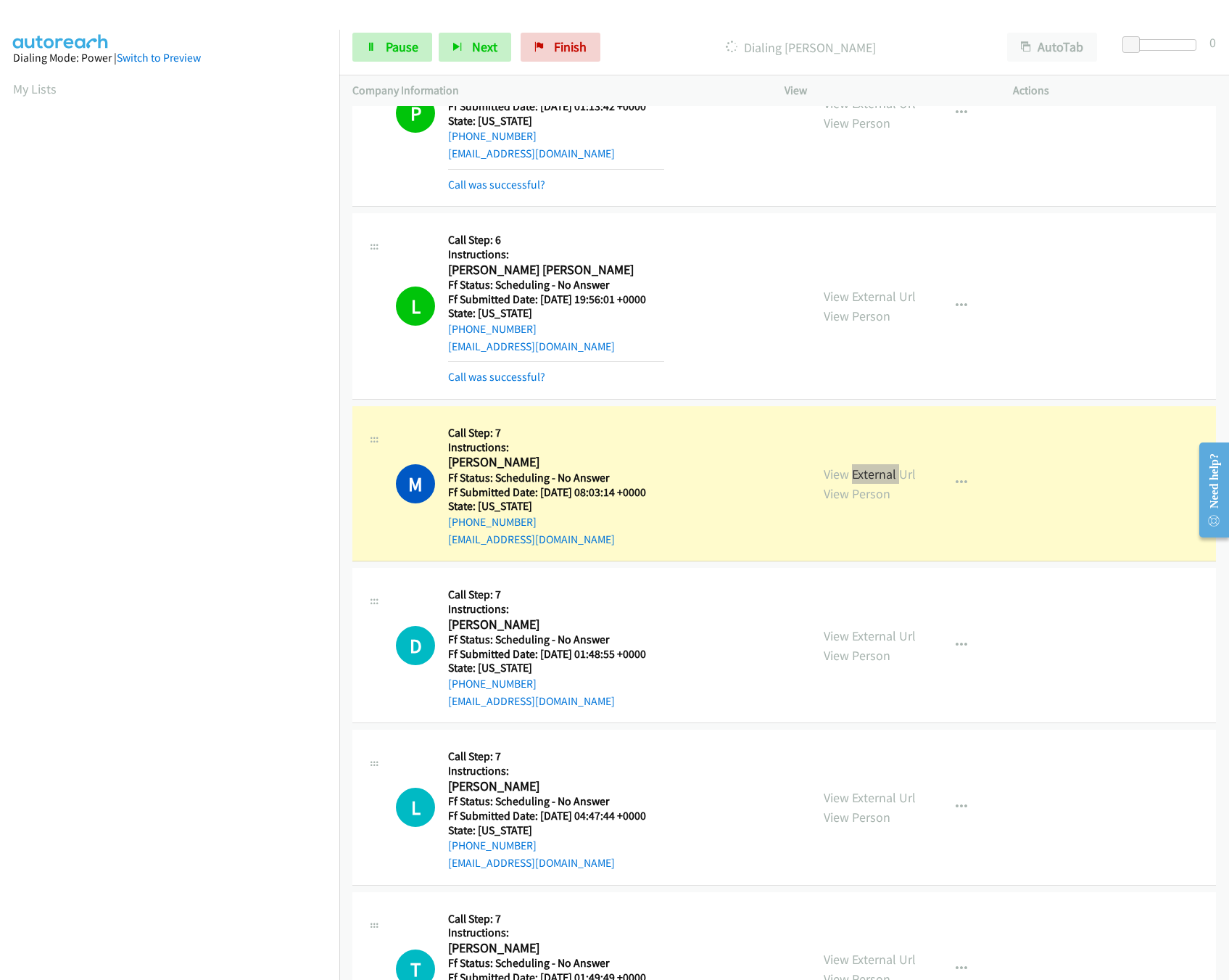
scroll to position [435, 0]
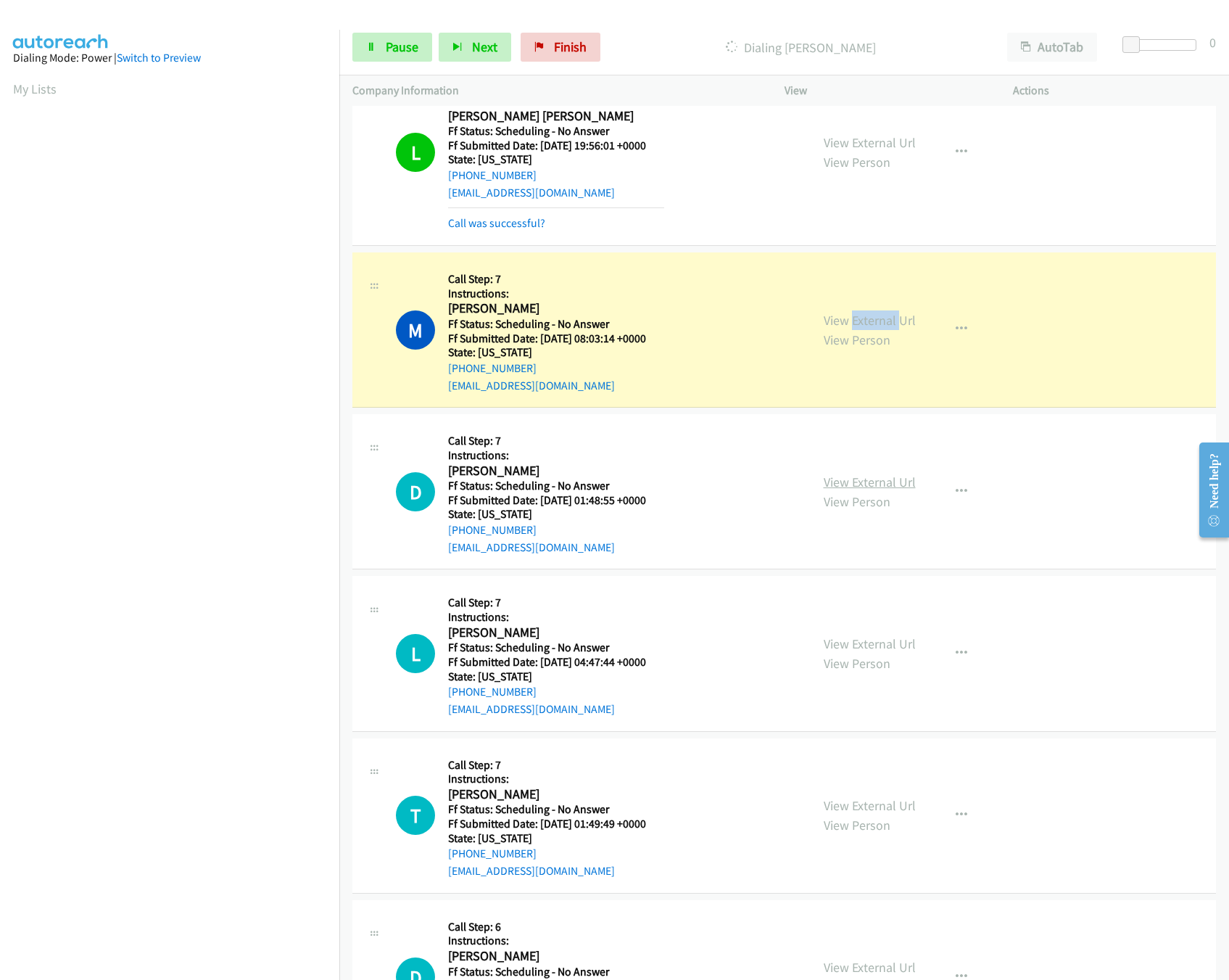
click at [905, 483] on link "View External Url" at bounding box center [870, 482] width 92 height 16
click at [873, 651] on link "View External Url" at bounding box center [870, 643] width 92 height 16
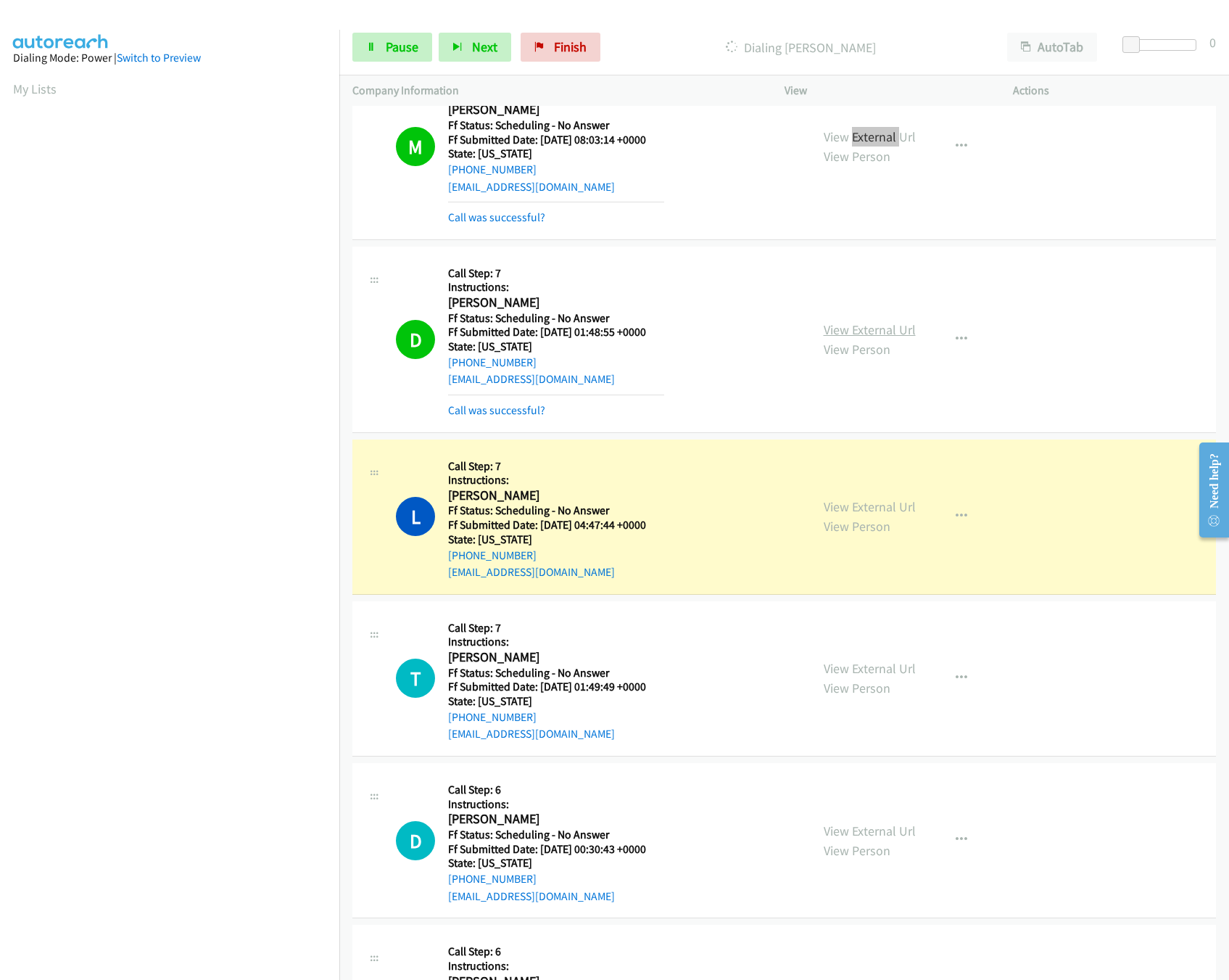
scroll to position [726, 0]
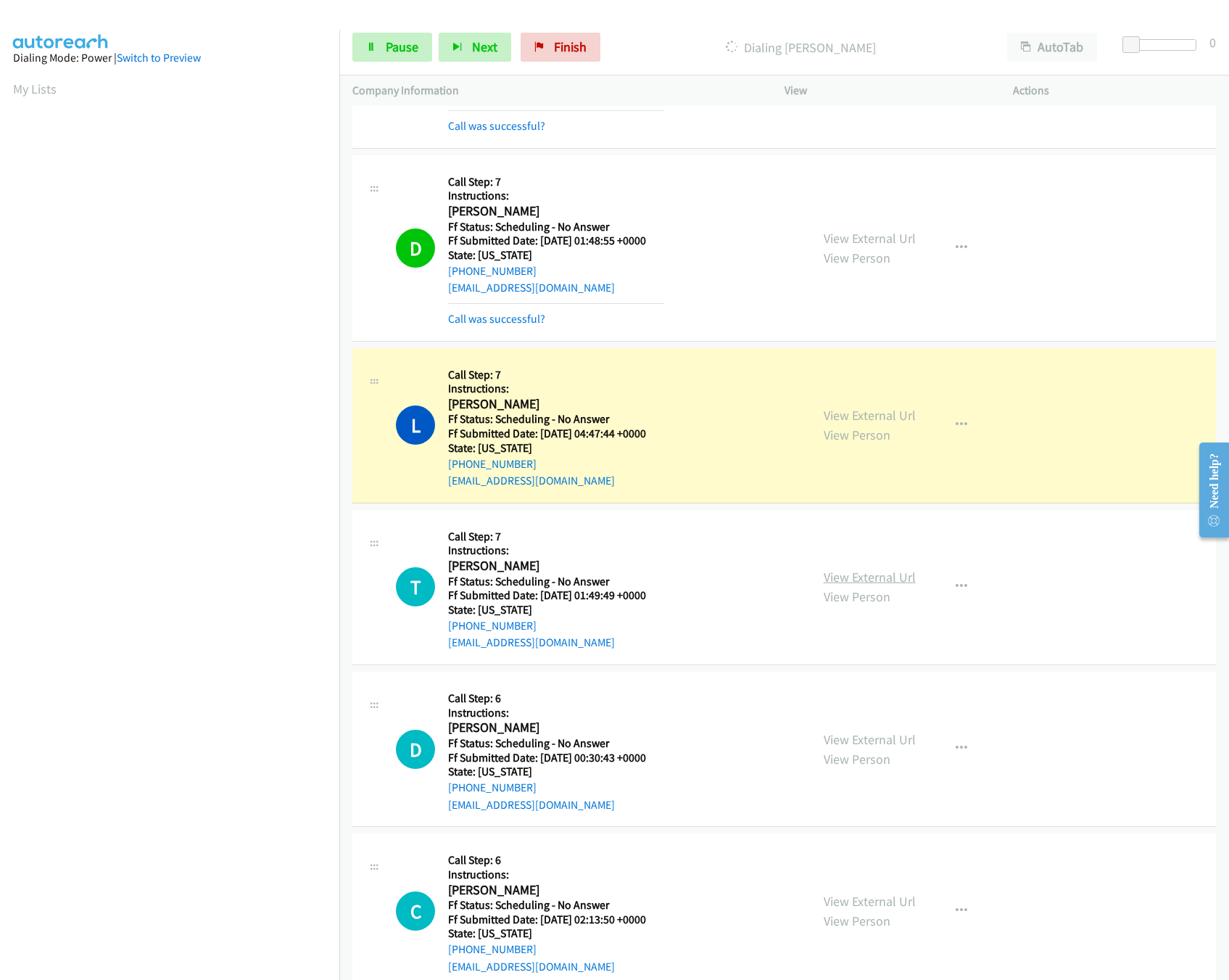
click at [895, 585] on link "View External Url" at bounding box center [870, 576] width 92 height 16
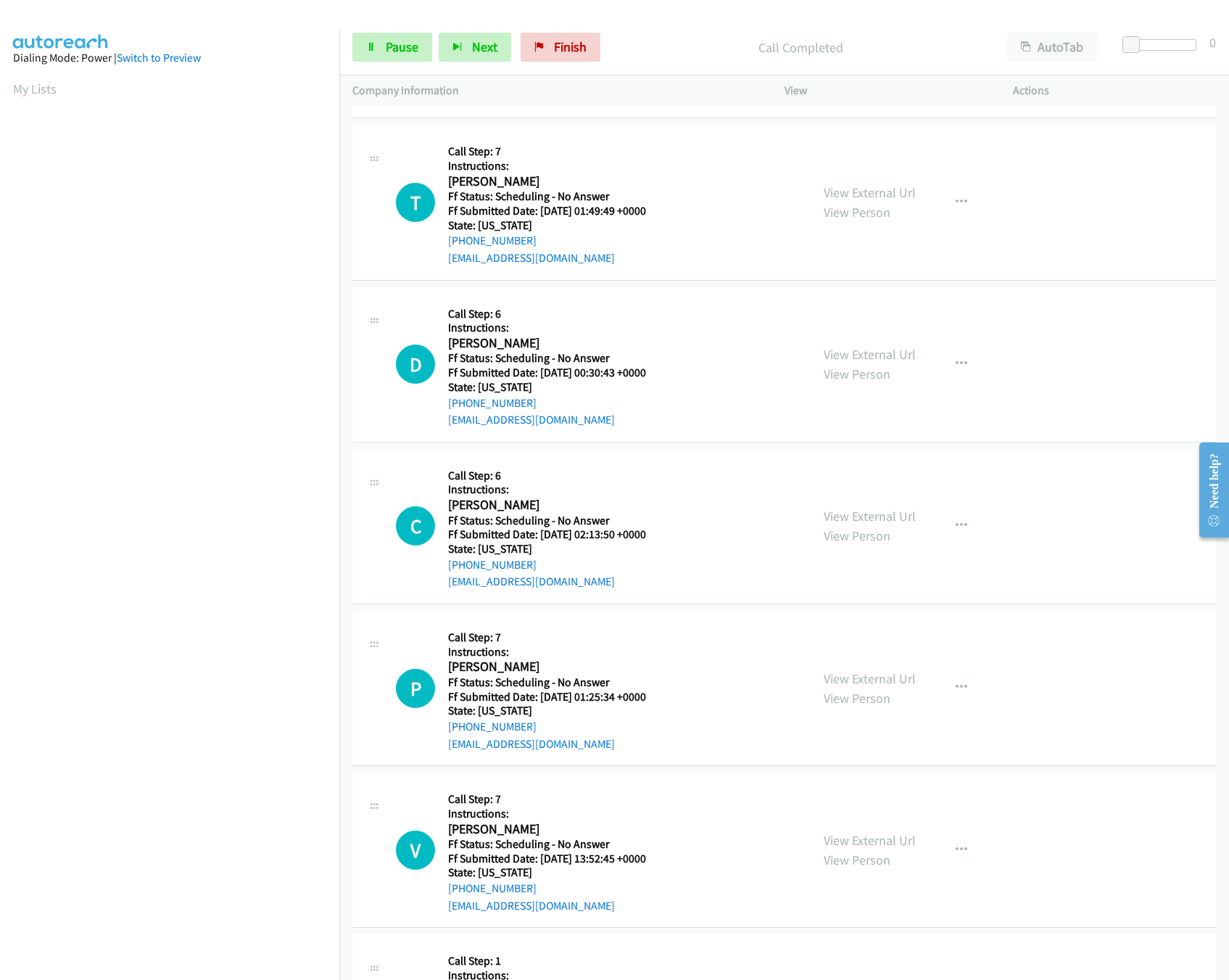
scroll to position [1161, 0]
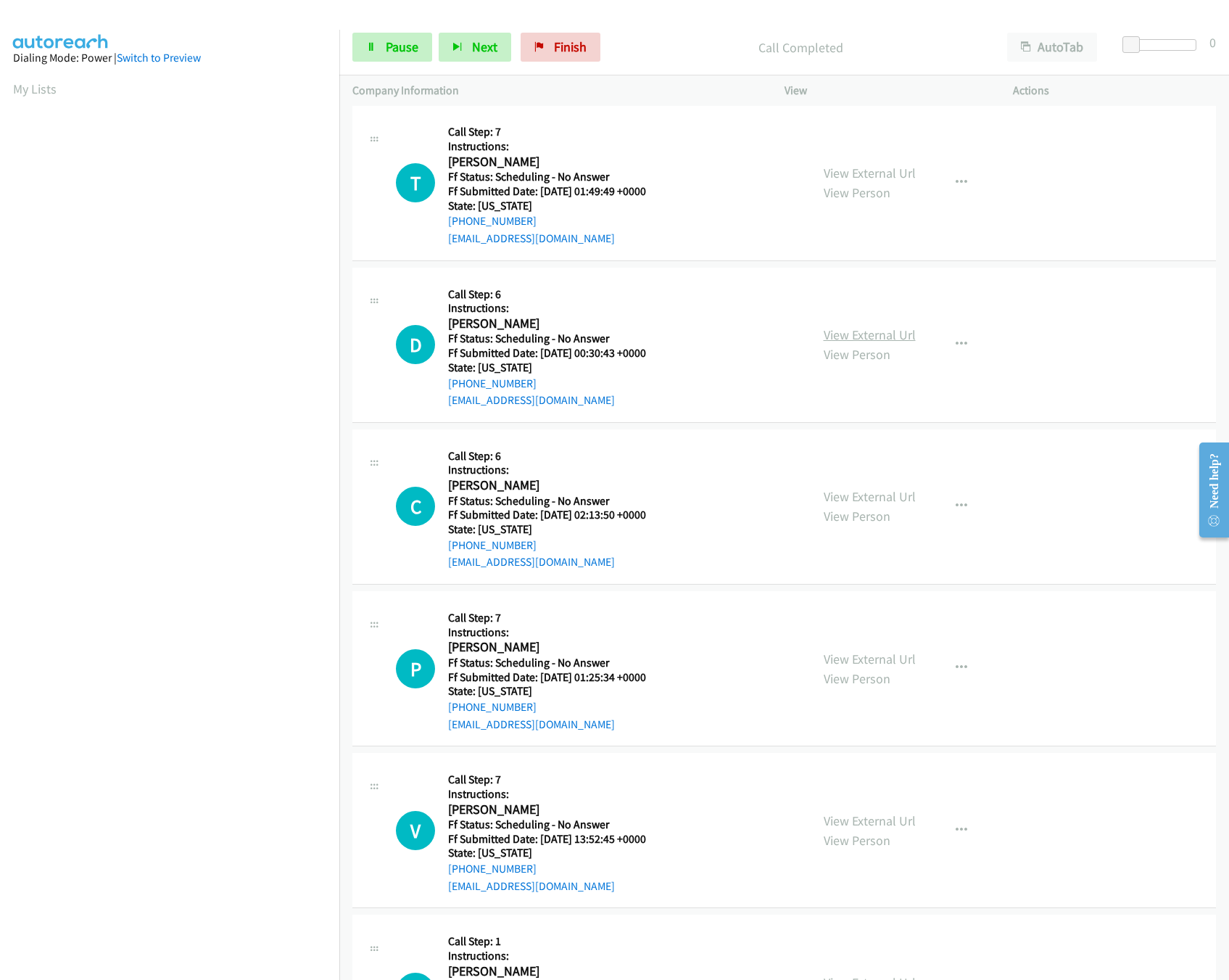
click at [903, 338] on link "View External Url" at bounding box center [870, 334] width 92 height 16
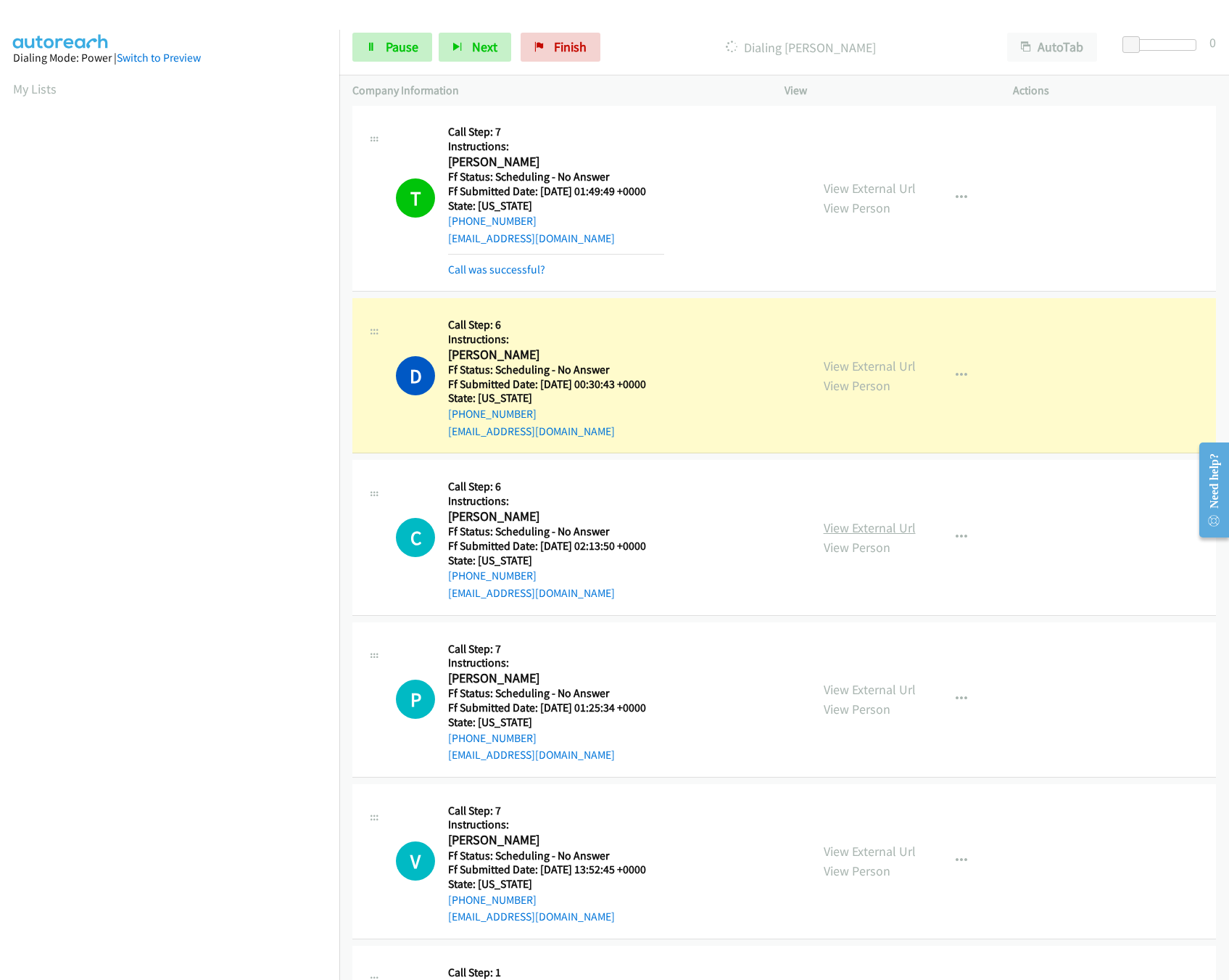
click at [892, 534] on link "View External Url" at bounding box center [870, 527] width 92 height 16
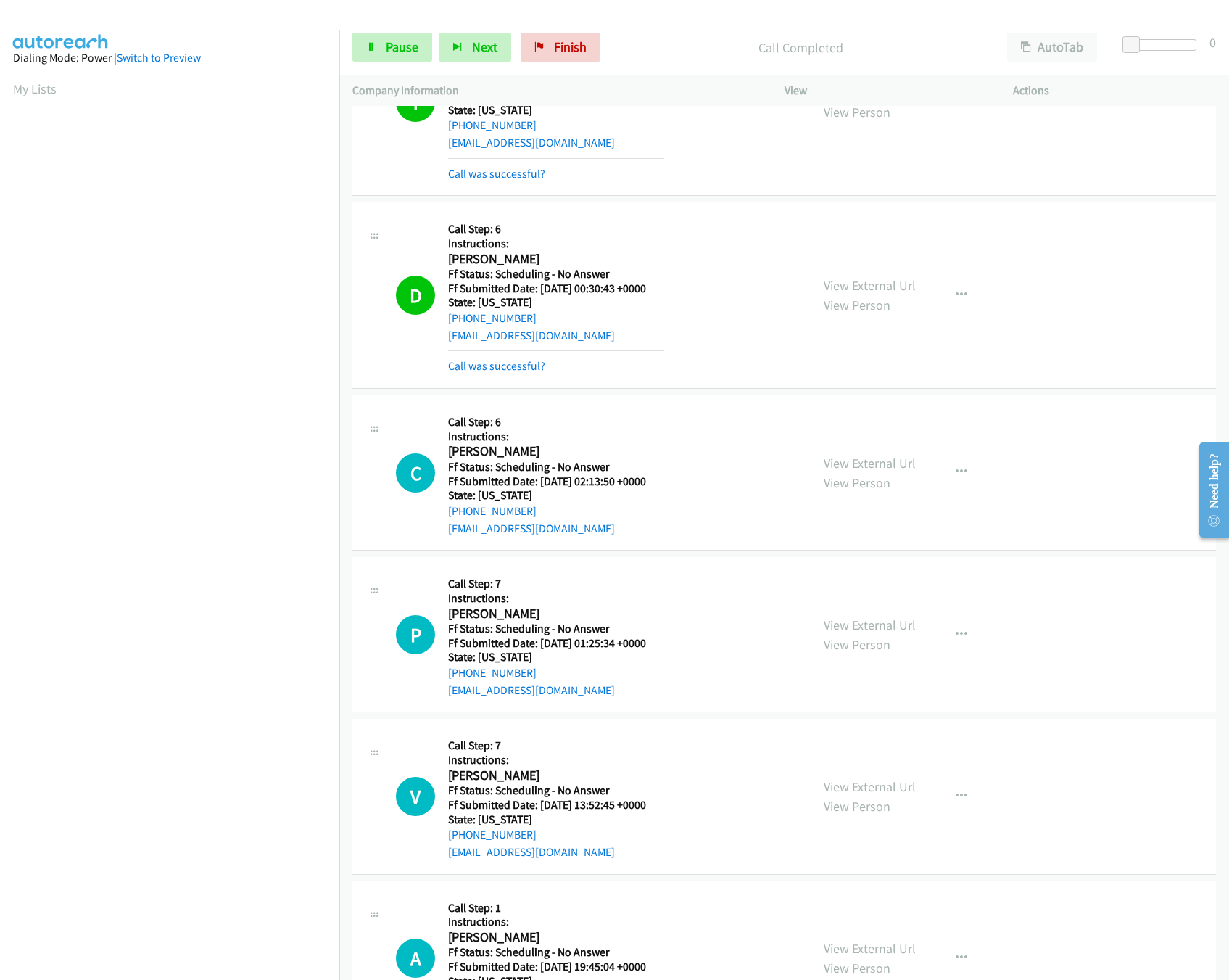
scroll to position [1306, 0]
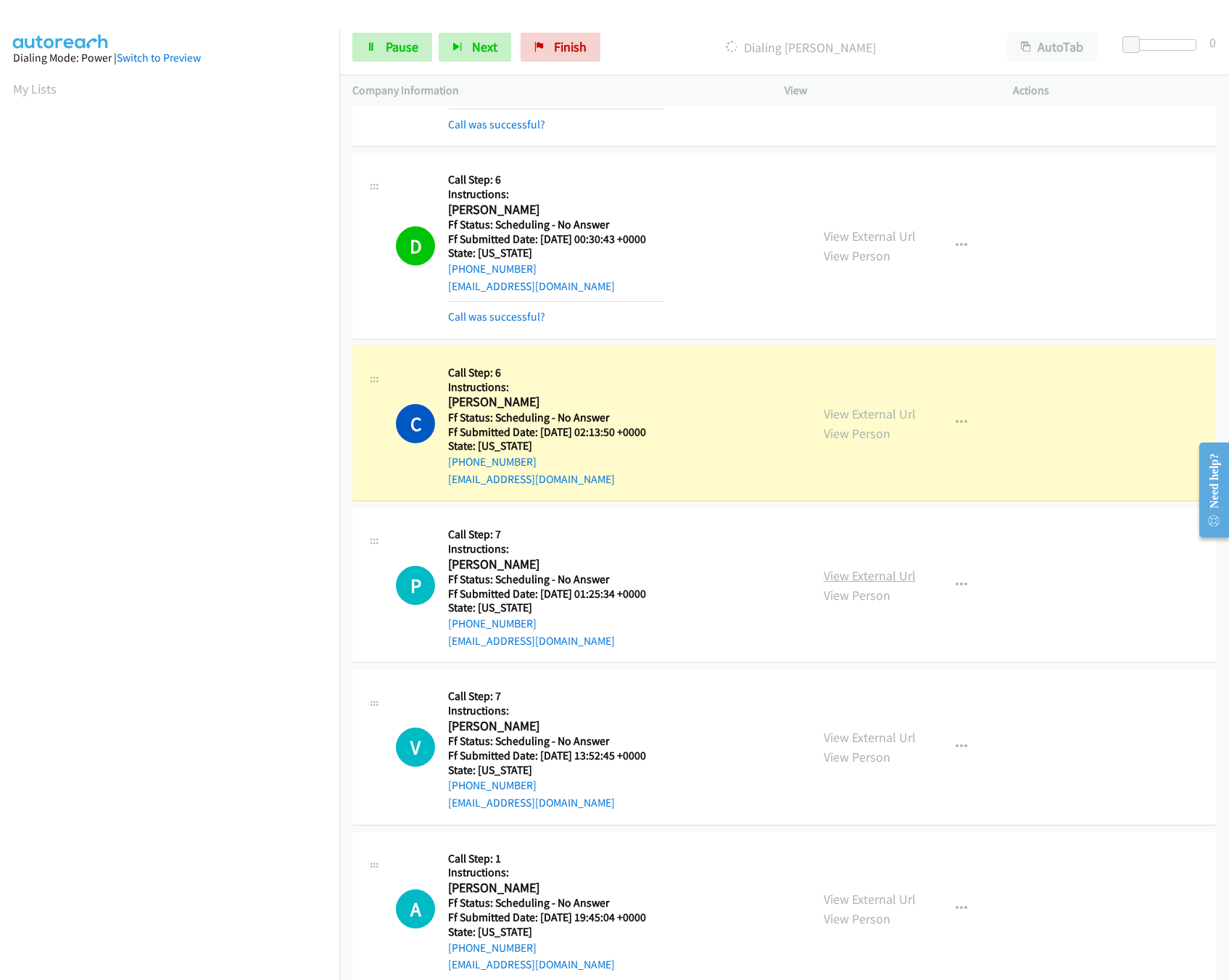
click at [845, 580] on link "View External Url" at bounding box center [870, 575] width 92 height 16
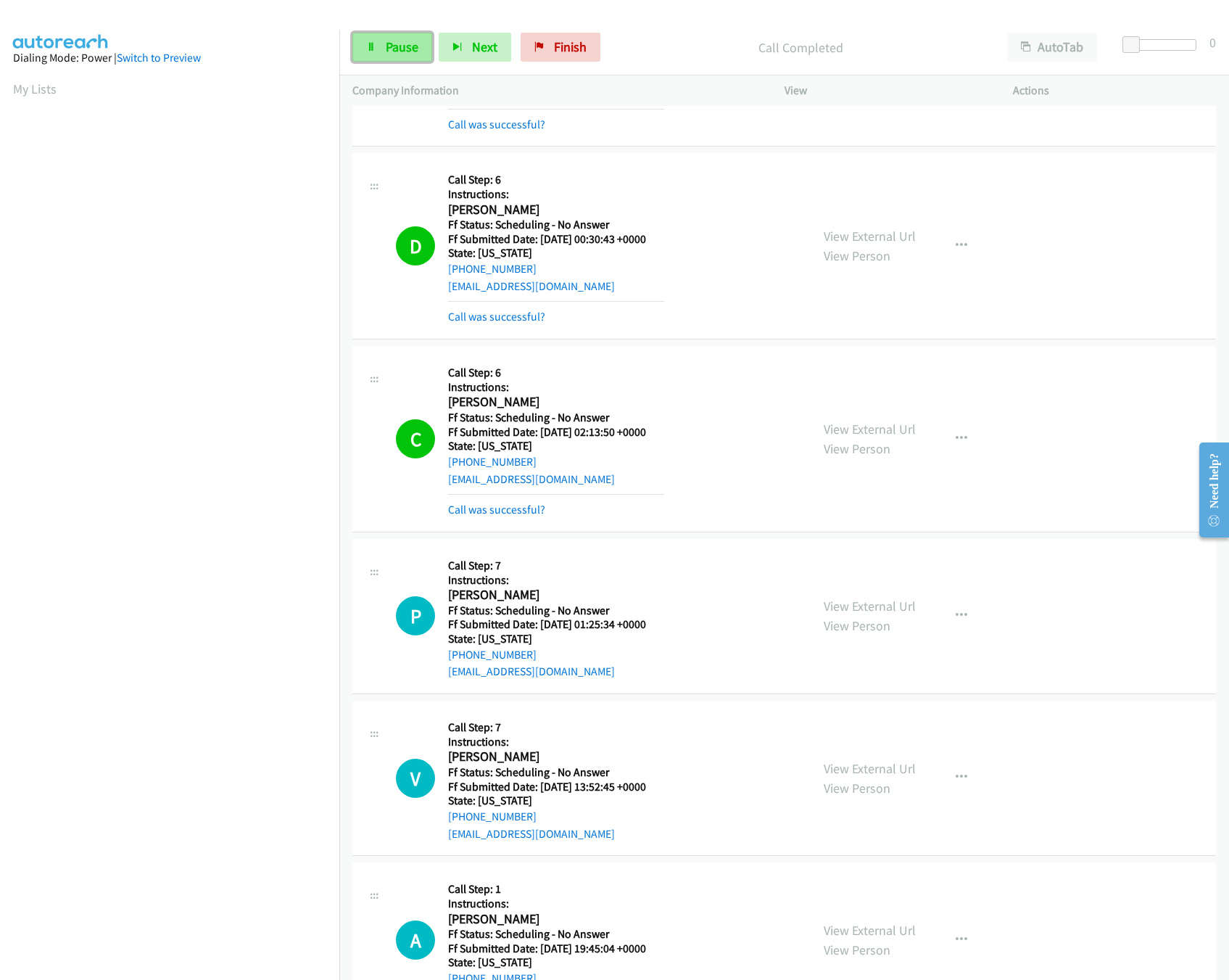
click at [396, 56] on link "Pause" at bounding box center [392, 47] width 80 height 29
drag, startPoint x: 603, startPoint y: 27, endPoint x: 592, endPoint y: 46, distance: 22.0
click at [601, 33] on div "Start Calls Pause Next Finish Paused AutoTab AutoTab 0" at bounding box center [784, 48] width 890 height 56
drag, startPoint x: 592, startPoint y: 46, endPoint x: 691, endPoint y: 75, distance: 103.2
click at [592, 46] on span "Finish" at bounding box center [595, 46] width 33 height 16
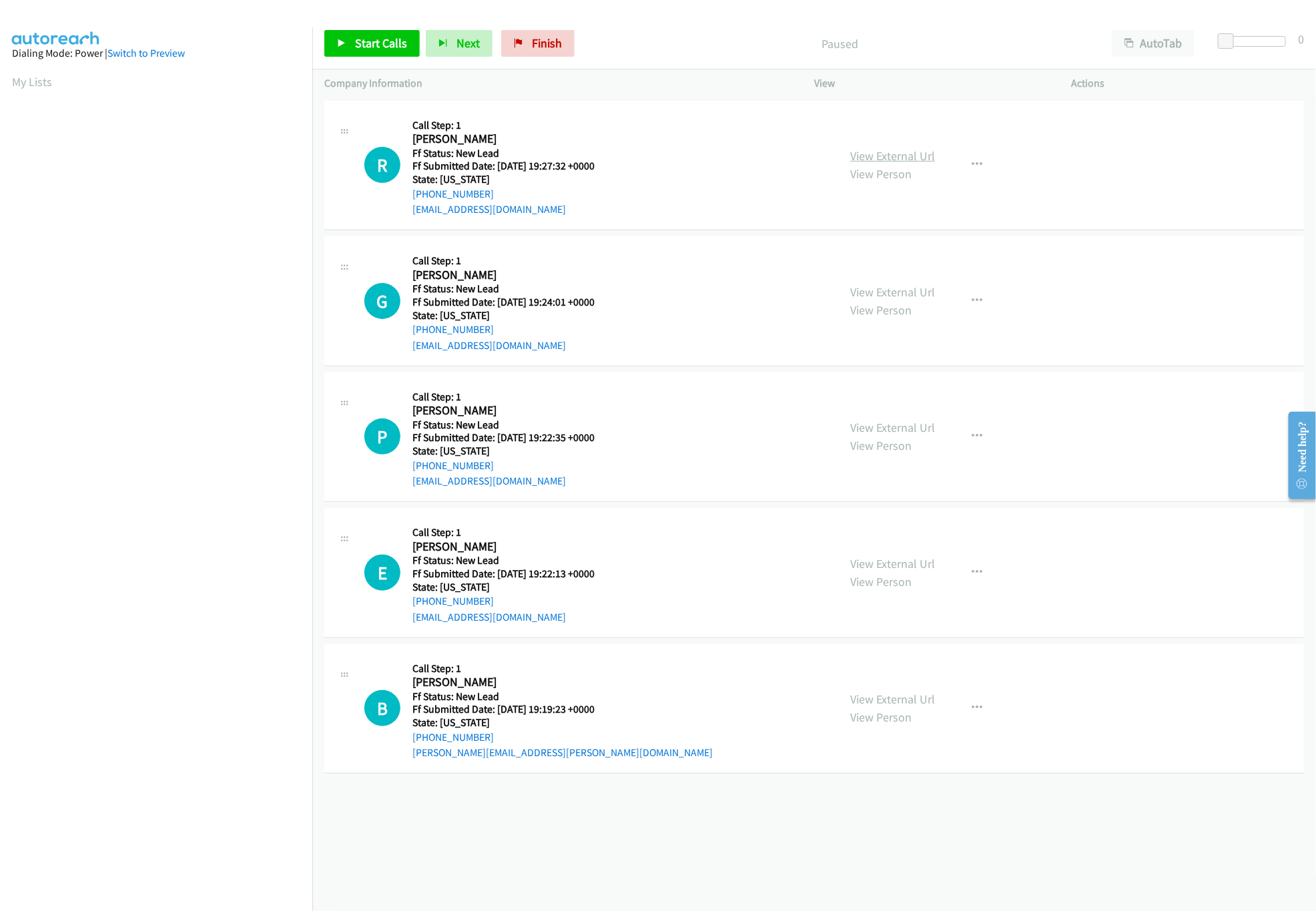
click at [854, 158] on link "View External Url" at bounding box center [893, 156] width 85 height 15
click at [867, 295] on link "View External Url" at bounding box center [893, 291] width 85 height 15
click at [353, 51] on link "Start Calls" at bounding box center [371, 43] width 95 height 26
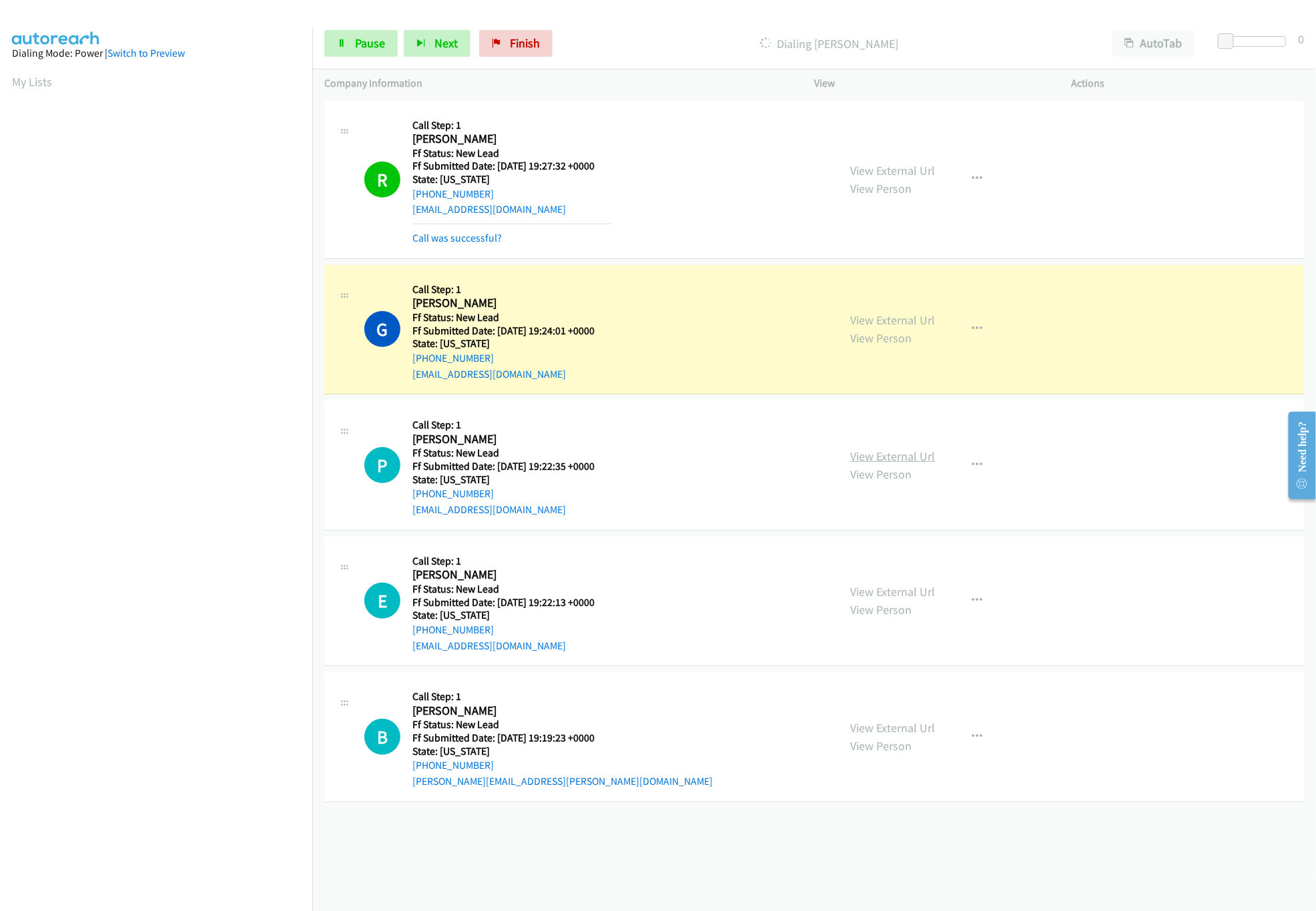
click at [897, 457] on link "View External Url" at bounding box center [893, 456] width 85 height 15
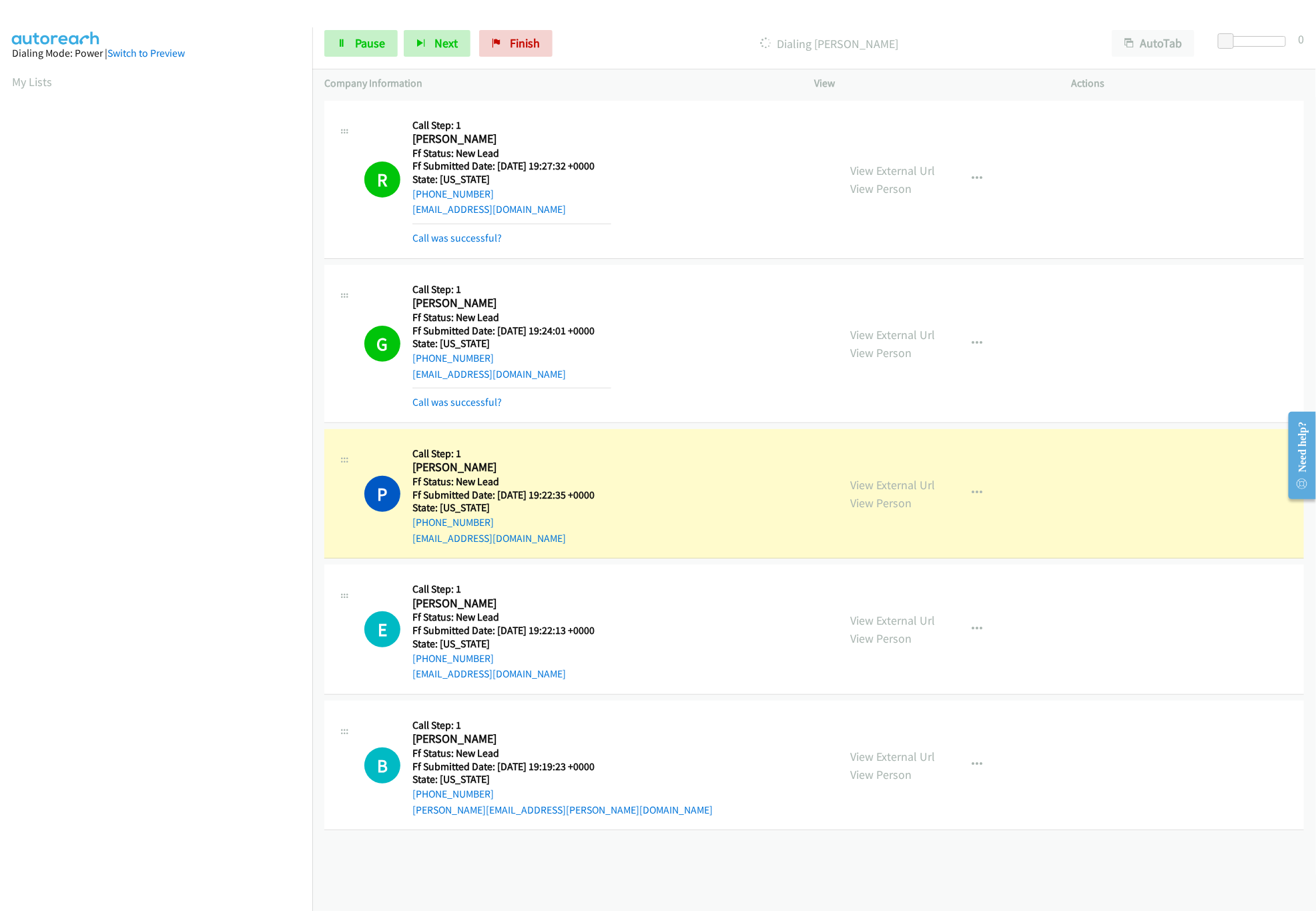
click at [858, 603] on div "View External Url View Person View External Url Email Schedule/Manage Callback …" at bounding box center [973, 629] width 269 height 105
click at [865, 613] on link "View External Url" at bounding box center [893, 620] width 85 height 15
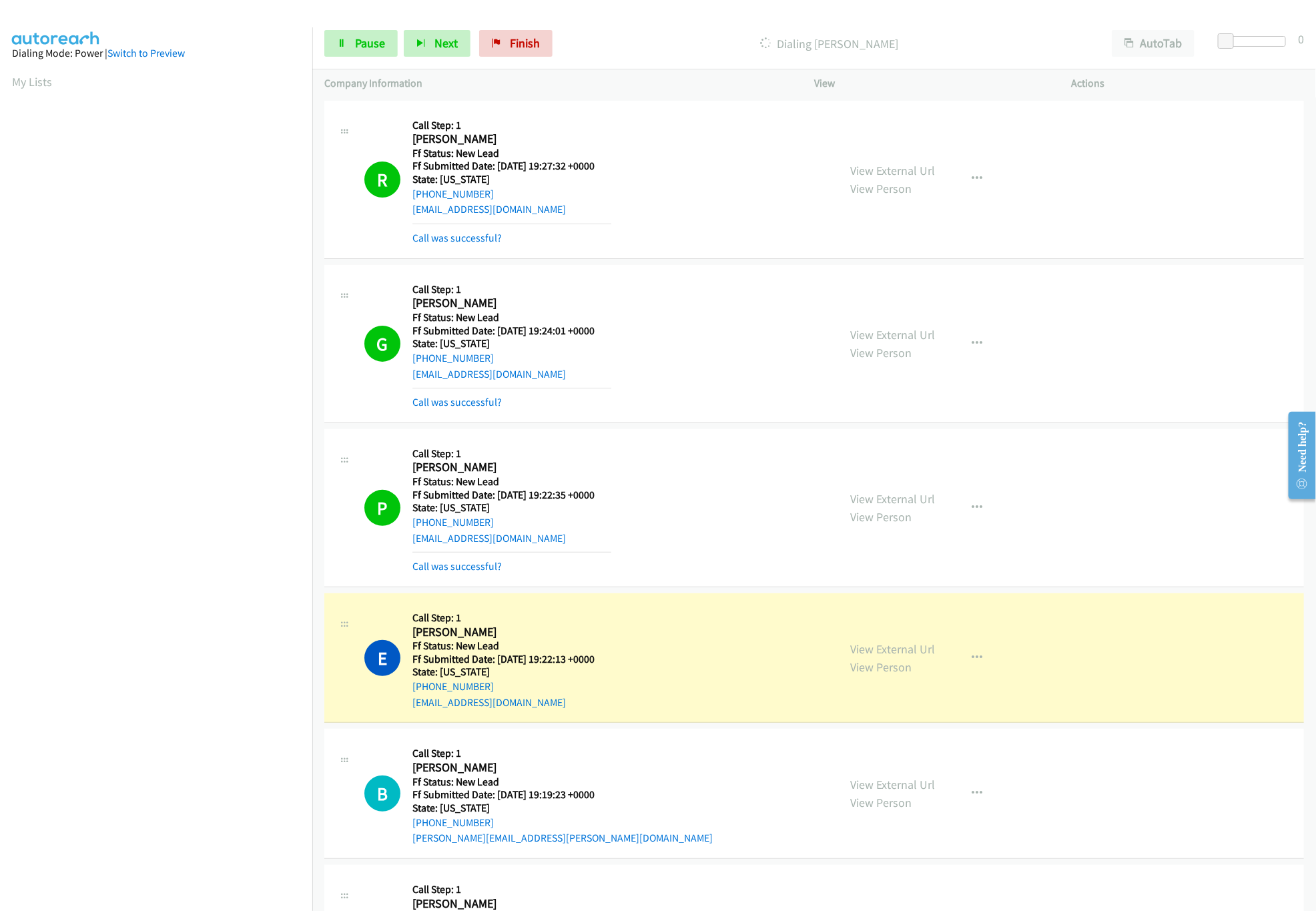
scroll to position [383, 0]
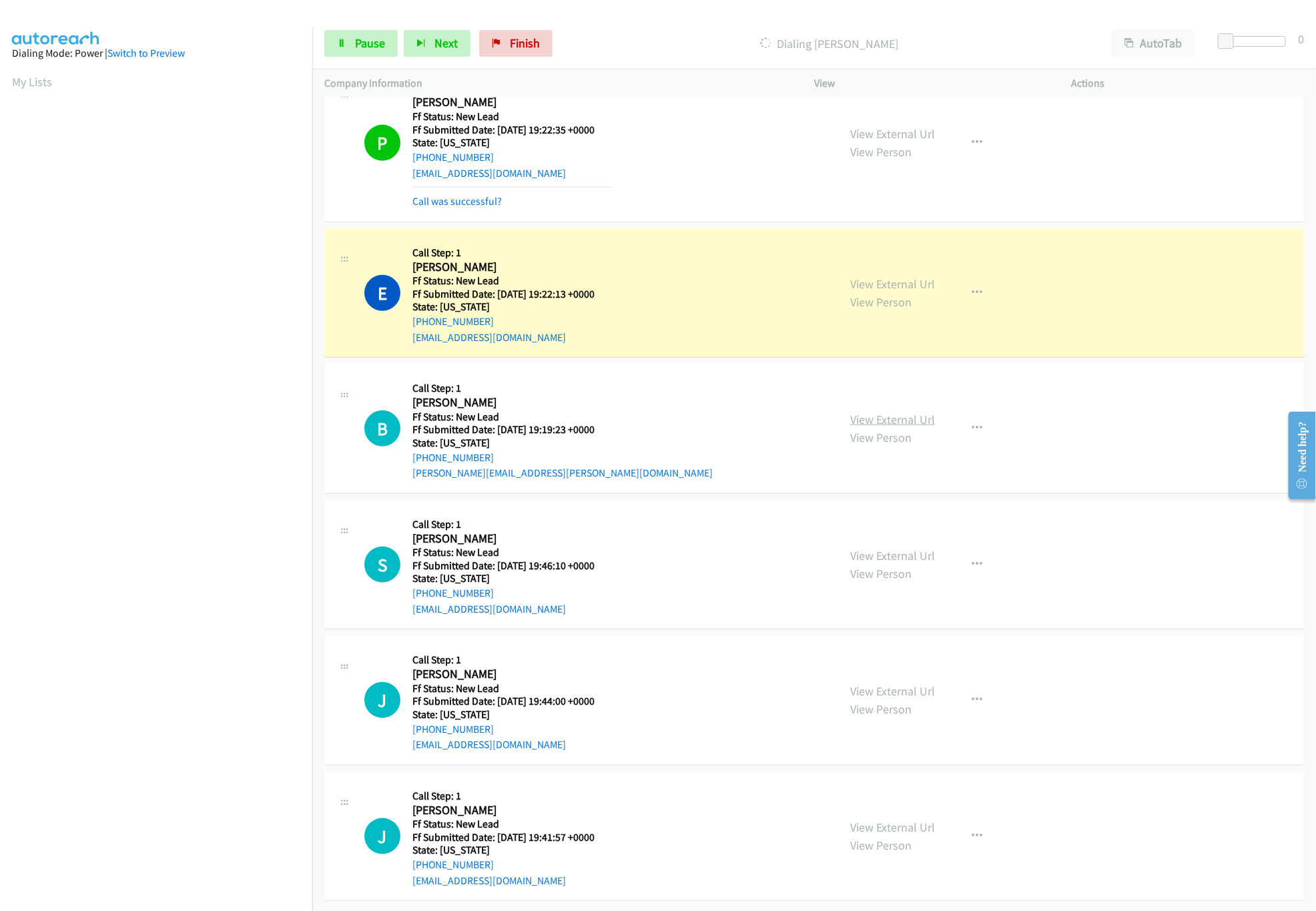
click at [881, 412] on link "View External Url" at bounding box center [893, 419] width 85 height 15
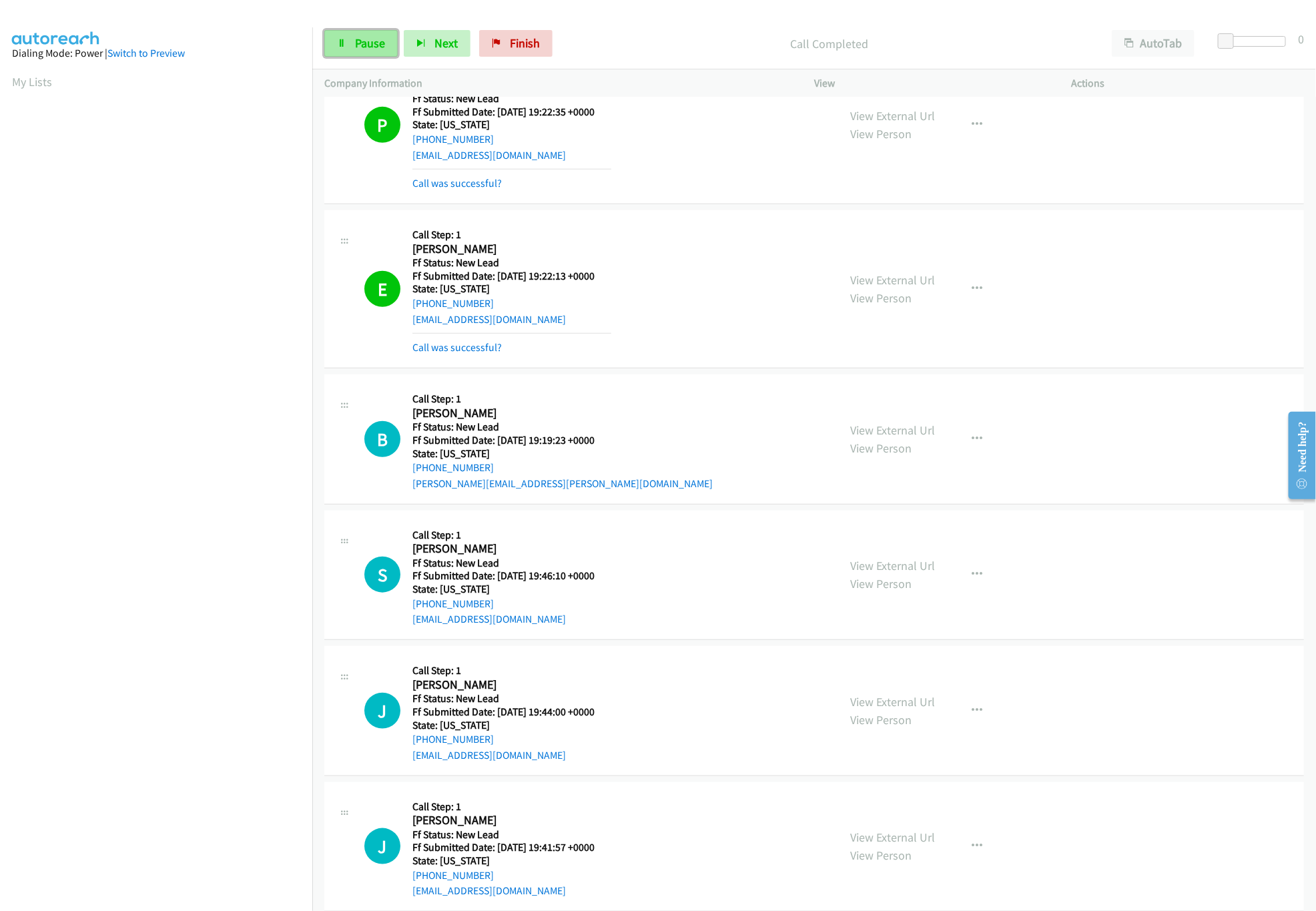
click at [387, 45] on link "Pause" at bounding box center [361, 43] width 73 height 26
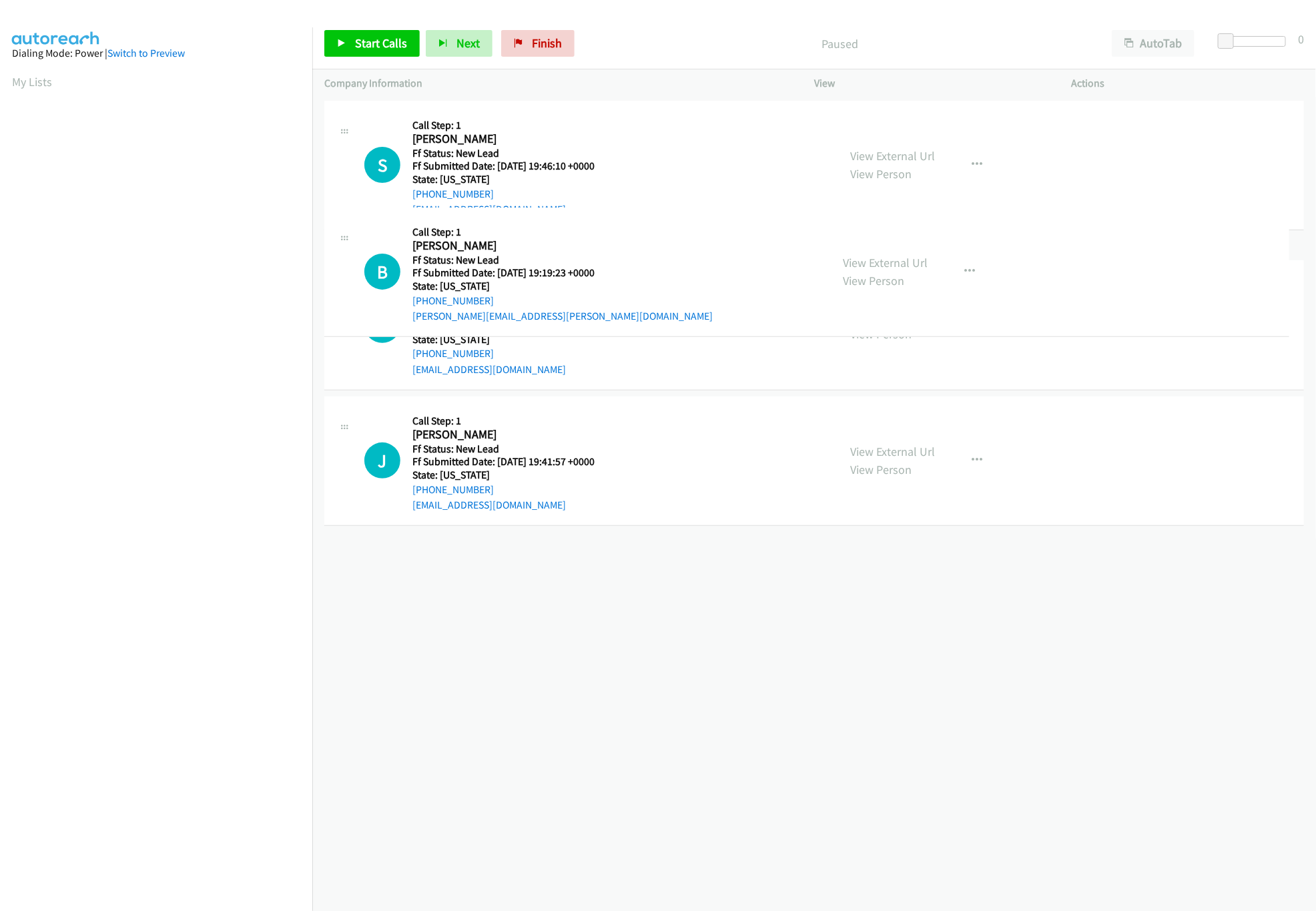
drag, startPoint x: 509, startPoint y: 578, endPoint x: 561, endPoint y: 145, distance: 436.1
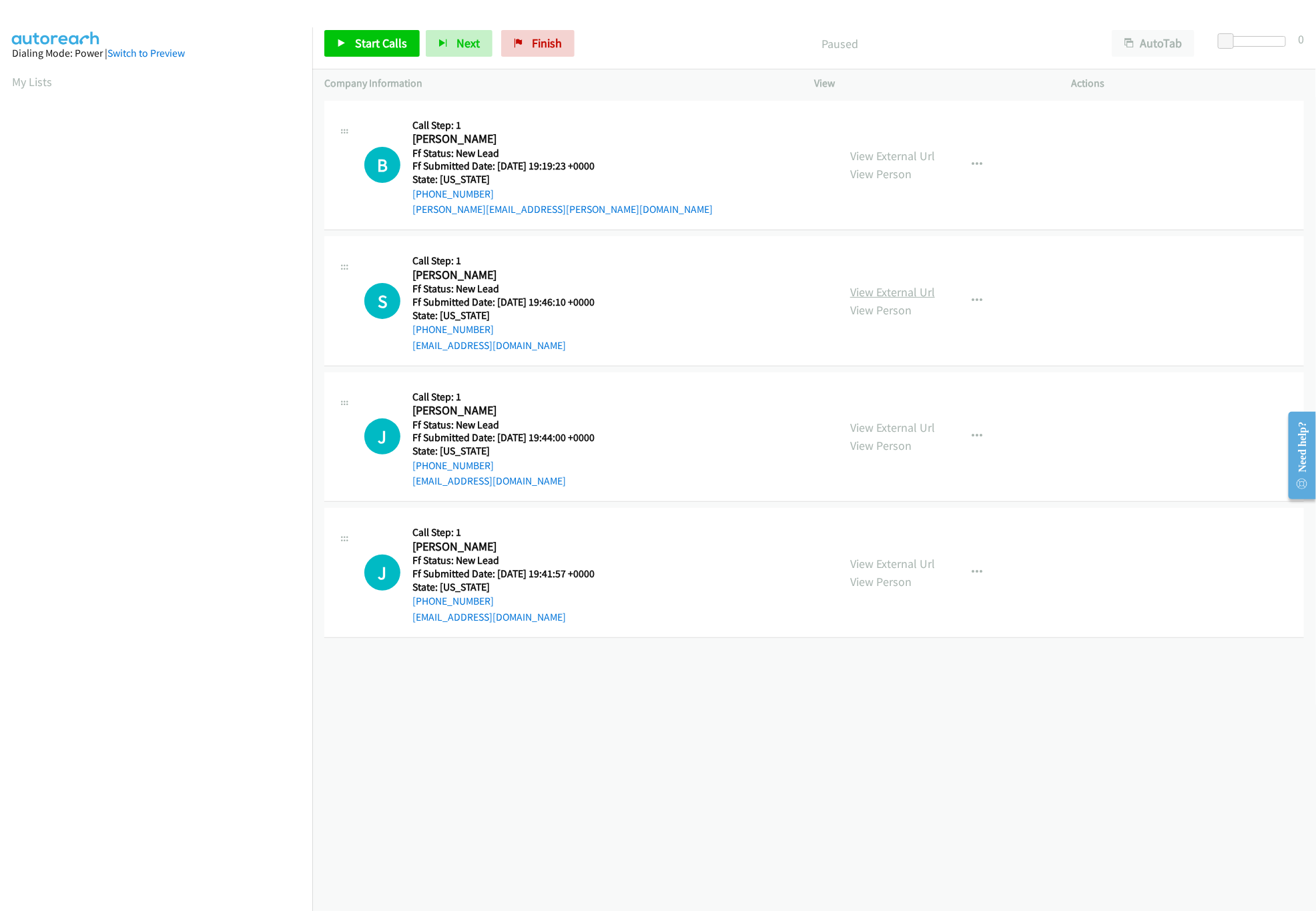
click at [889, 289] on link "View External Url" at bounding box center [893, 291] width 85 height 15
click at [384, 42] on span "Start Calls" at bounding box center [381, 42] width 52 height 15
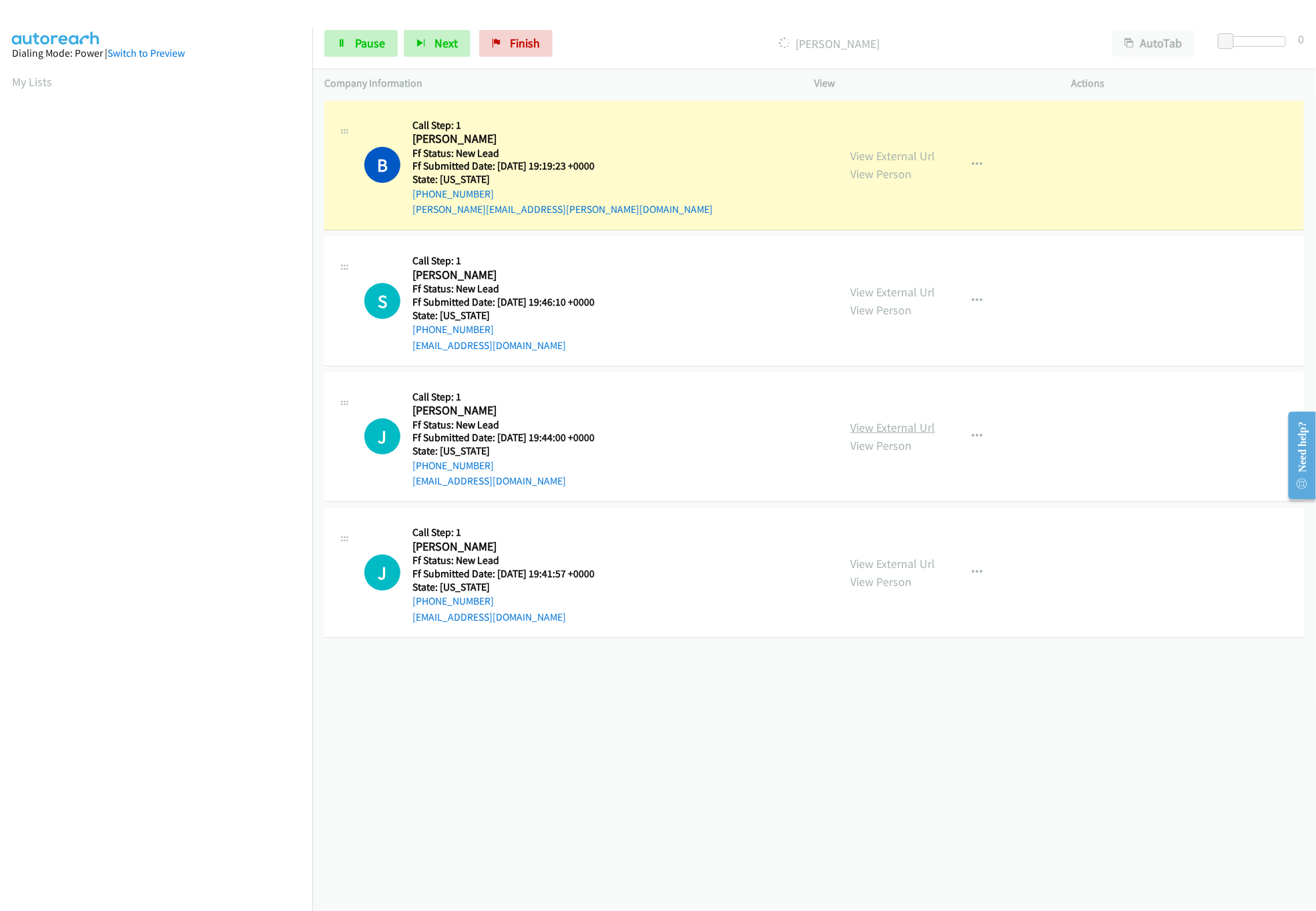
click at [911, 425] on link "View External Url" at bounding box center [893, 427] width 85 height 15
click at [883, 567] on link "View External Url" at bounding box center [893, 563] width 85 height 15
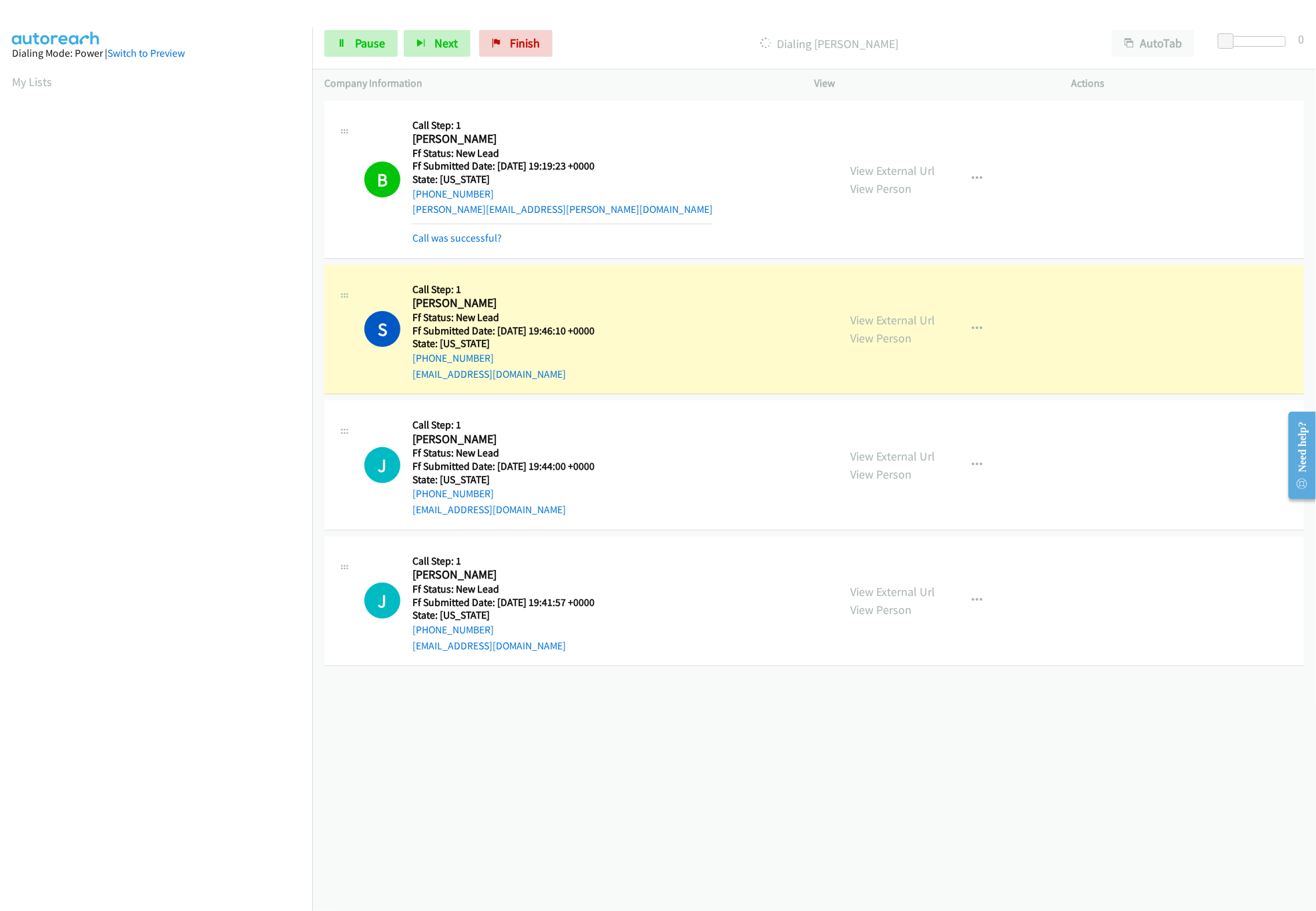
click at [582, 854] on div "+1 415-964-1034 Call failed - Please reload the list and try again The Callbar …" at bounding box center [814, 504] width 1004 height 814
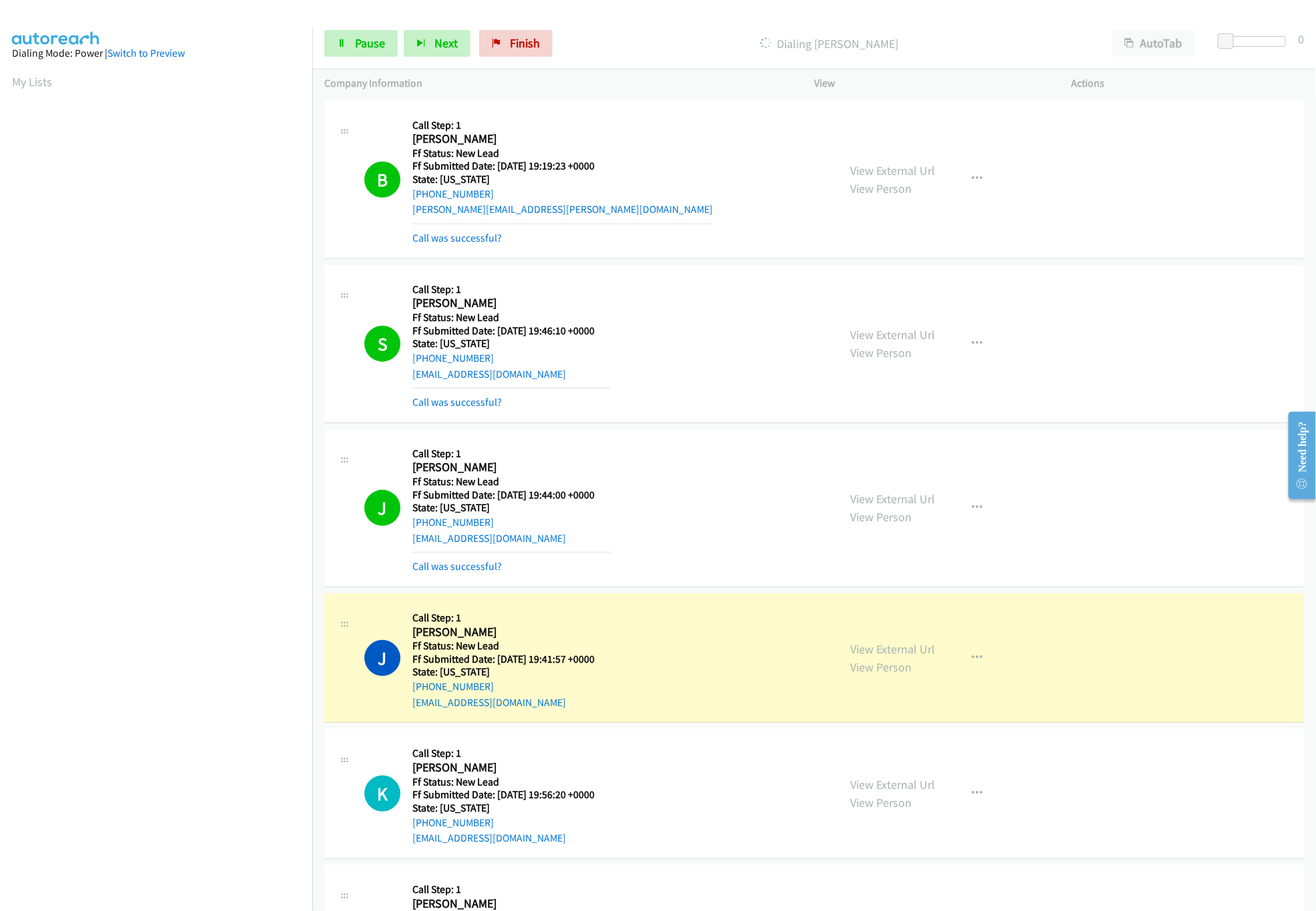
scroll to position [247, 0]
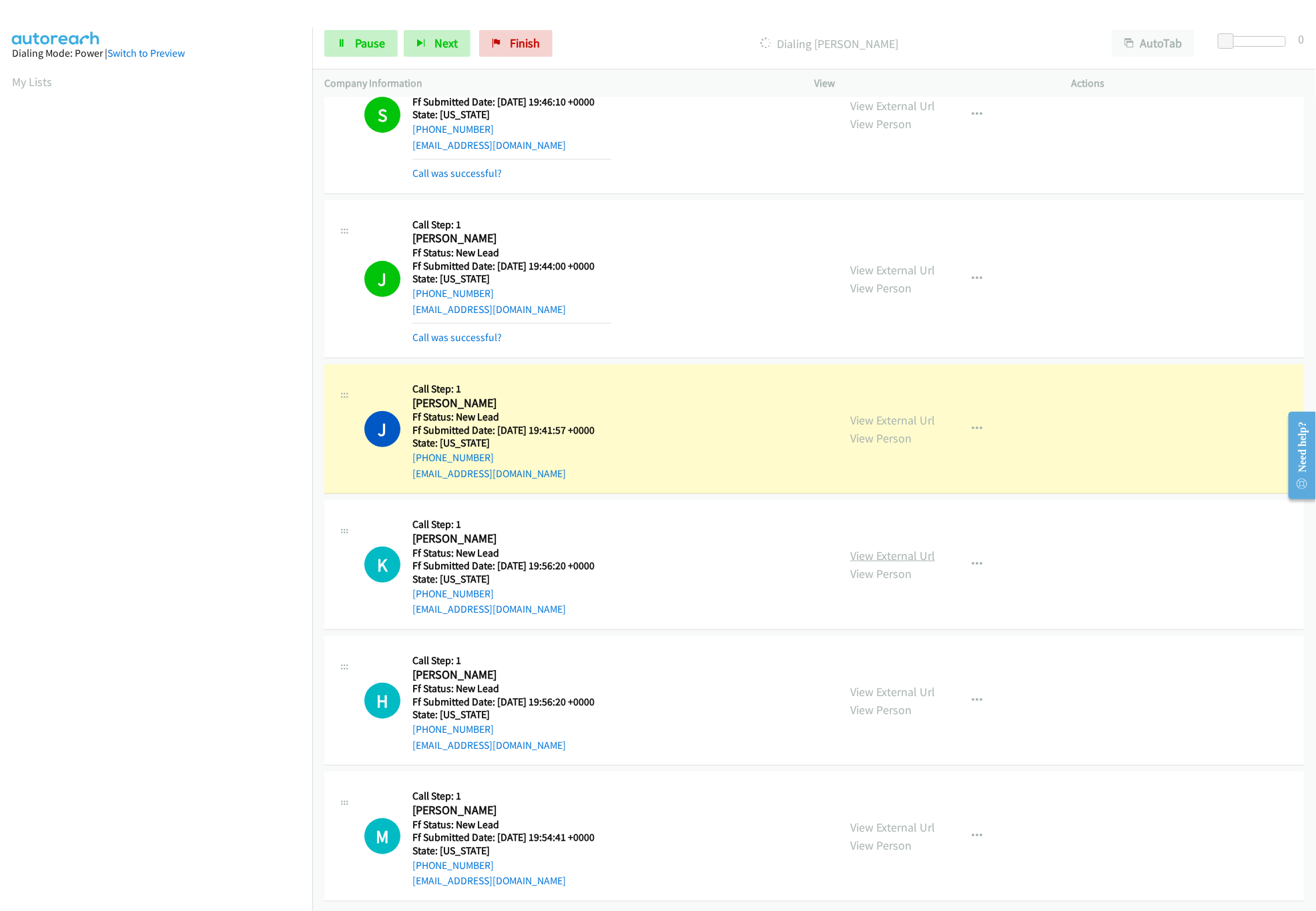
click at [927, 548] on link "View External Url" at bounding box center [893, 555] width 85 height 15
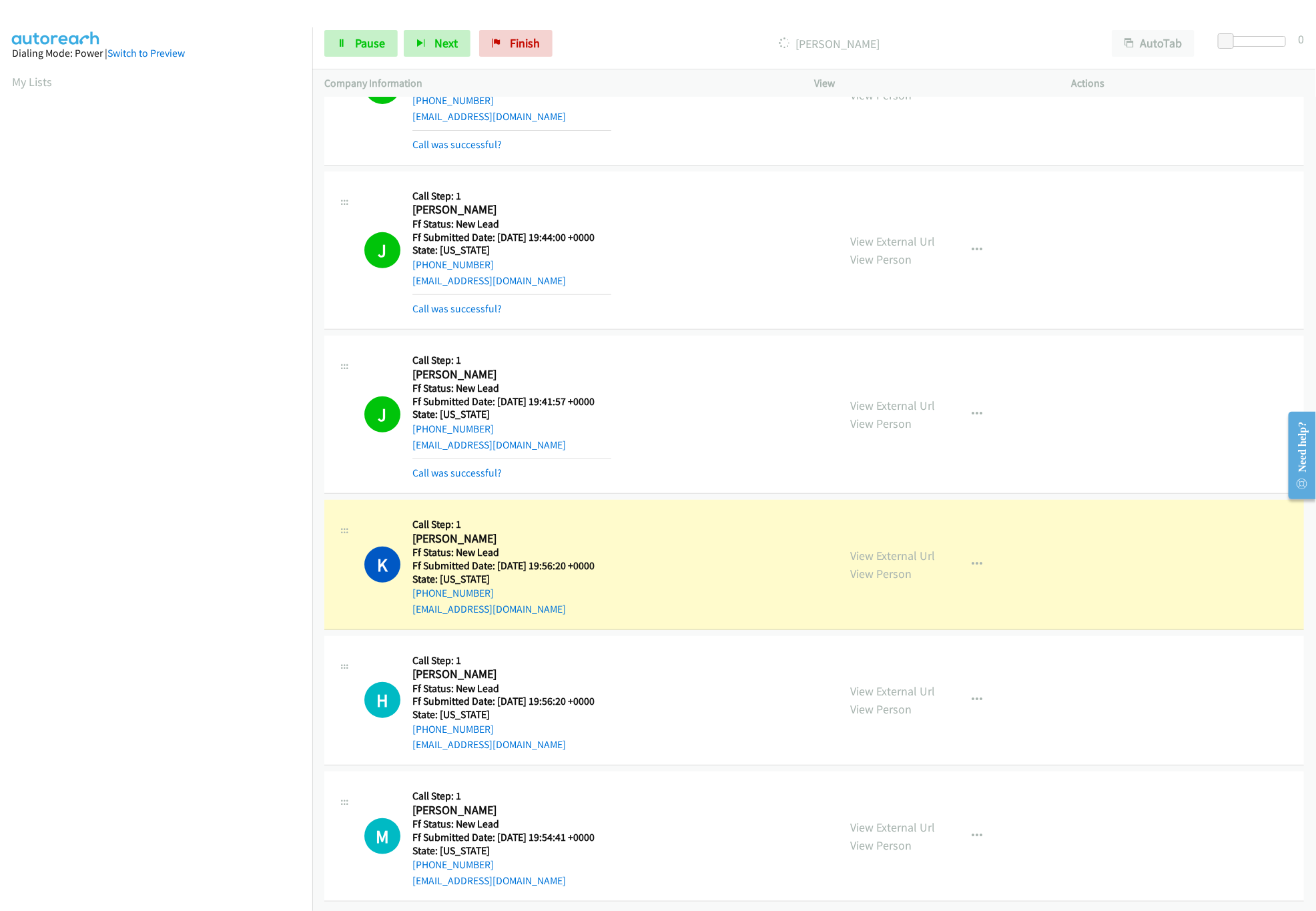
scroll to position [276, 0]
click at [895, 683] on link "View External Url" at bounding box center [893, 691] width 85 height 15
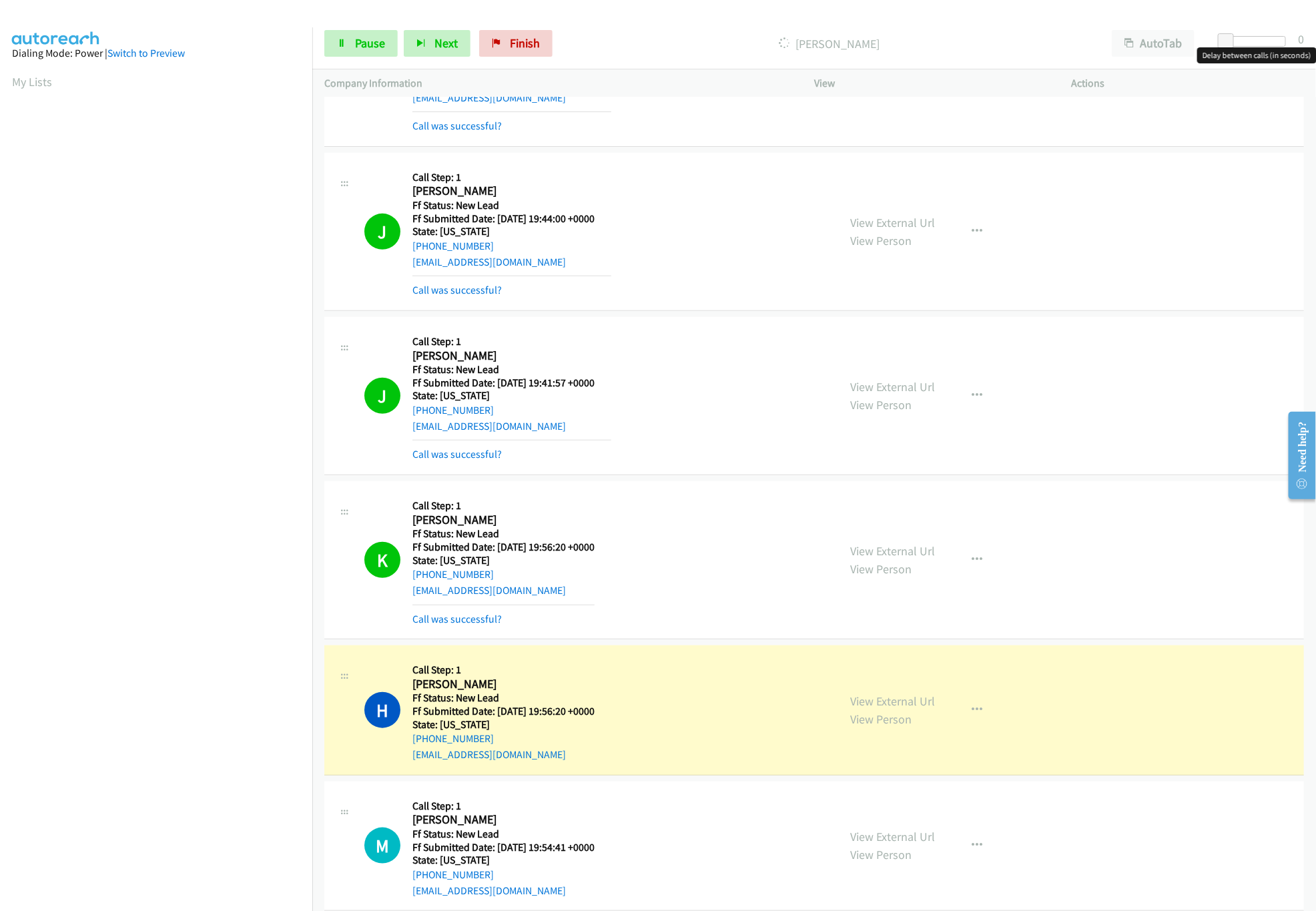
click at [1257, 42] on div at bounding box center [1255, 41] width 61 height 10
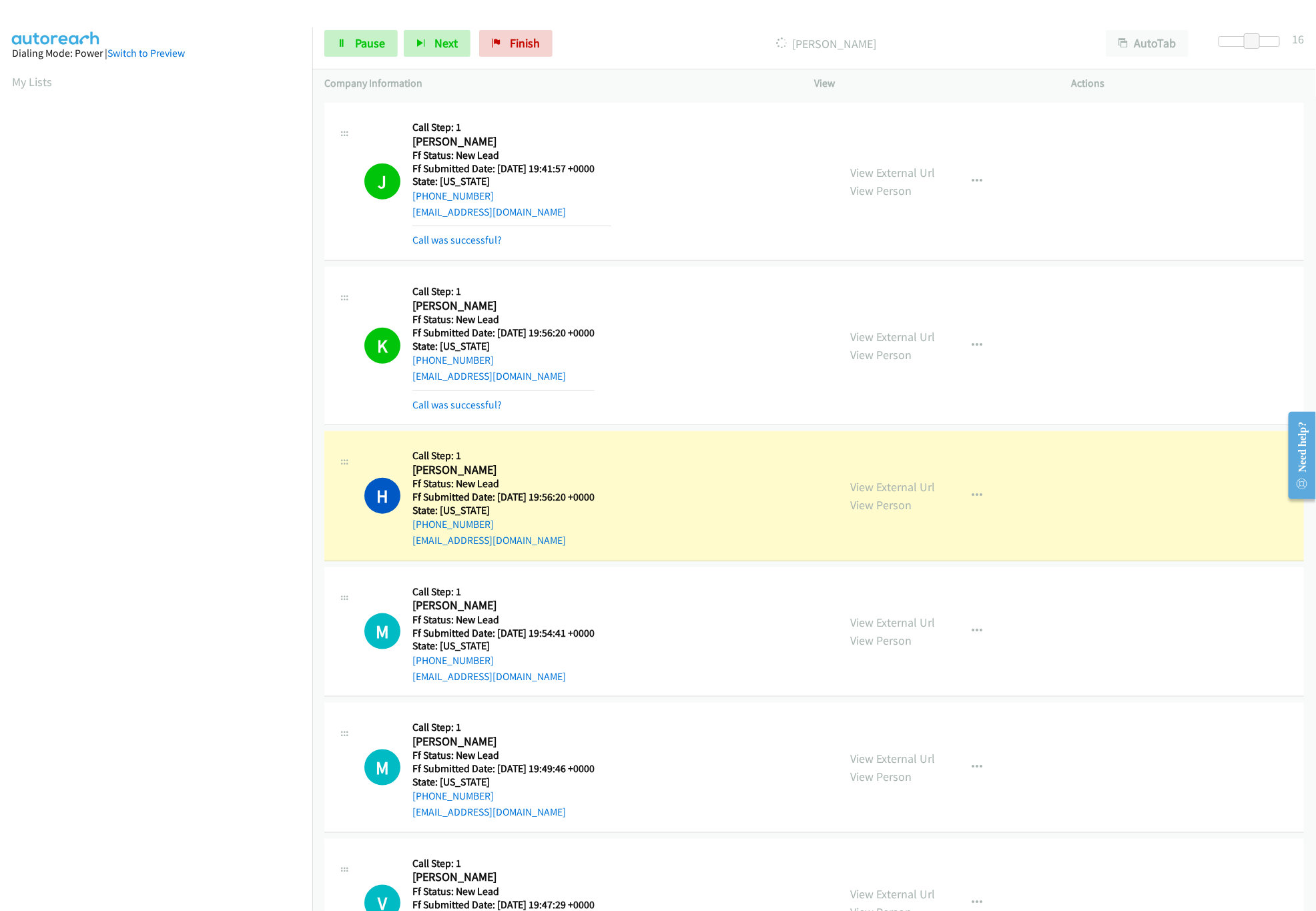
scroll to position [712, 0]
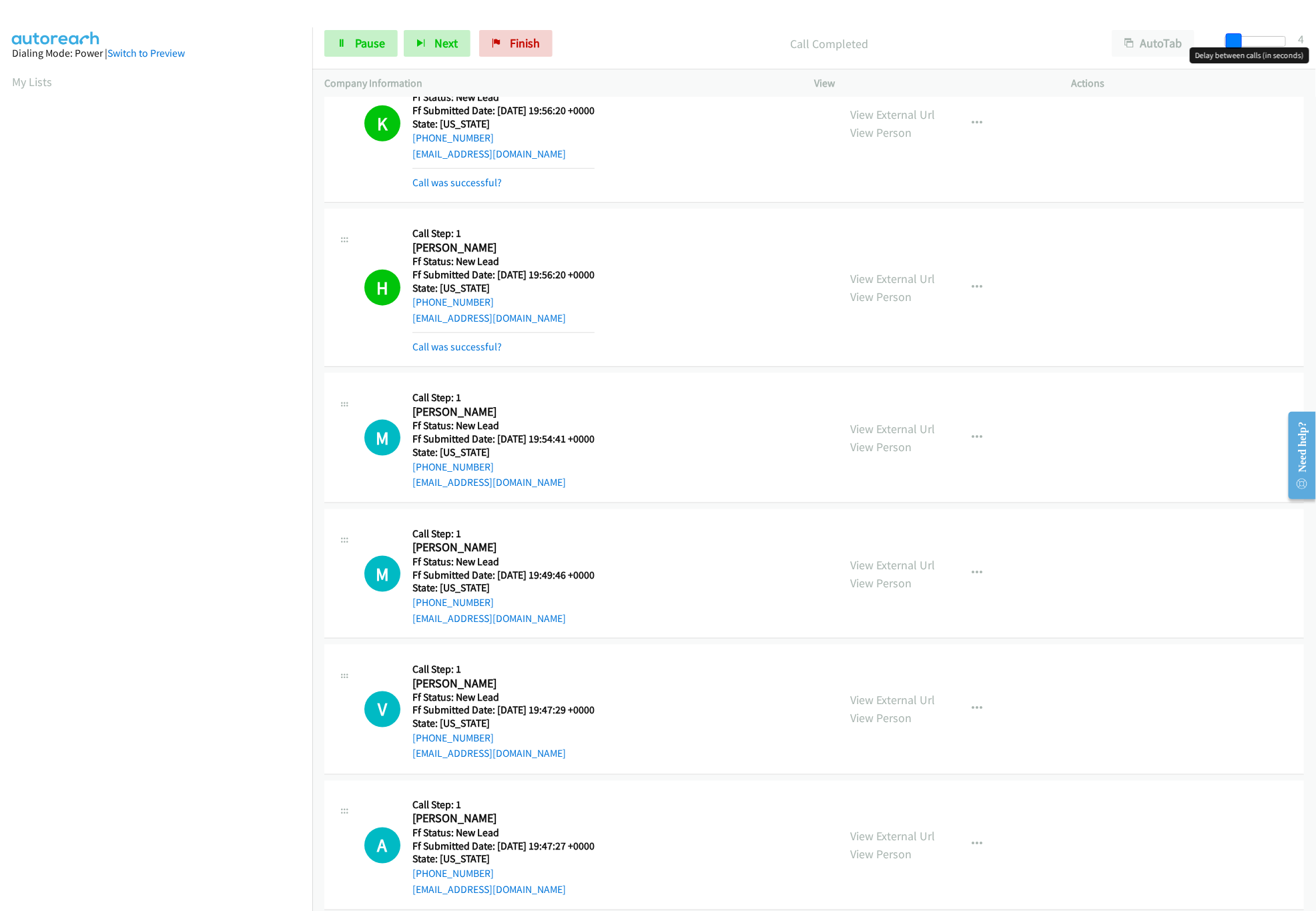
drag, startPoint x: 1257, startPoint y: 42, endPoint x: 1233, endPoint y: 36, distance: 24.7
click at [1233, 36] on span at bounding box center [1234, 42] width 16 height 16
click at [894, 429] on link "View External Url" at bounding box center [893, 428] width 85 height 15
click at [869, 565] on link "View External Url" at bounding box center [893, 564] width 85 height 15
click at [367, 40] on span "Pause" at bounding box center [371, 42] width 30 height 15
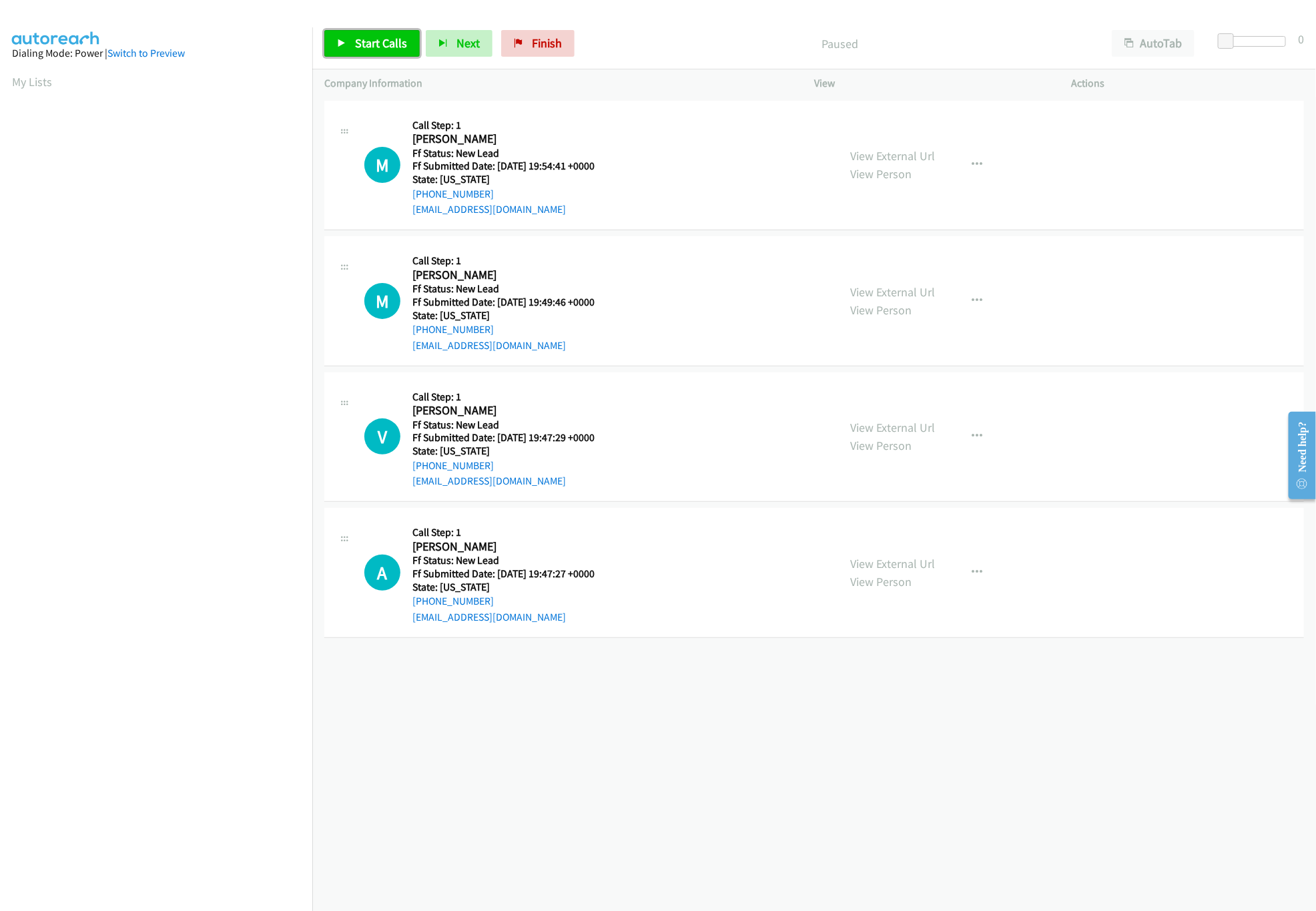
click at [359, 32] on link "Start Calls" at bounding box center [371, 43] width 95 height 26
click at [895, 428] on link "View External Url" at bounding box center [893, 427] width 85 height 15
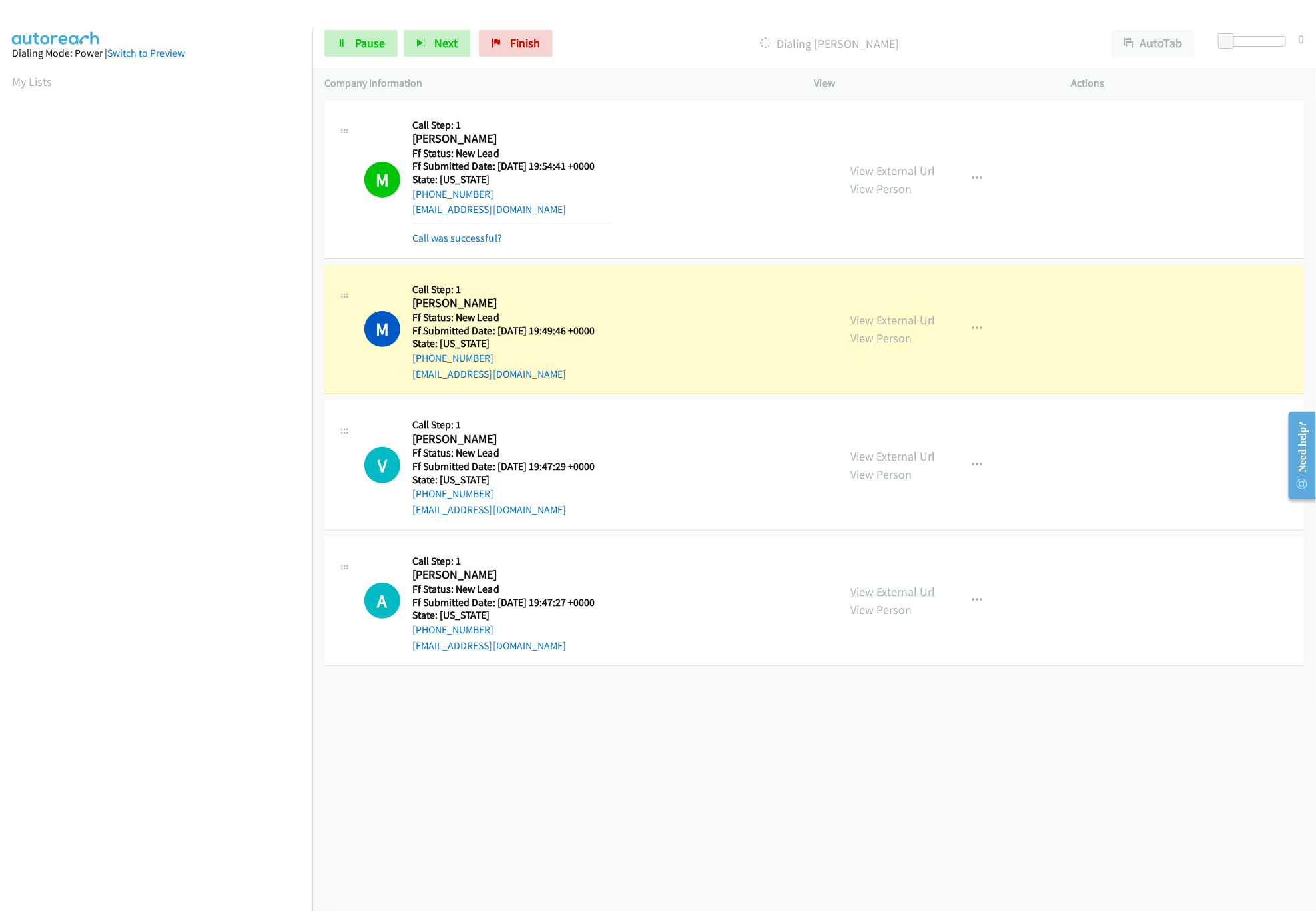
click at [893, 592] on link "View External Url" at bounding box center [893, 591] width 85 height 15
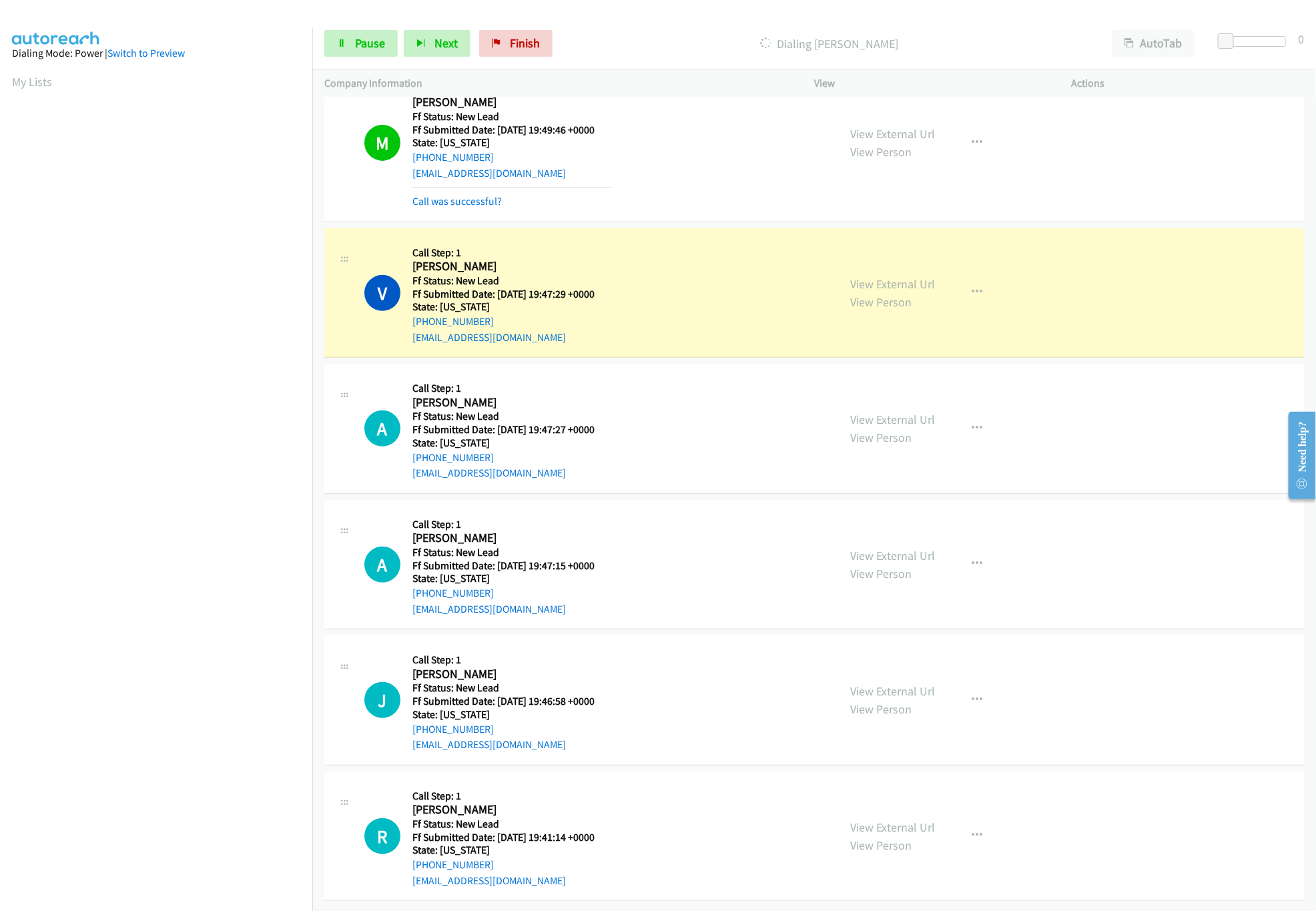
scroll to position [218, 0]
click at [854, 548] on link "View External Url" at bounding box center [893, 555] width 85 height 15
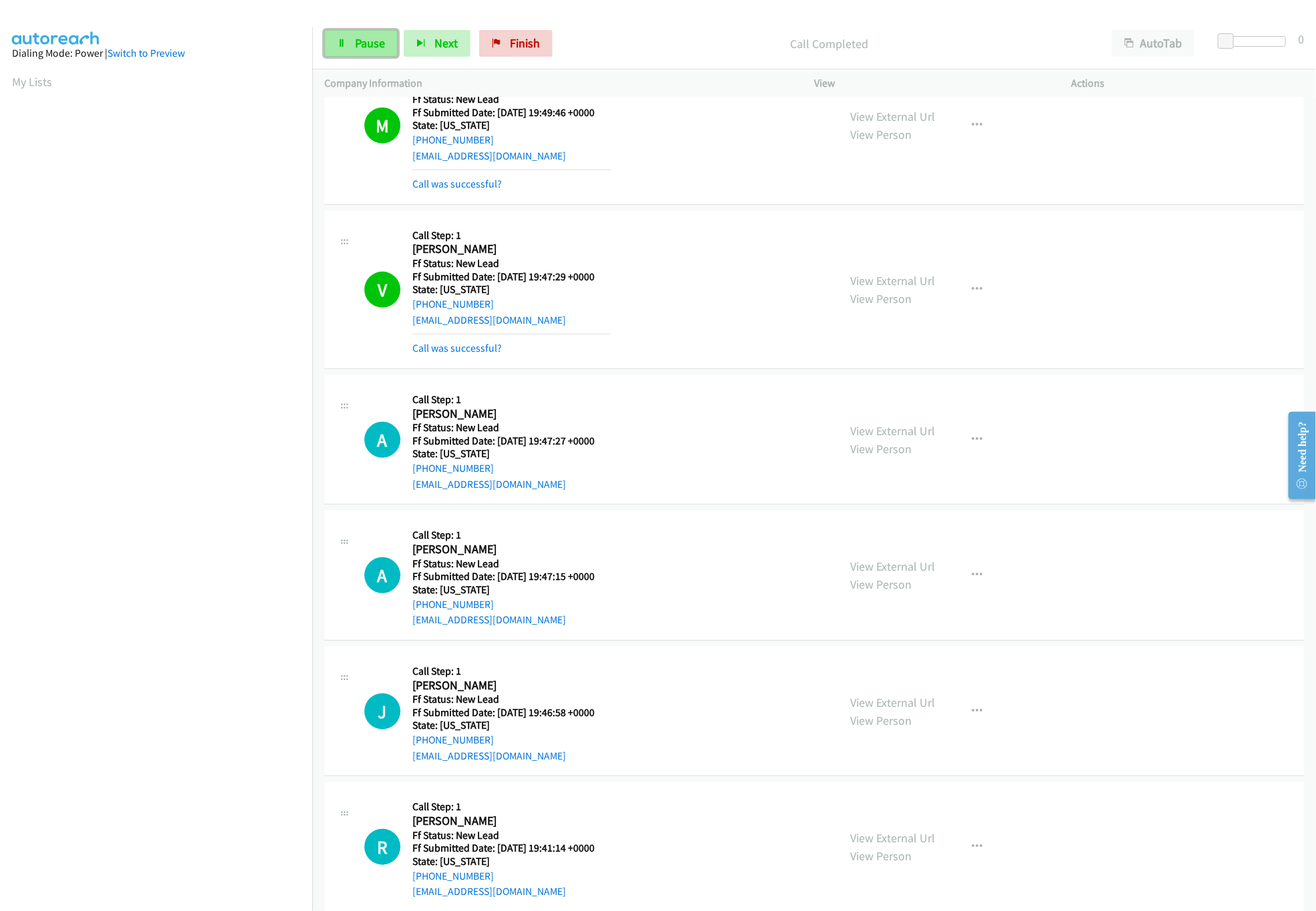
click at [371, 45] on span "Pause" at bounding box center [371, 42] width 30 height 15
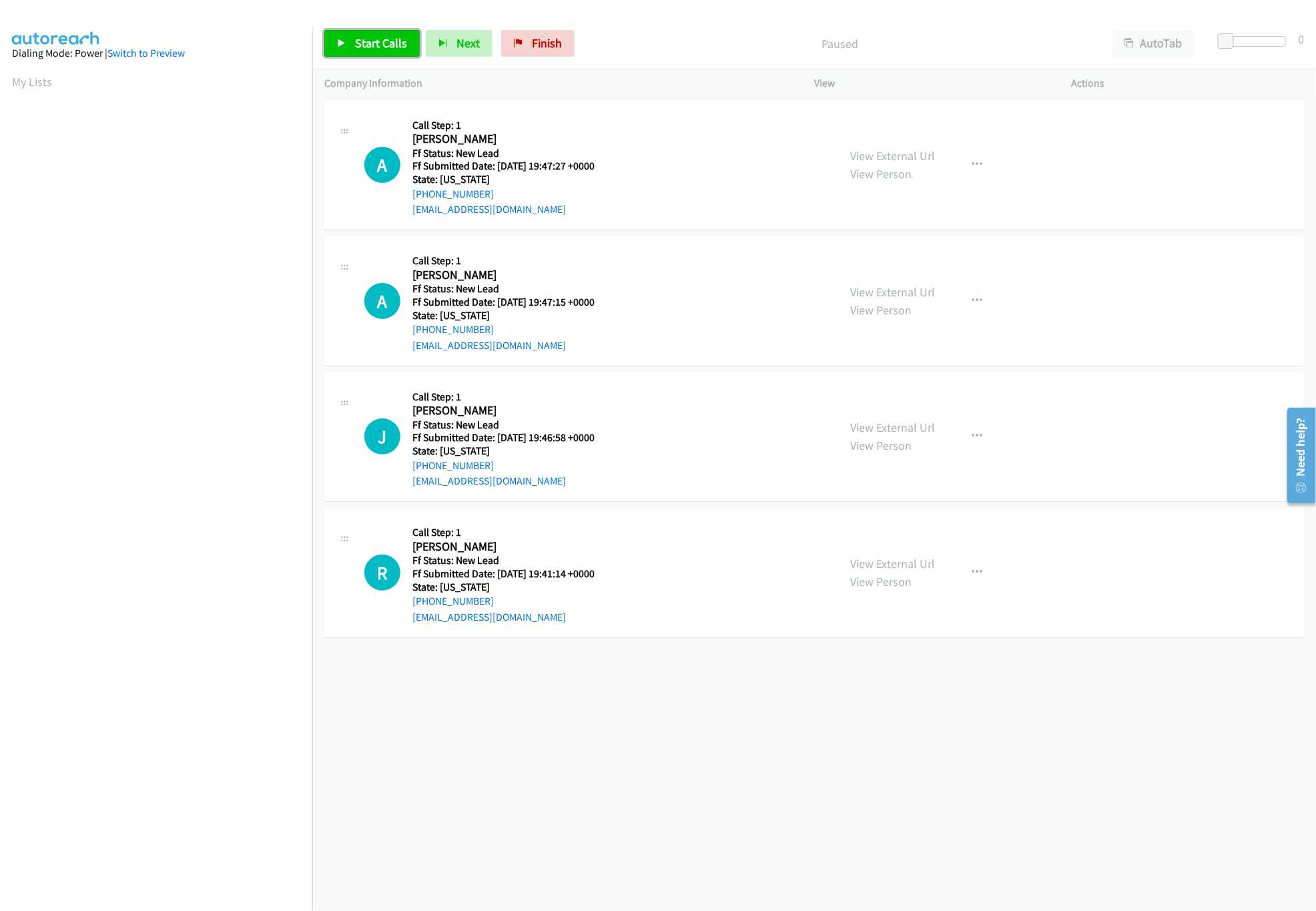
click at [371, 57] on link "Start Calls" at bounding box center [371, 43] width 95 height 26
click at [371, 57] on link "Pause" at bounding box center [361, 43] width 73 height 26
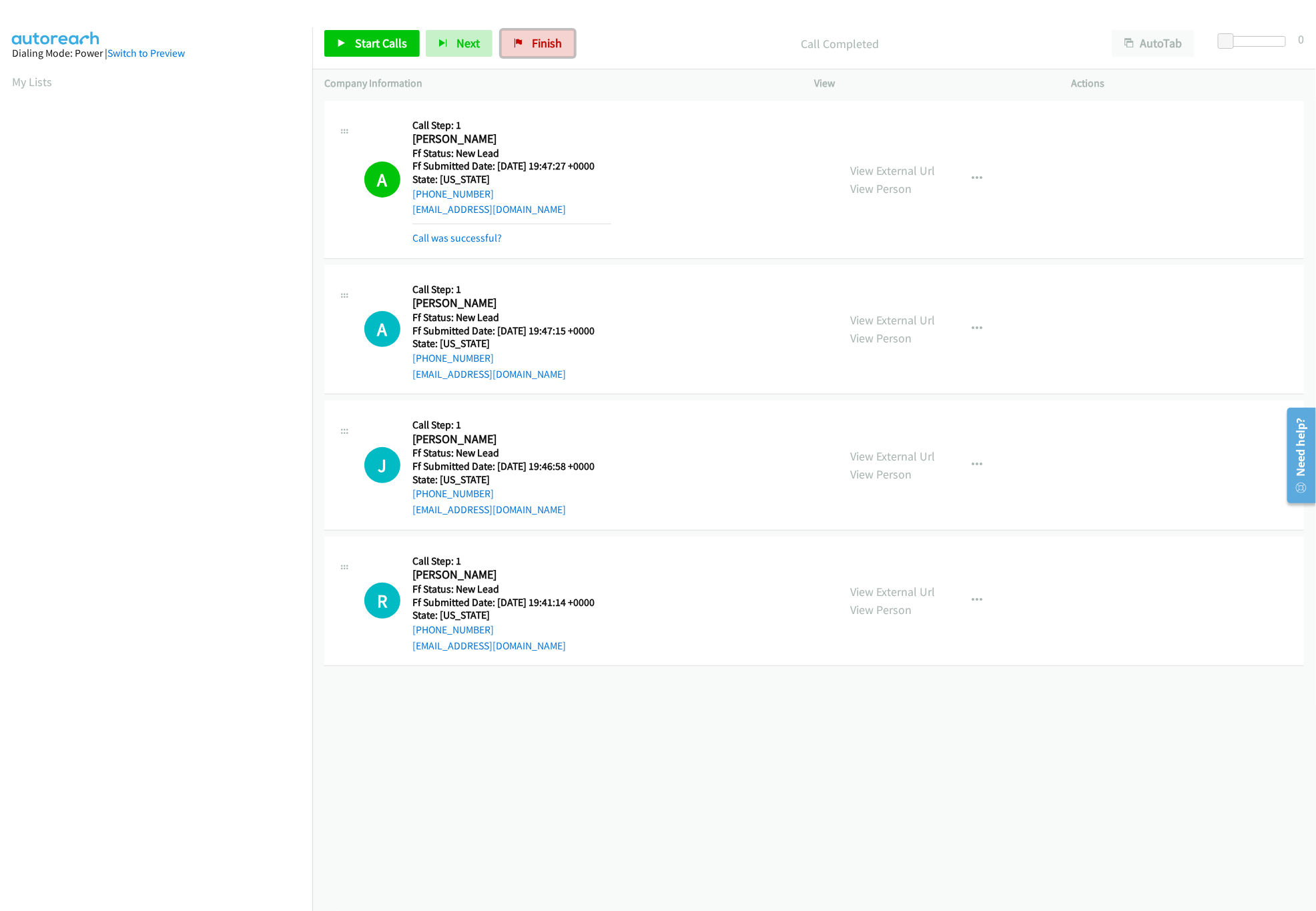
drag, startPoint x: 565, startPoint y: 54, endPoint x: 708, endPoint y: 65, distance: 143.4
click at [565, 54] on link "Finish" at bounding box center [538, 43] width 73 height 26
